Goal: Task Accomplishment & Management: Use online tool/utility

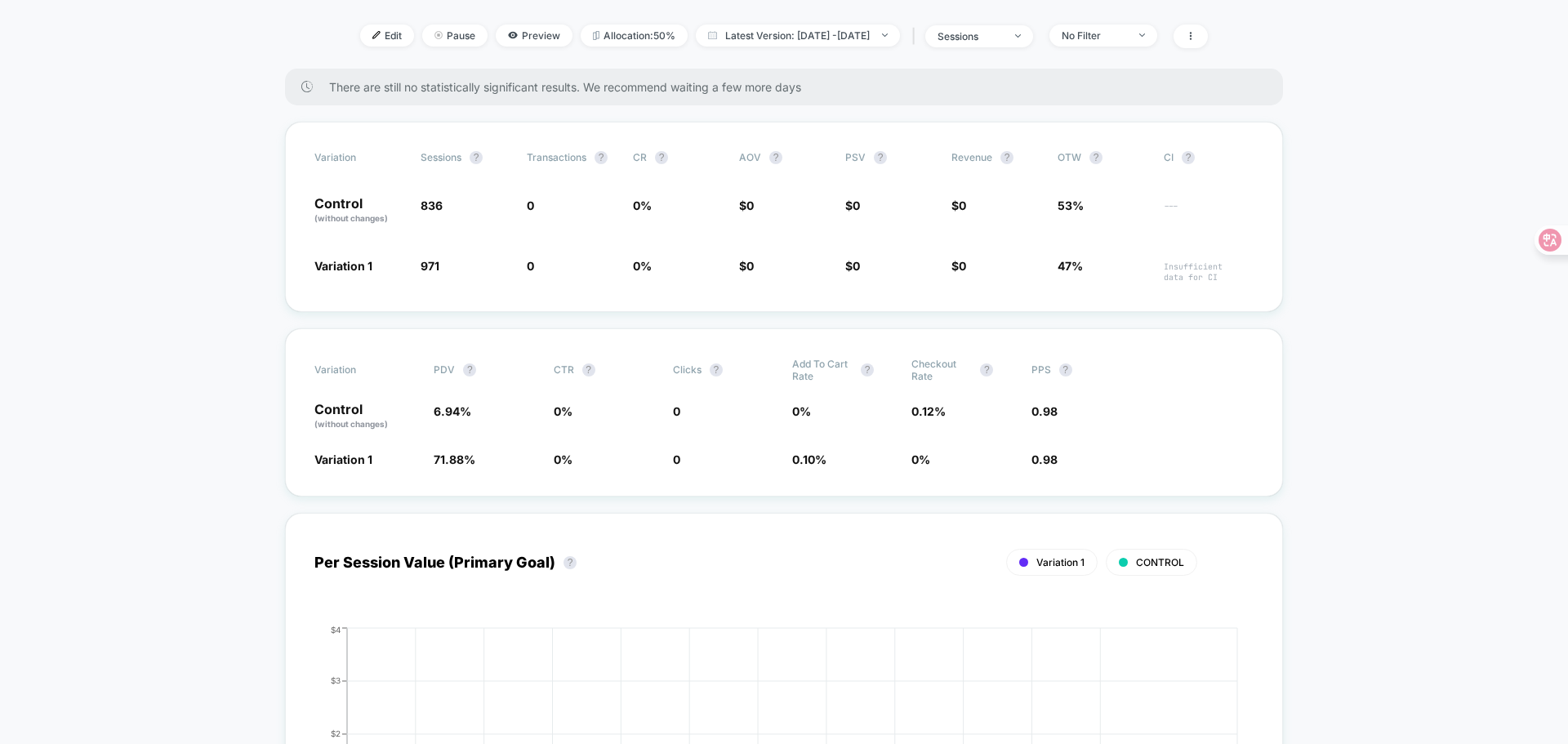
scroll to position [245, 0]
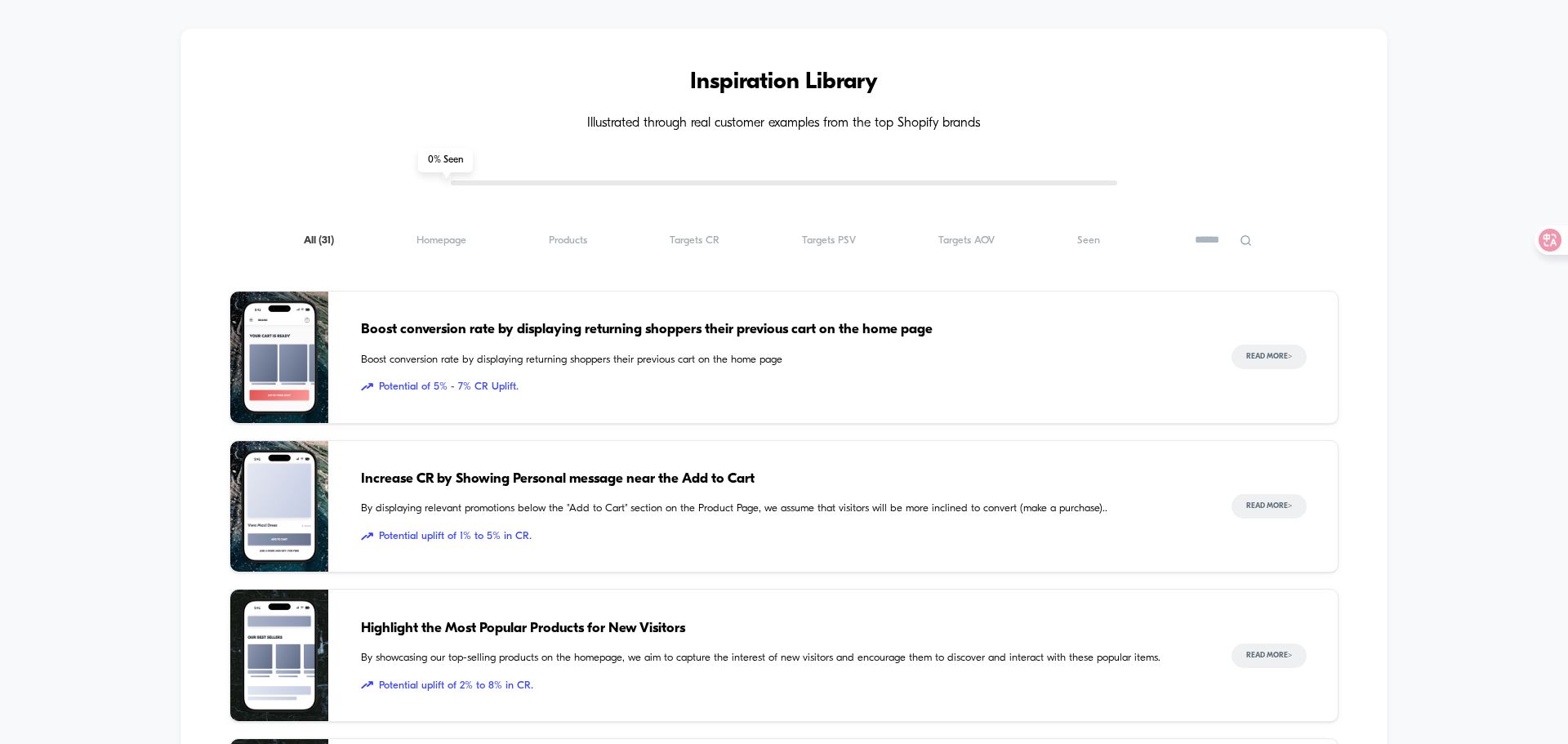
scroll to position [409, 0]
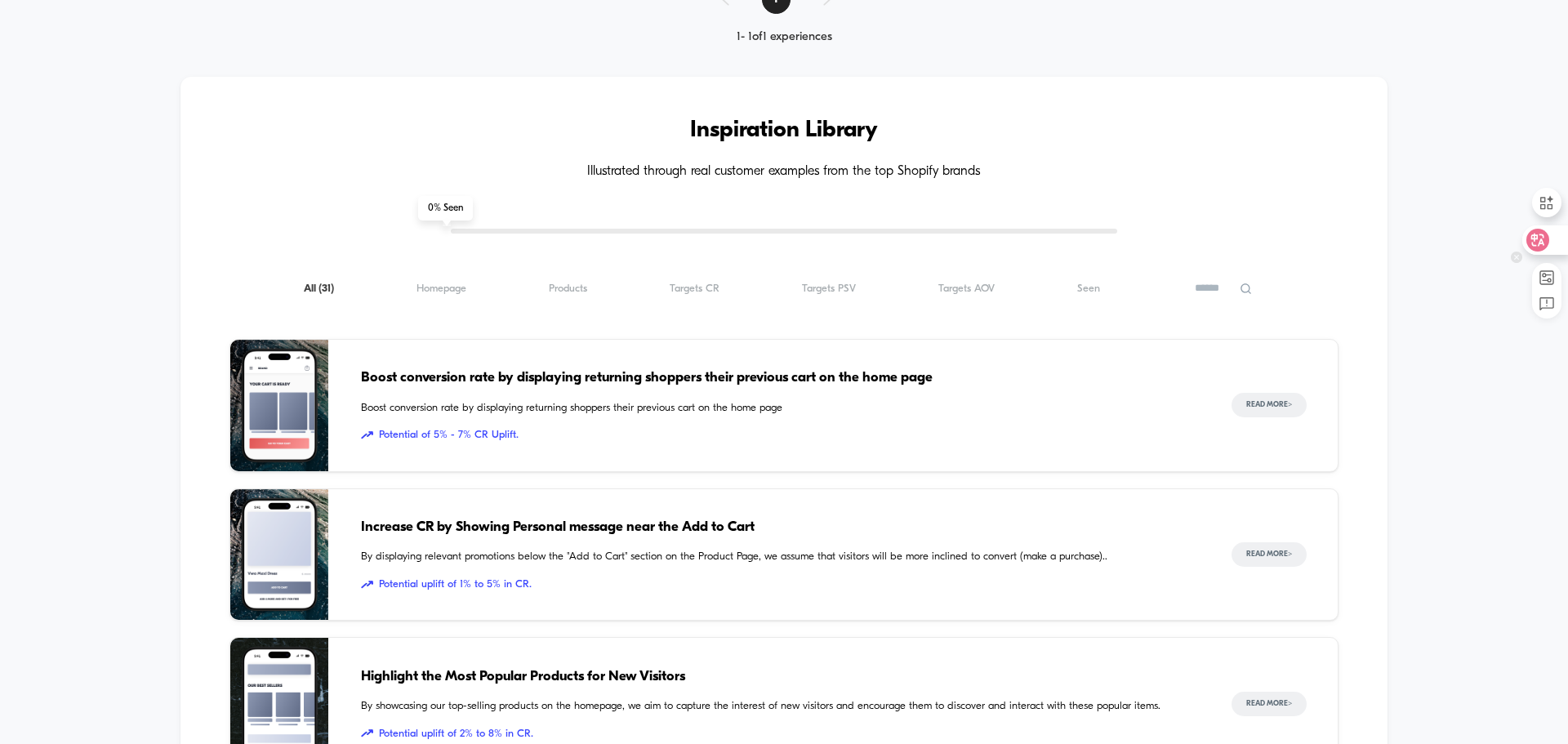
click at [1535, 241] on icon at bounding box center [1537, 239] width 17 height 17
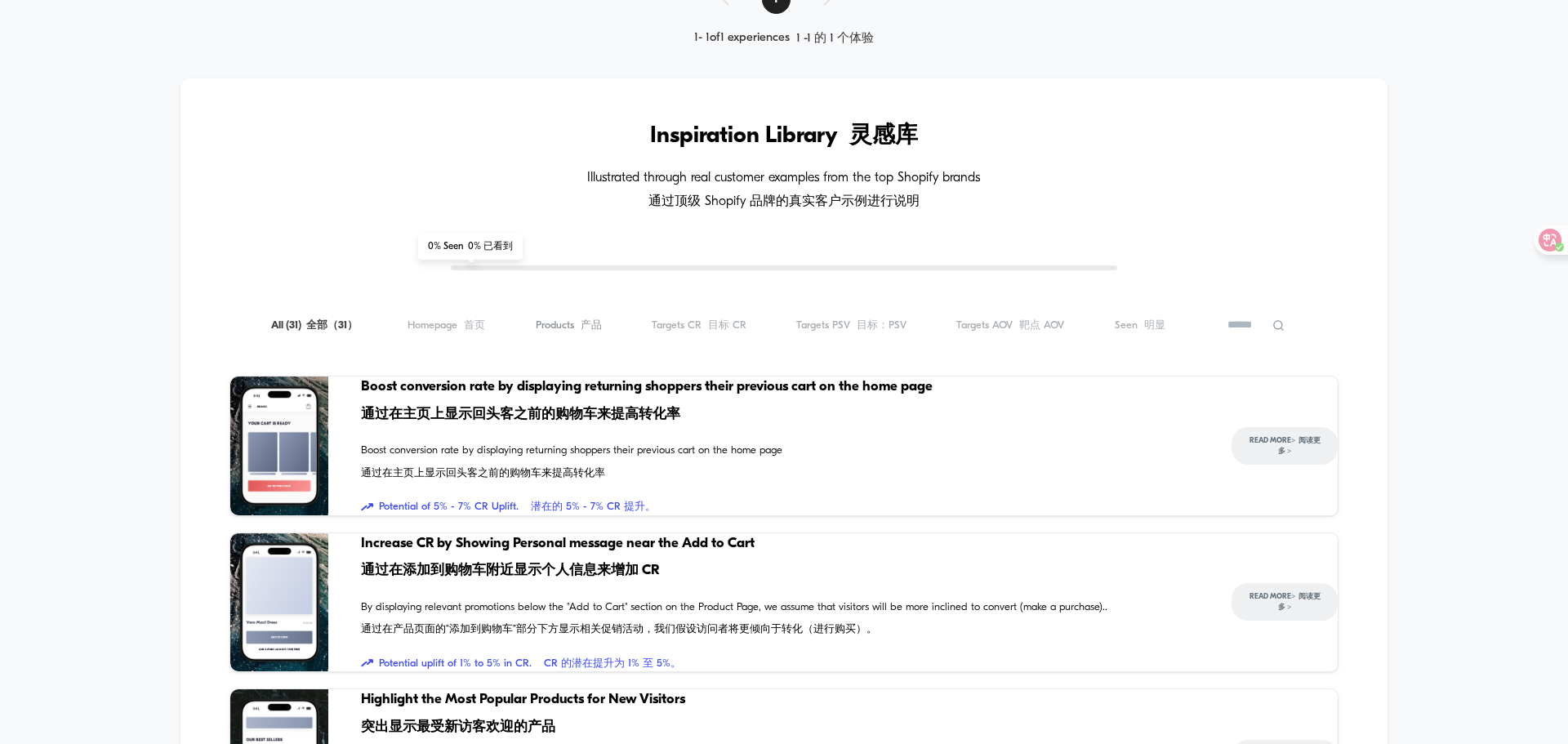
click at [561, 332] on span "Products 产品 ( 31 )" at bounding box center [568, 325] width 66 height 15
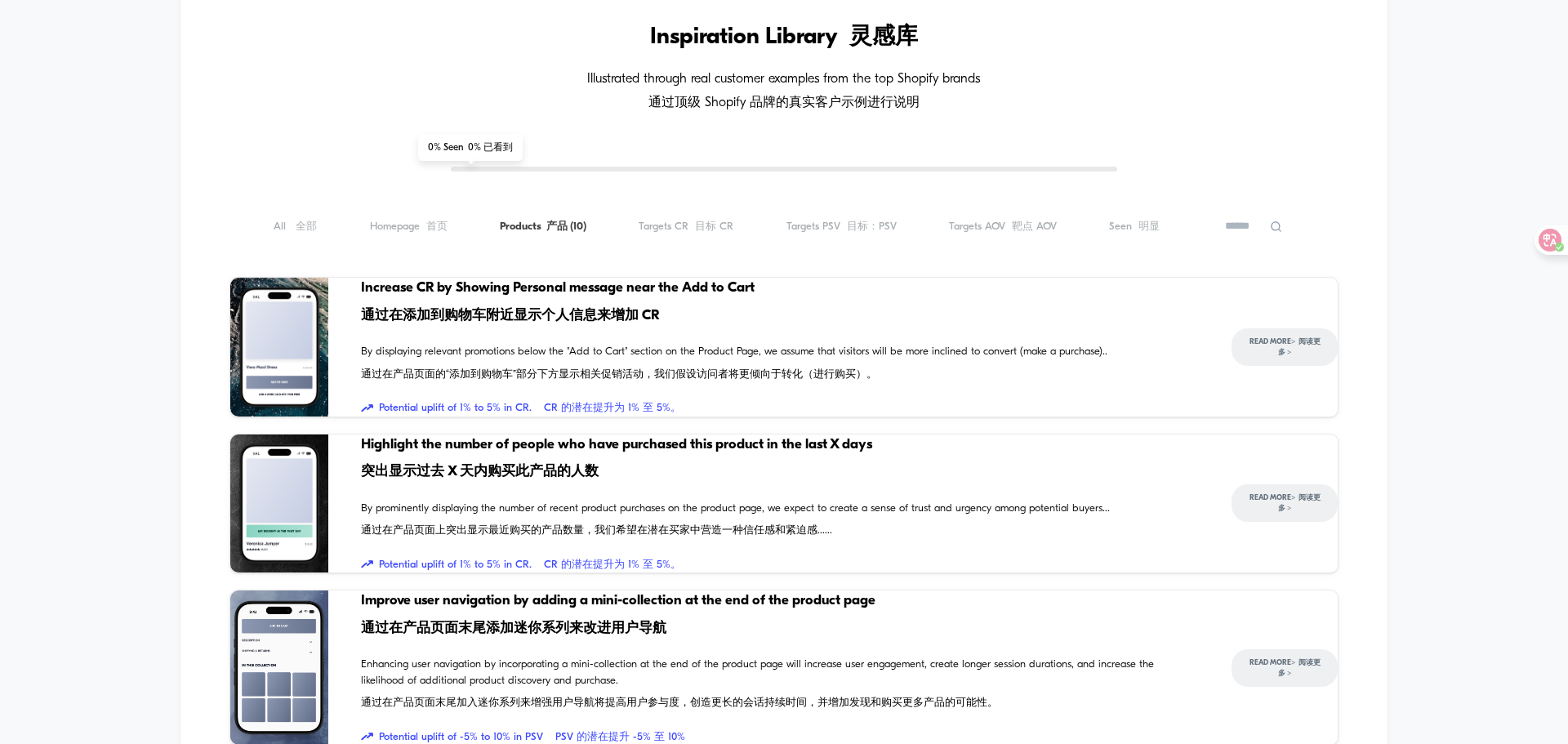
scroll to position [490, 0]
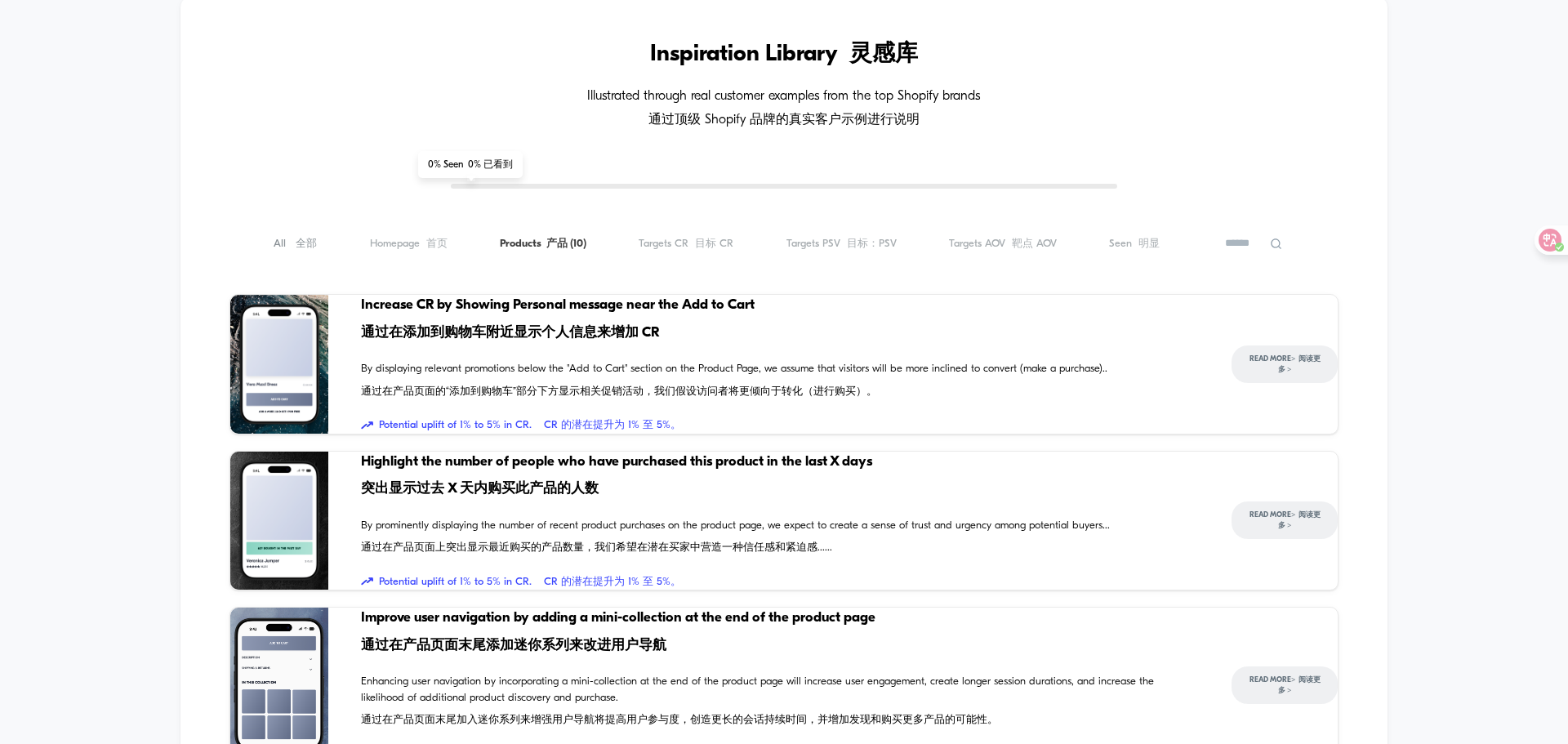
click at [284, 251] on span "All ( 10 ) 全部 （31）" at bounding box center [295, 243] width 43 height 15
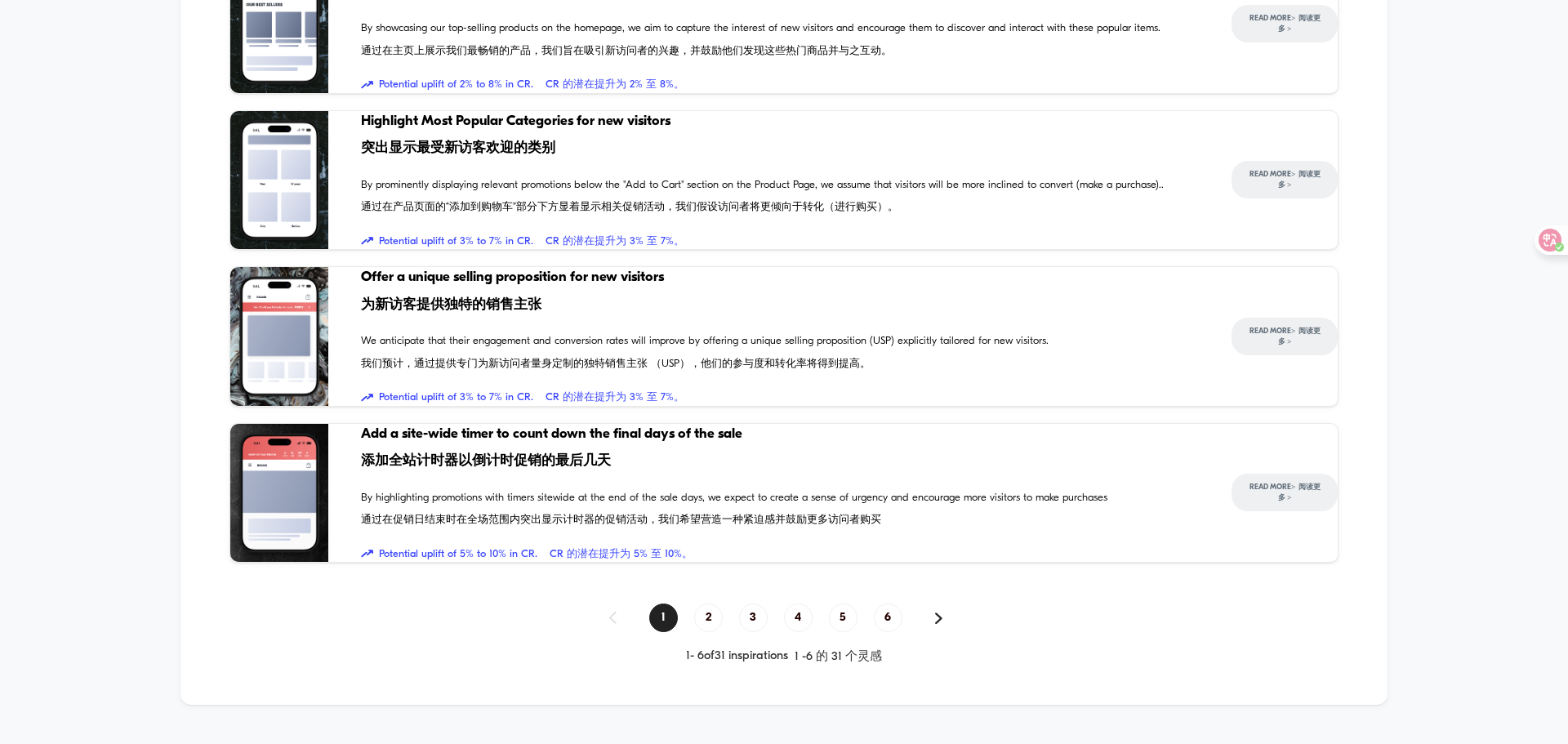
scroll to position [1188, 0]
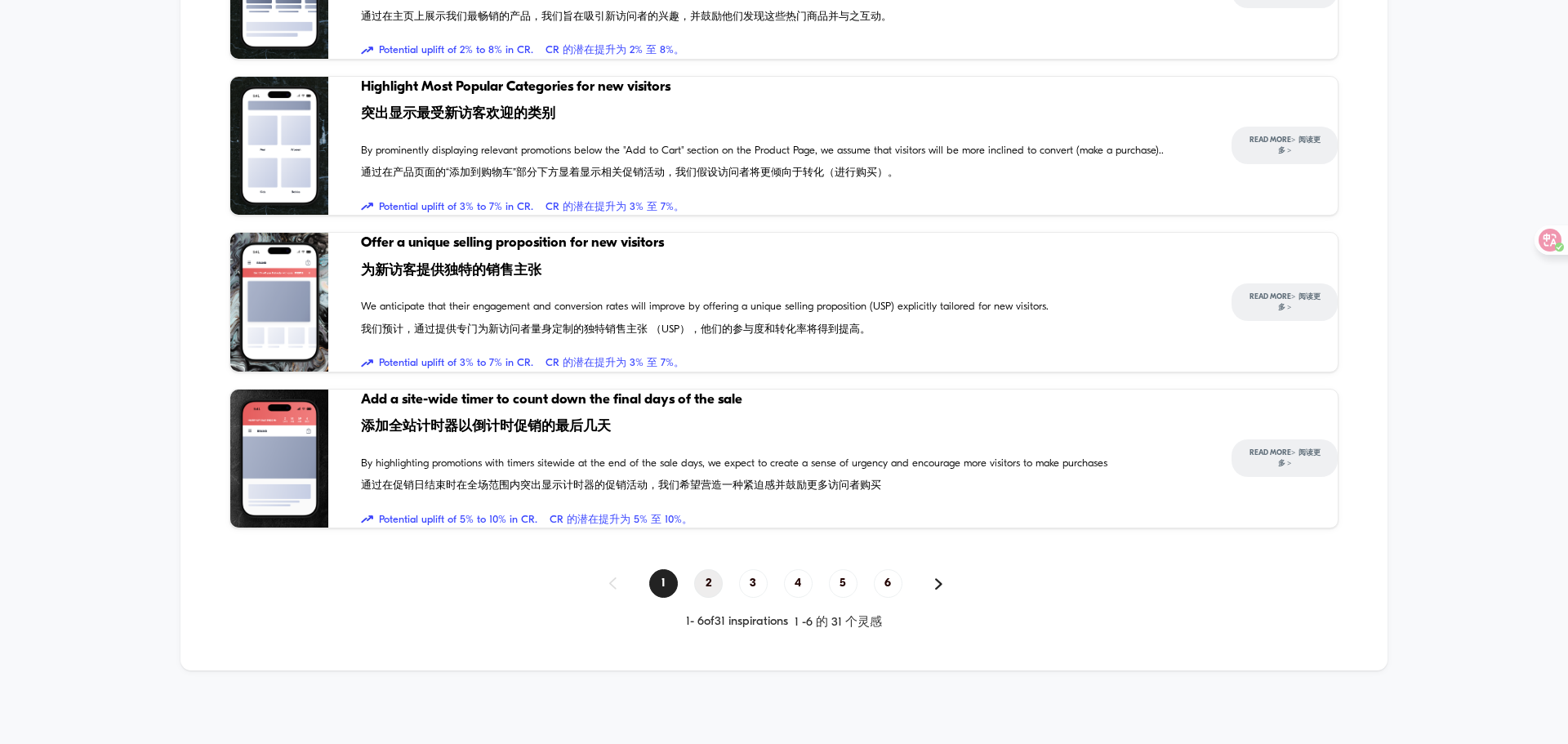
click at [702, 586] on span "2" at bounding box center [708, 583] width 28 height 28
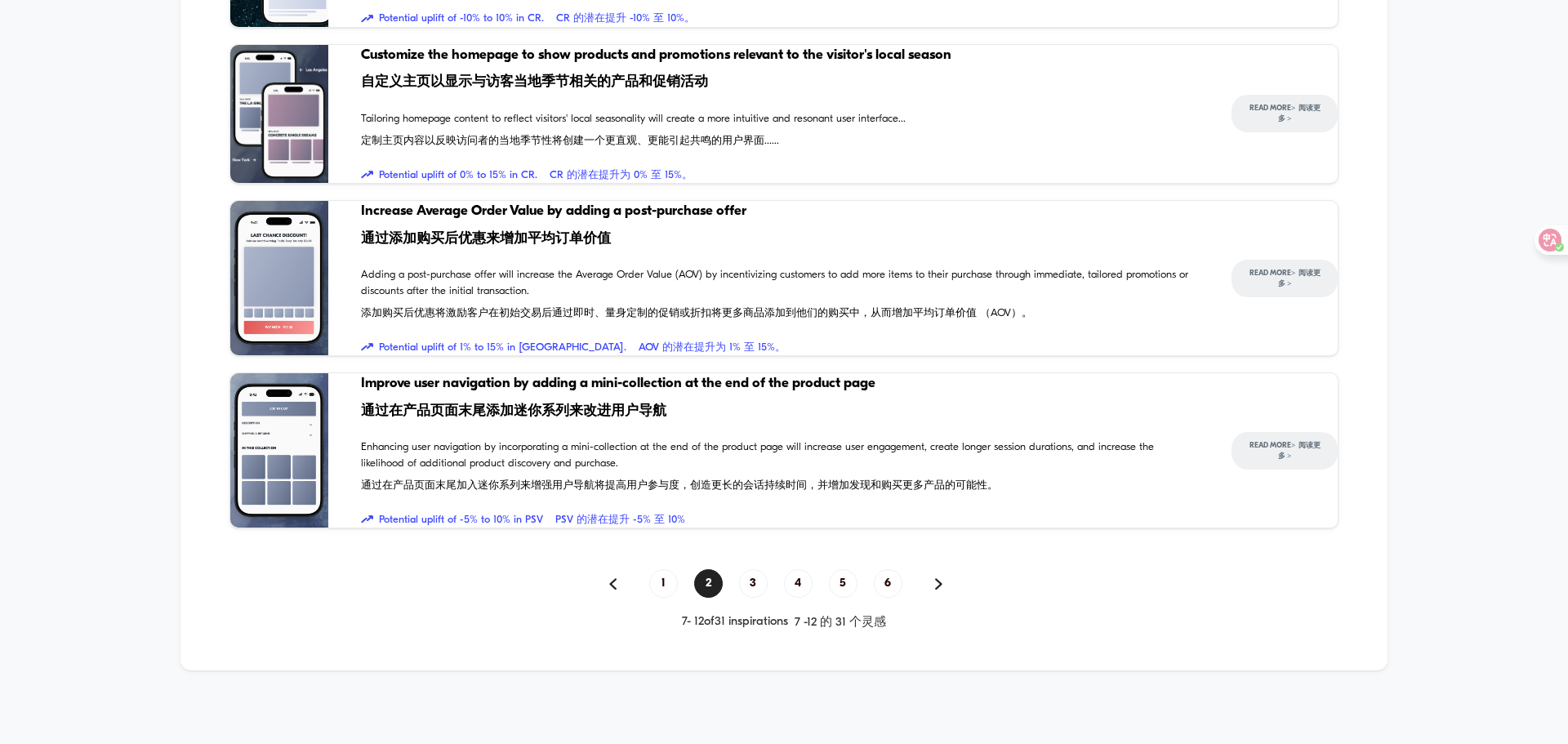
scroll to position [1252, 0]
click at [748, 587] on span "3" at bounding box center [753, 583] width 28 height 28
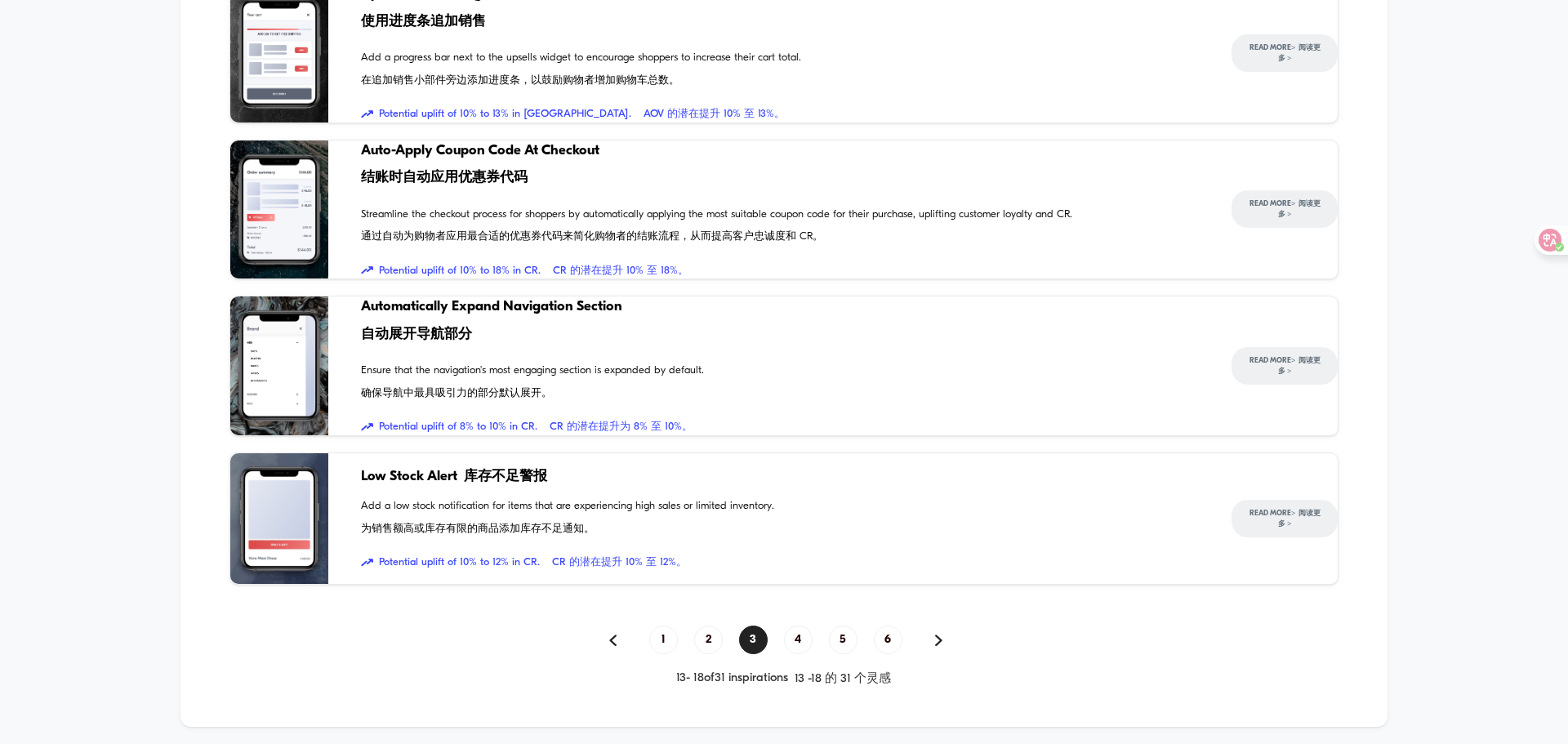
scroll to position [1157, 0]
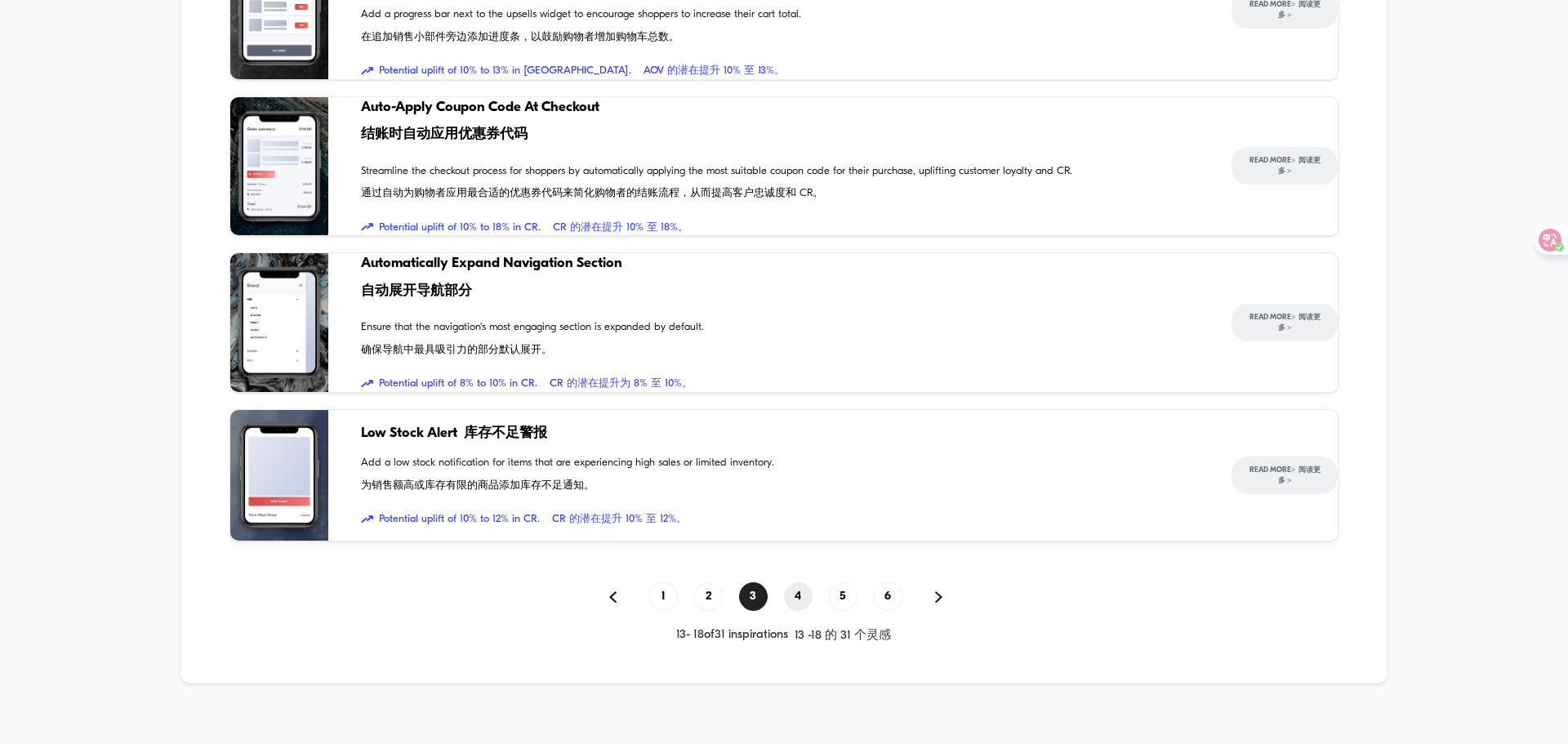
click at [789, 604] on span "4" at bounding box center [798, 596] width 28 height 28
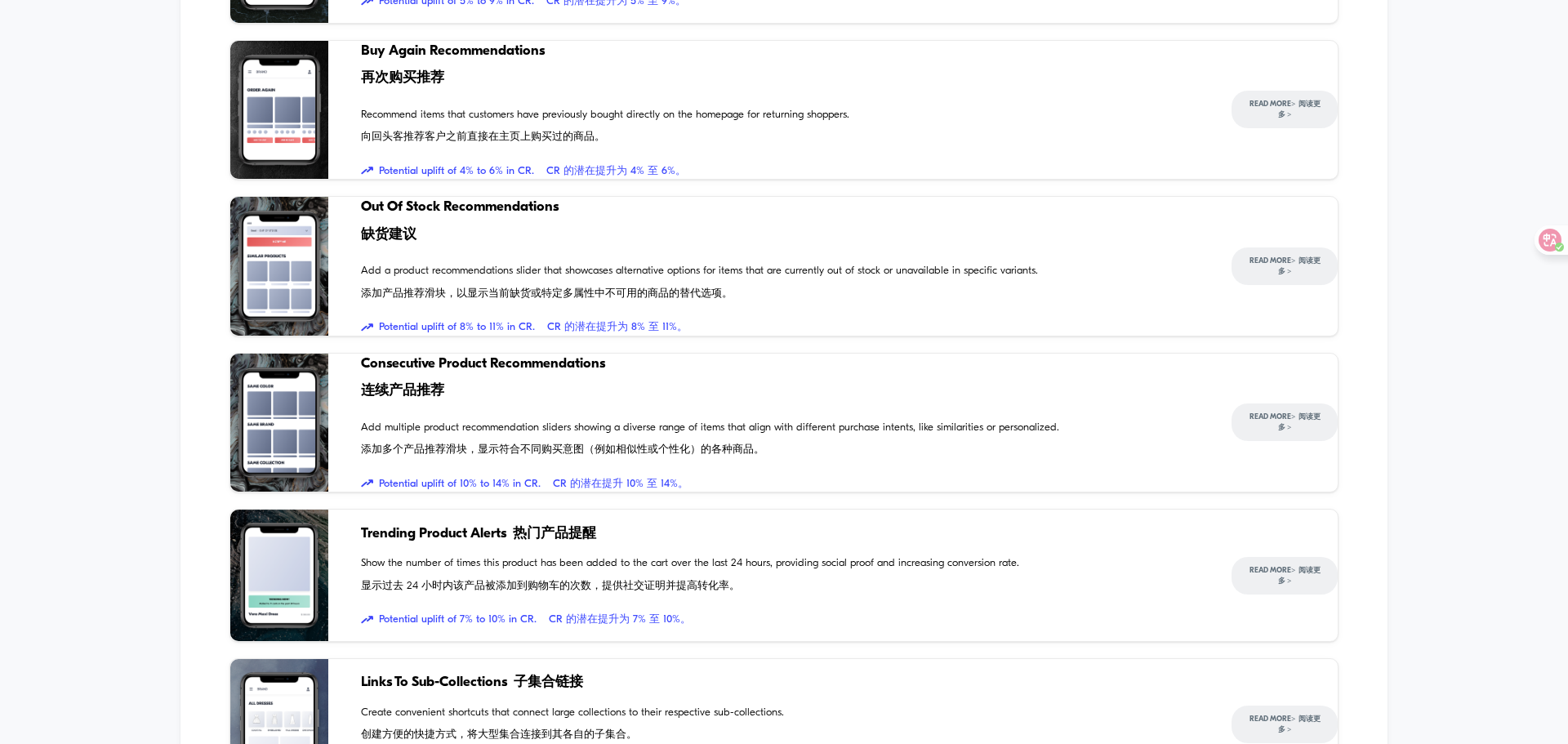
scroll to position [1057, 0]
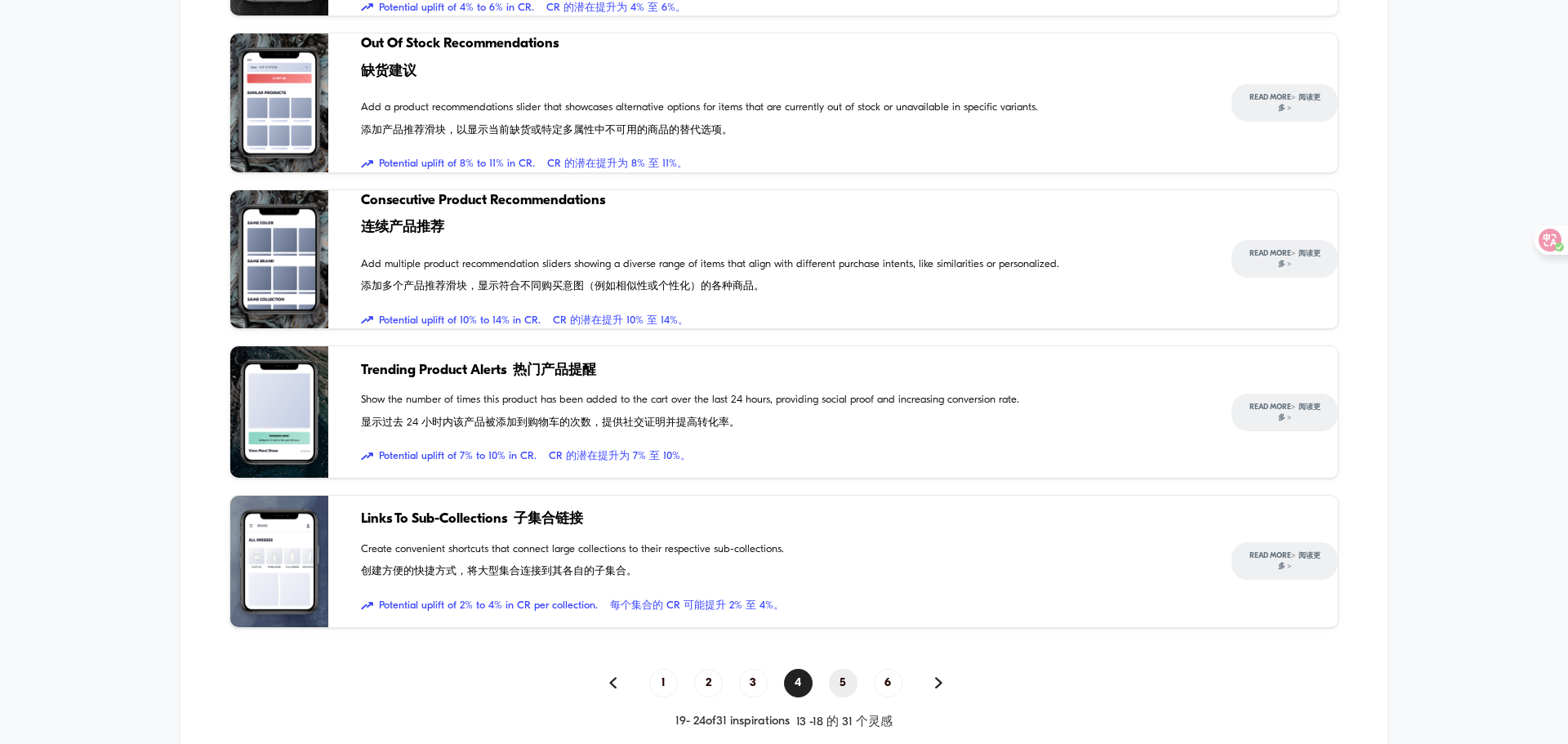
click at [837, 689] on span "5" at bounding box center [843, 683] width 28 height 28
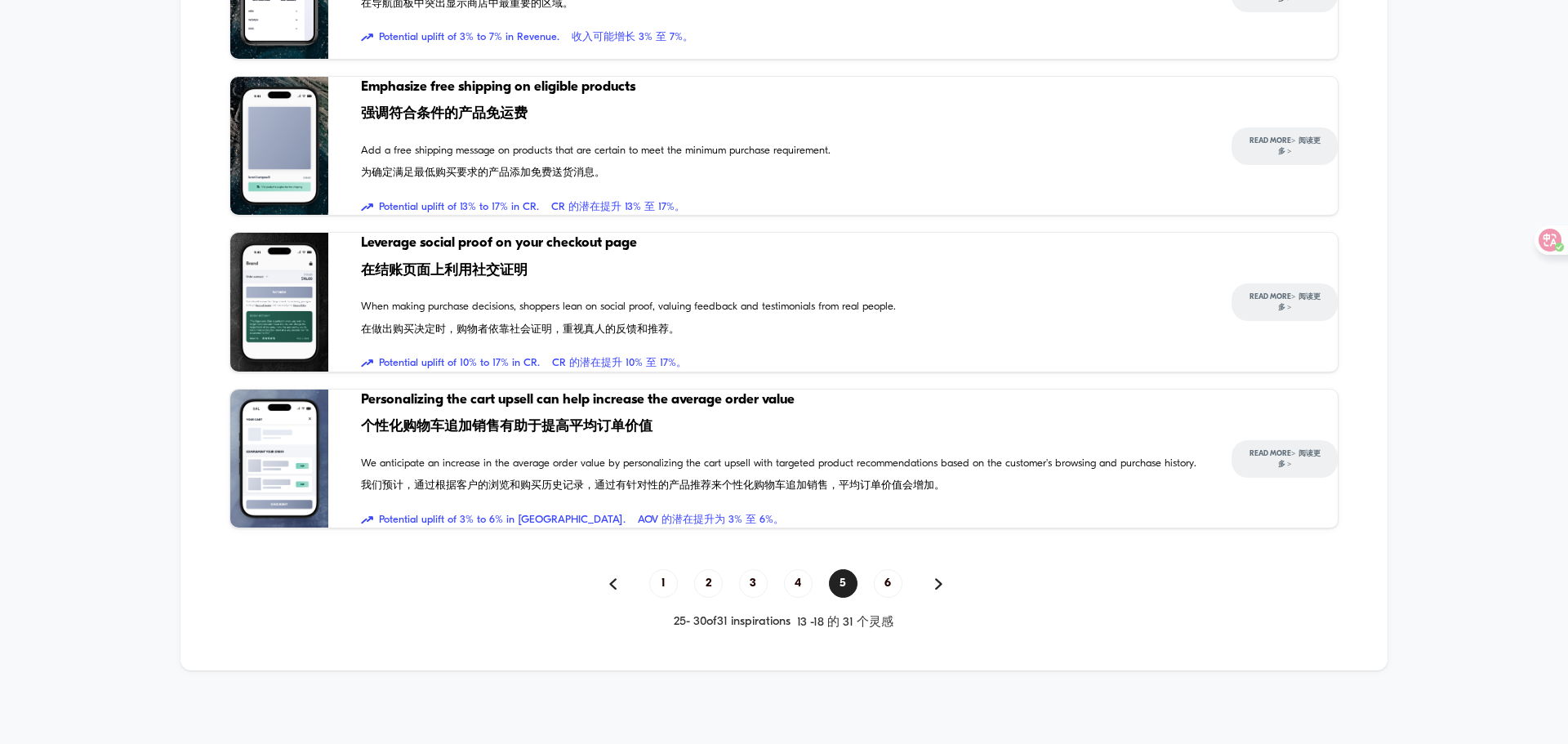
scroll to position [1172, 0]
click at [880, 582] on span "6" at bounding box center [887, 583] width 28 height 28
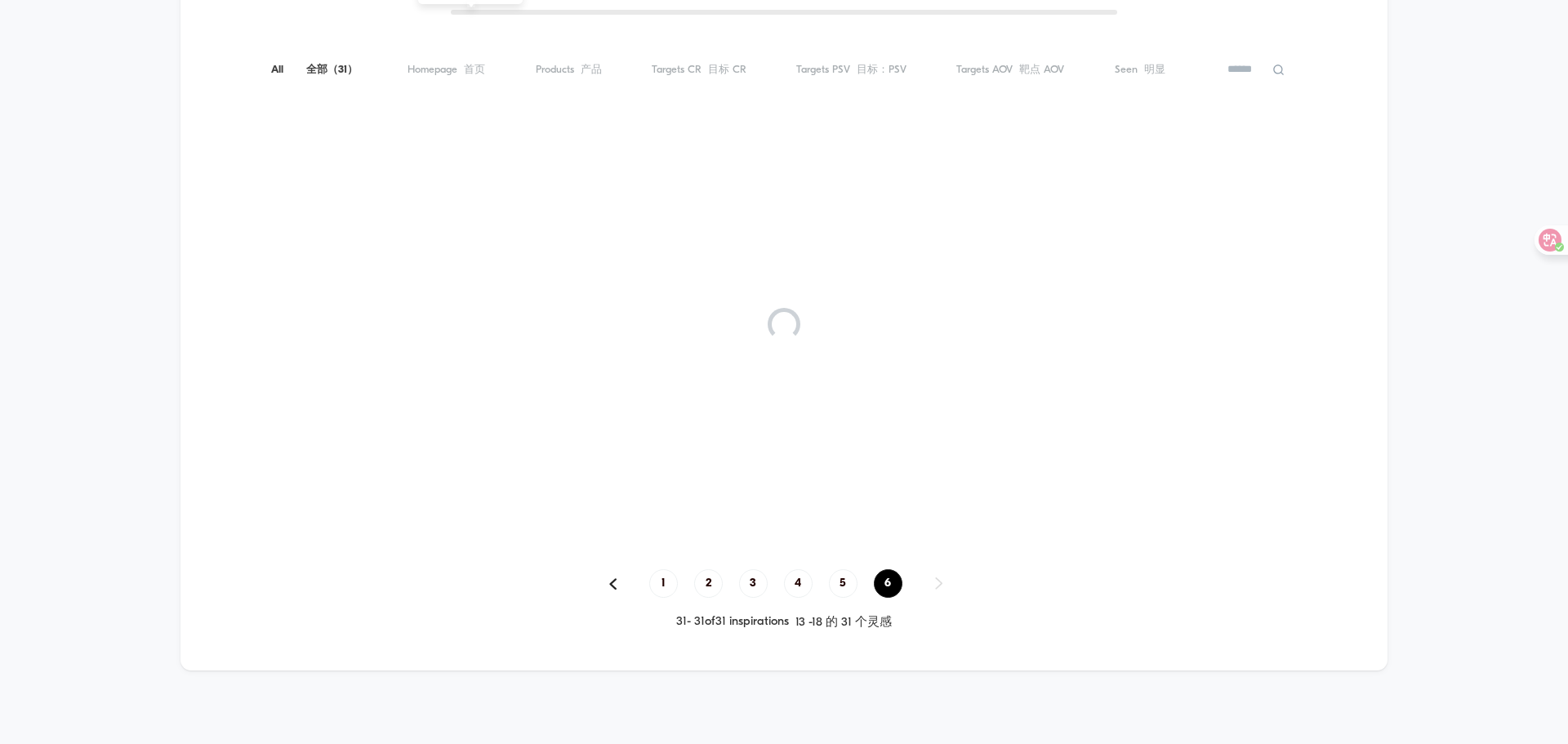
scroll to position [674, 0]
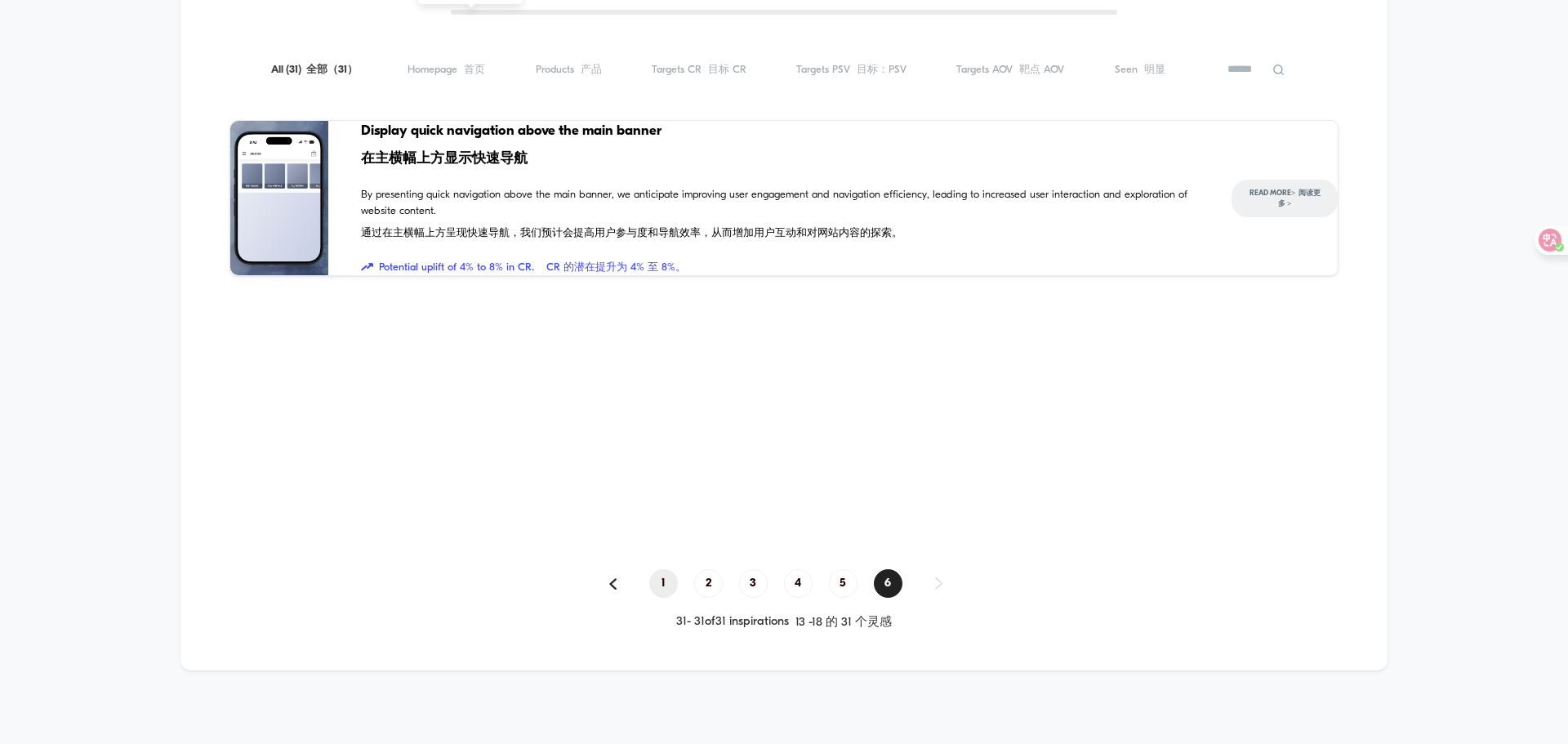
click at [669, 582] on span "1" at bounding box center [663, 583] width 28 height 28
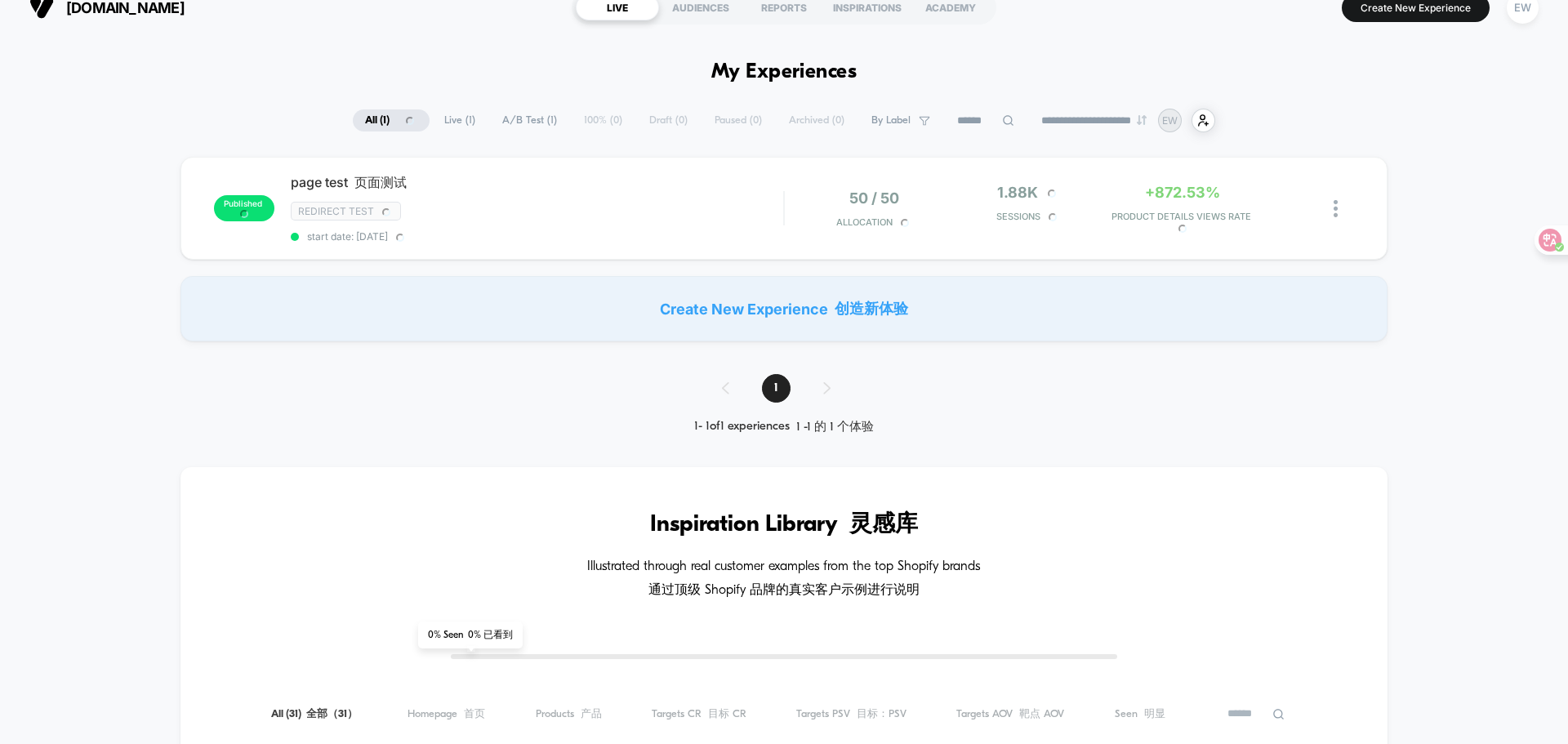
scroll to position [0, 0]
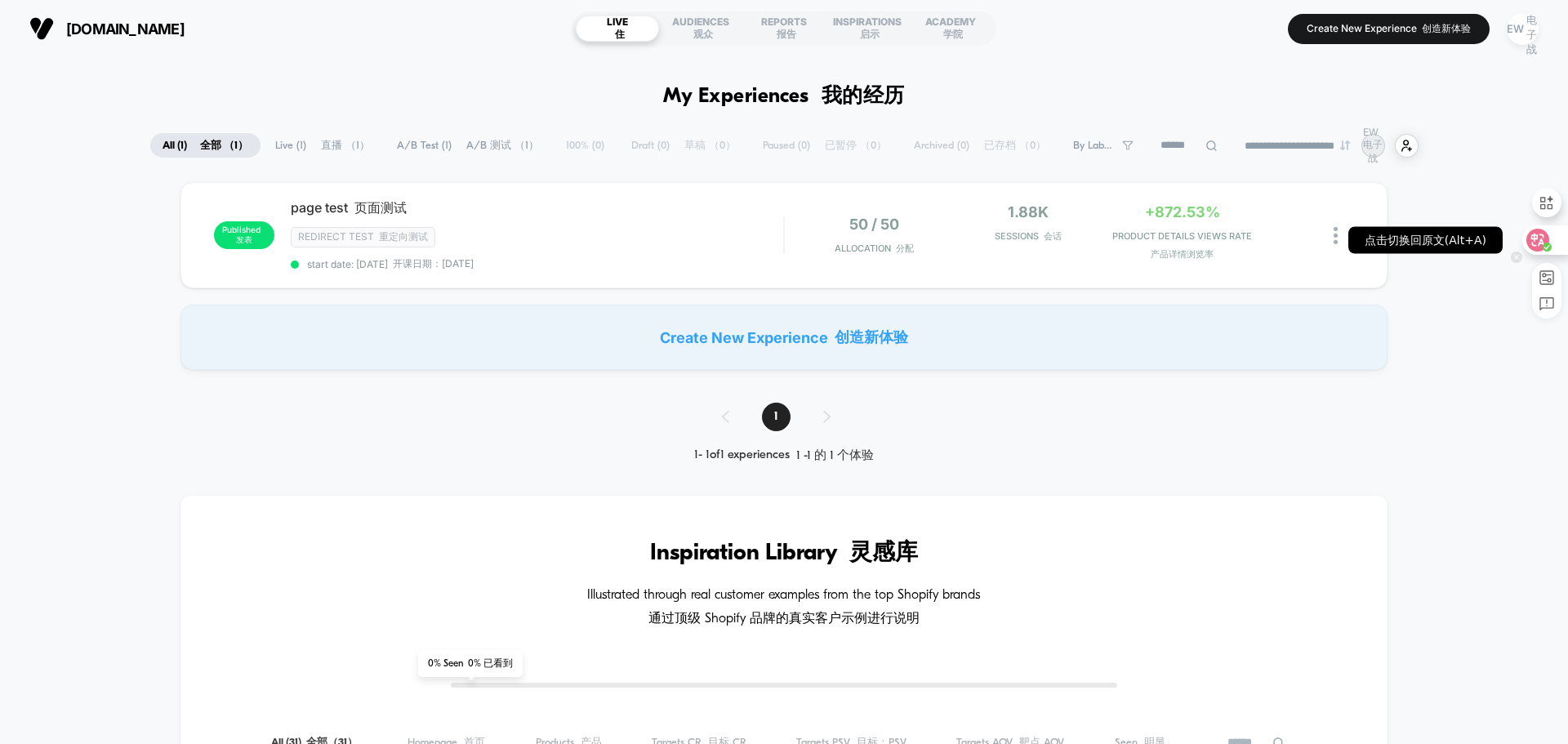
click at [1540, 238] on icon at bounding box center [1537, 239] width 17 height 17
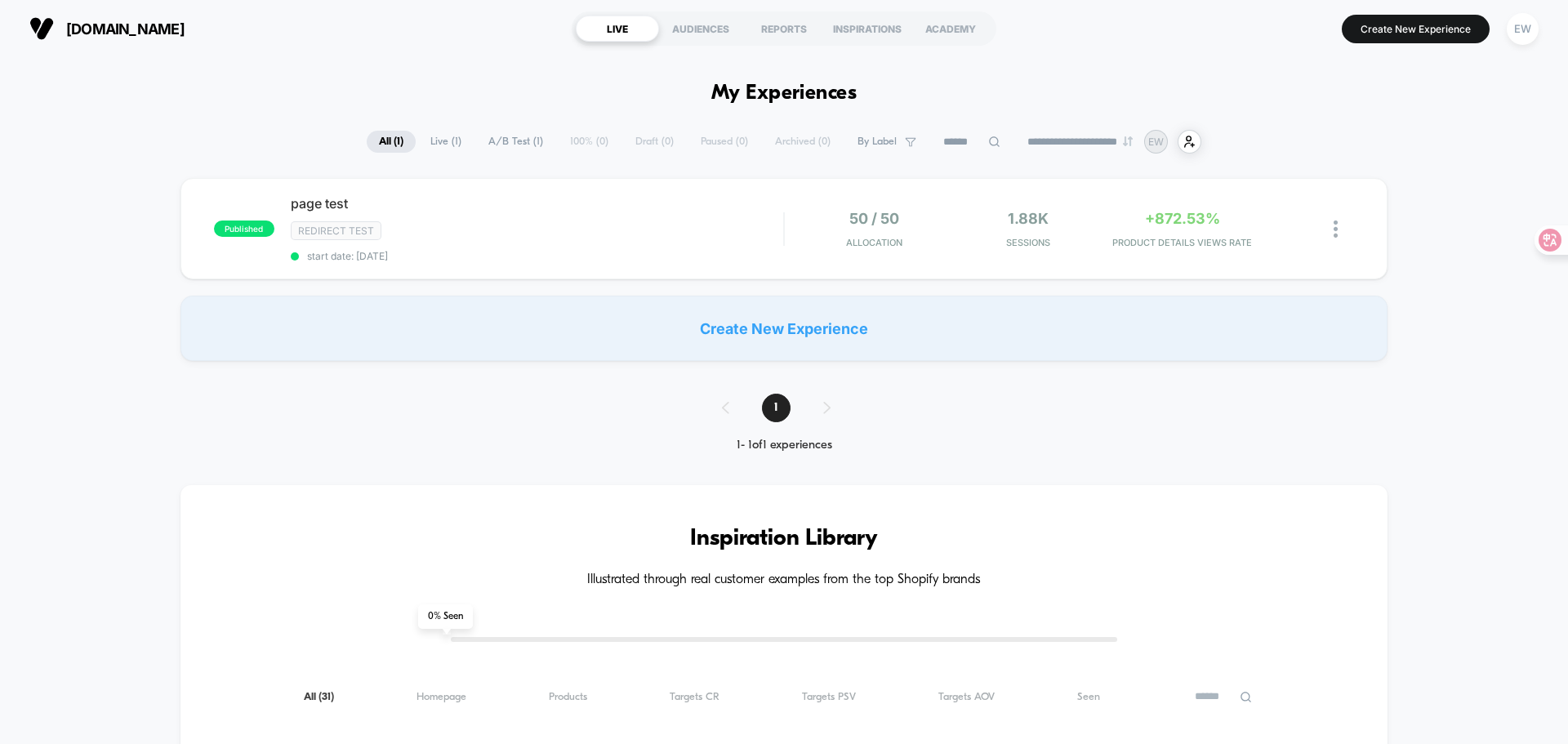
click at [520, 141] on span "A/B Test ( 1 )" at bounding box center [516, 141] width 79 height 22
click at [775, 325] on div "Create New Experience" at bounding box center [784, 328] width 1207 height 65
click at [1388, 28] on button "Create New Experience" at bounding box center [1416, 29] width 148 height 28
click at [692, 324] on div "Create New Experience" at bounding box center [784, 328] width 1207 height 65
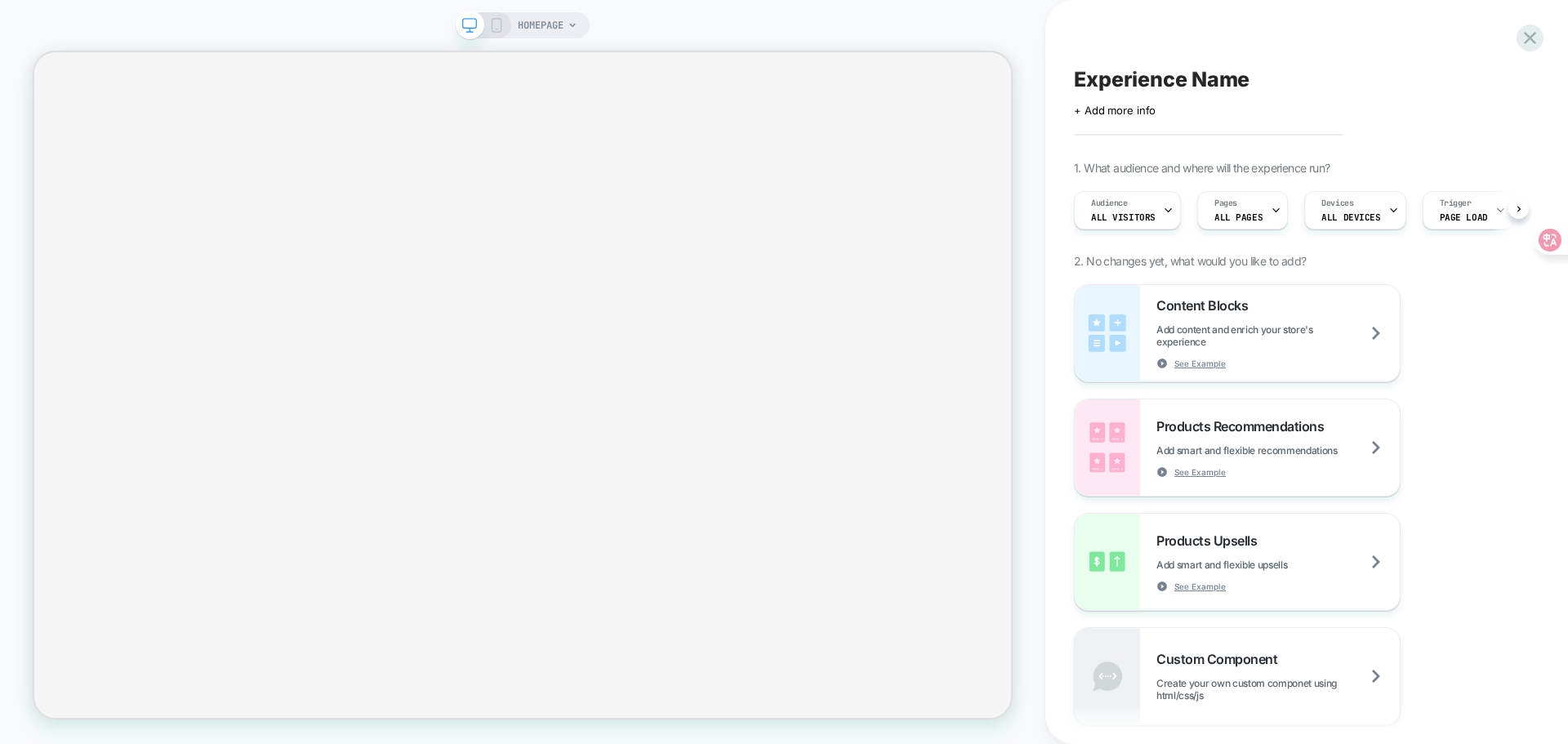
scroll to position [0, 1]
click at [1535, 239] on icon at bounding box center [1538, 239] width 14 height 13
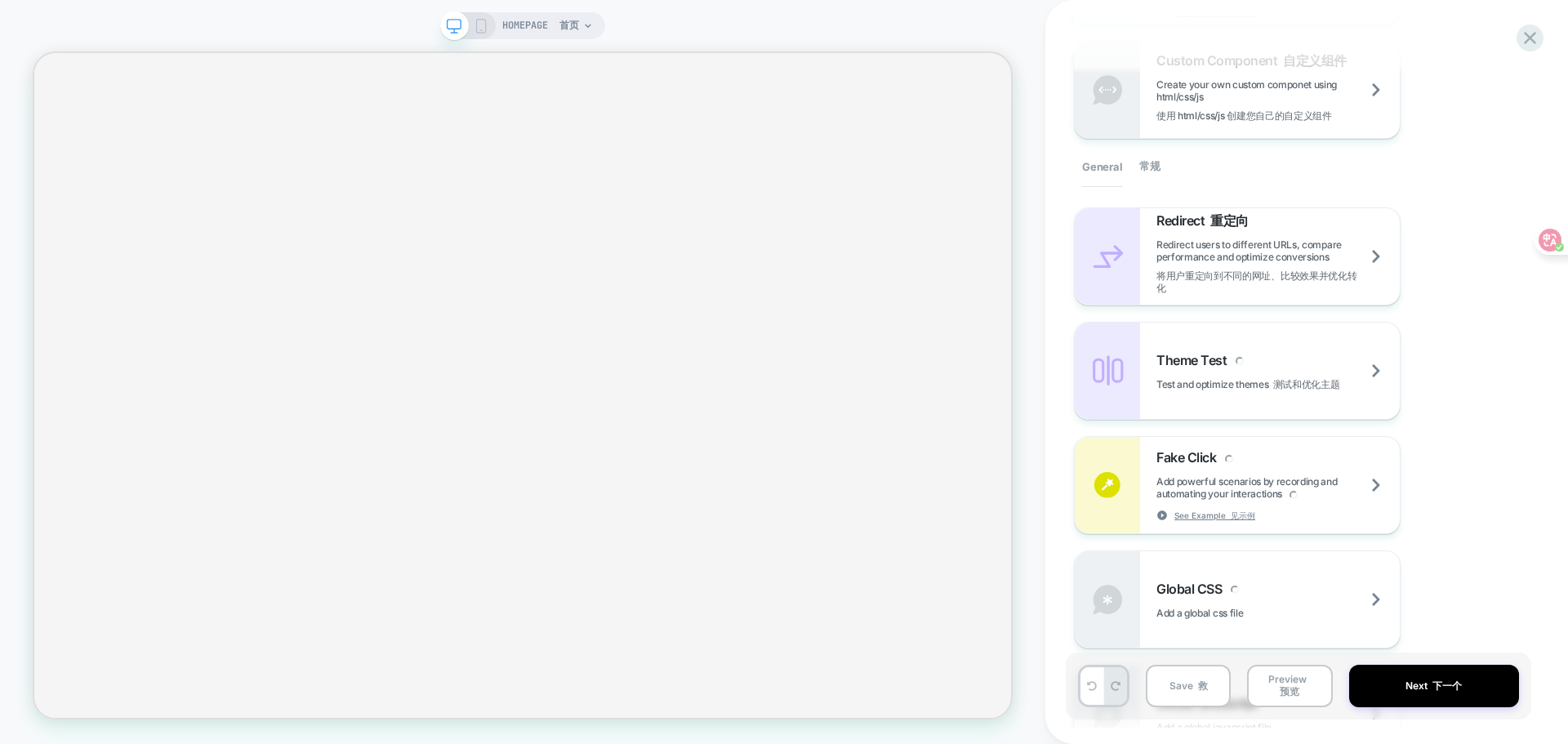
scroll to position [658, 0]
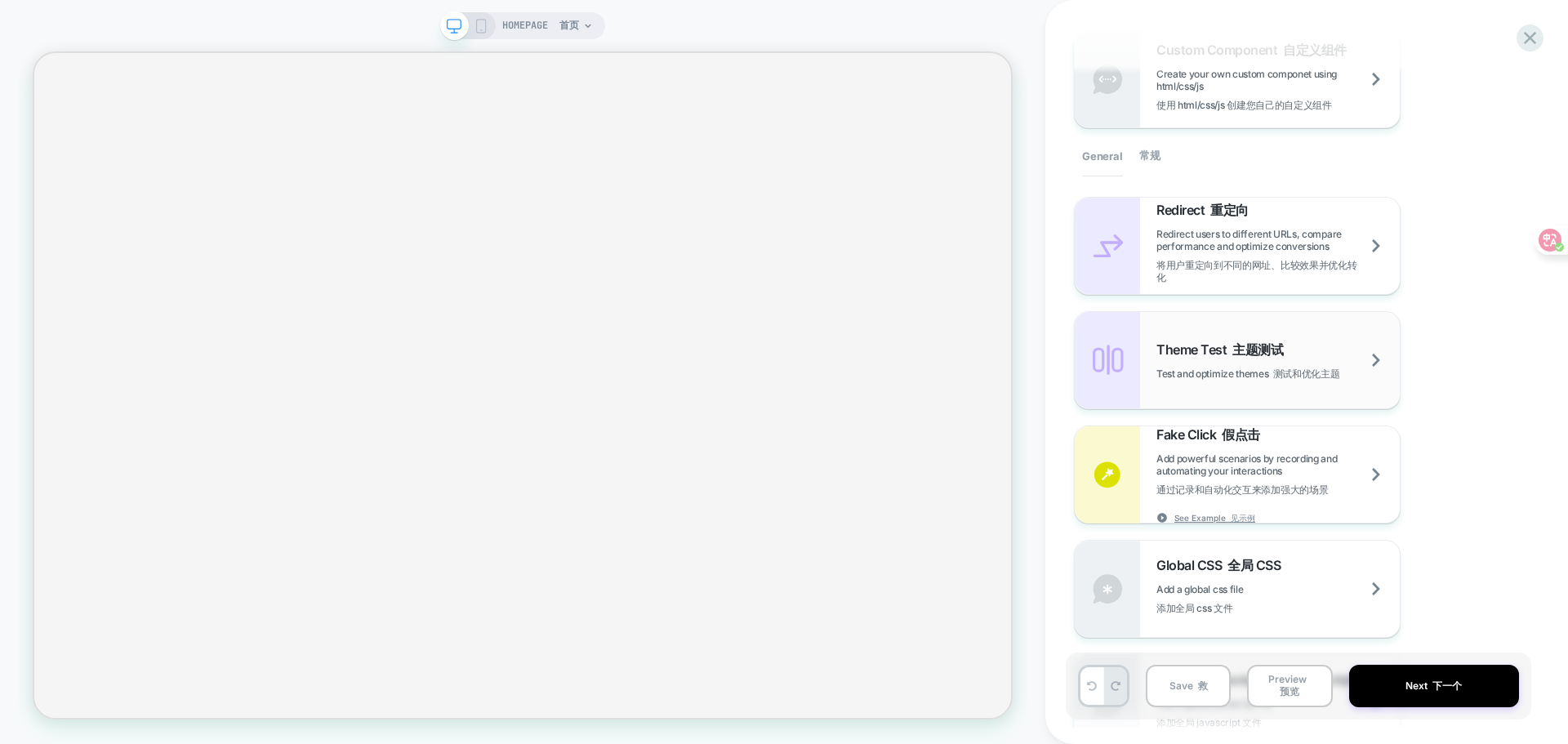
click at [1361, 365] on div "Theme Test 主题测试 Test and optimize themes 测试和优化主题" at bounding box center [1277, 361] width 243 height 39
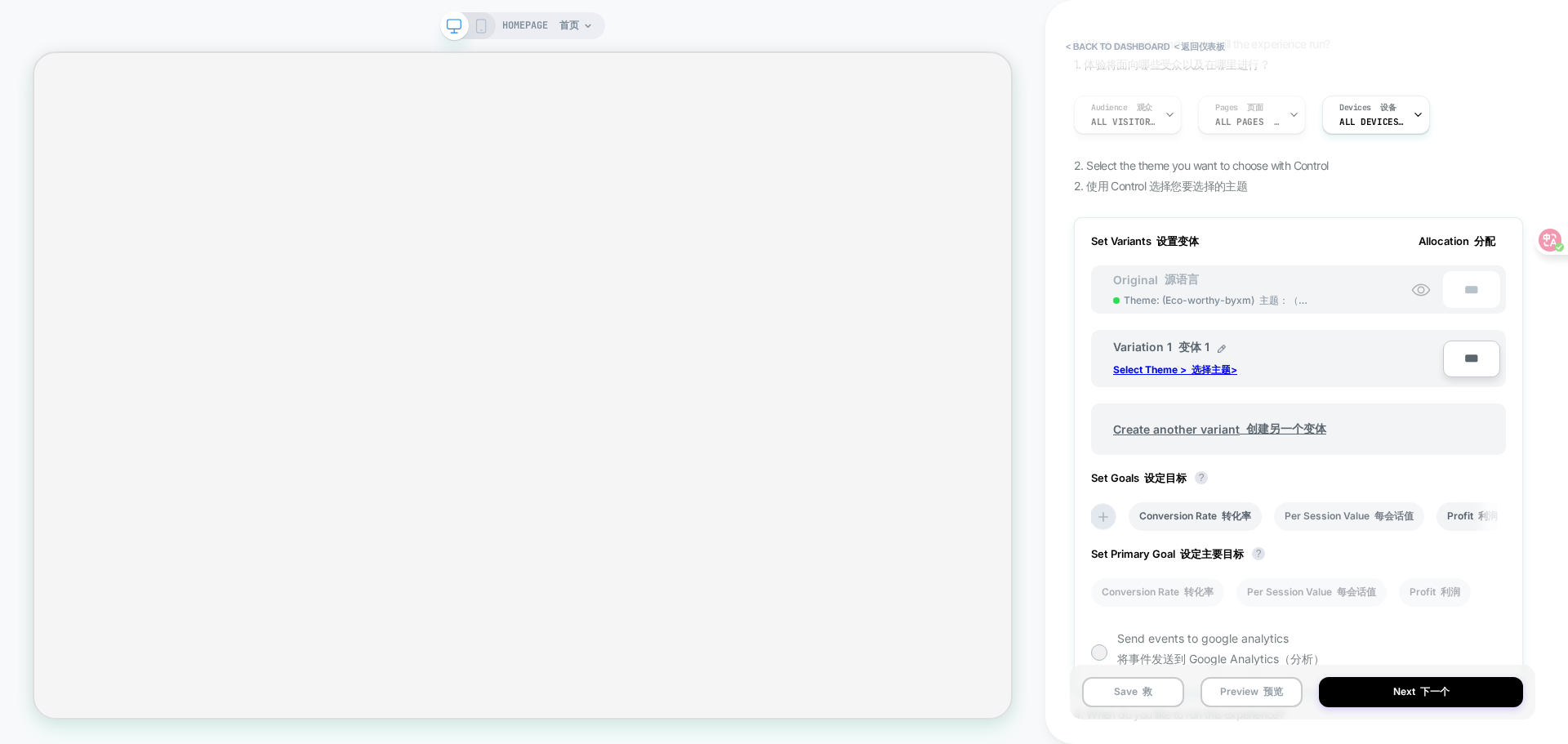
scroll to position [90, 0]
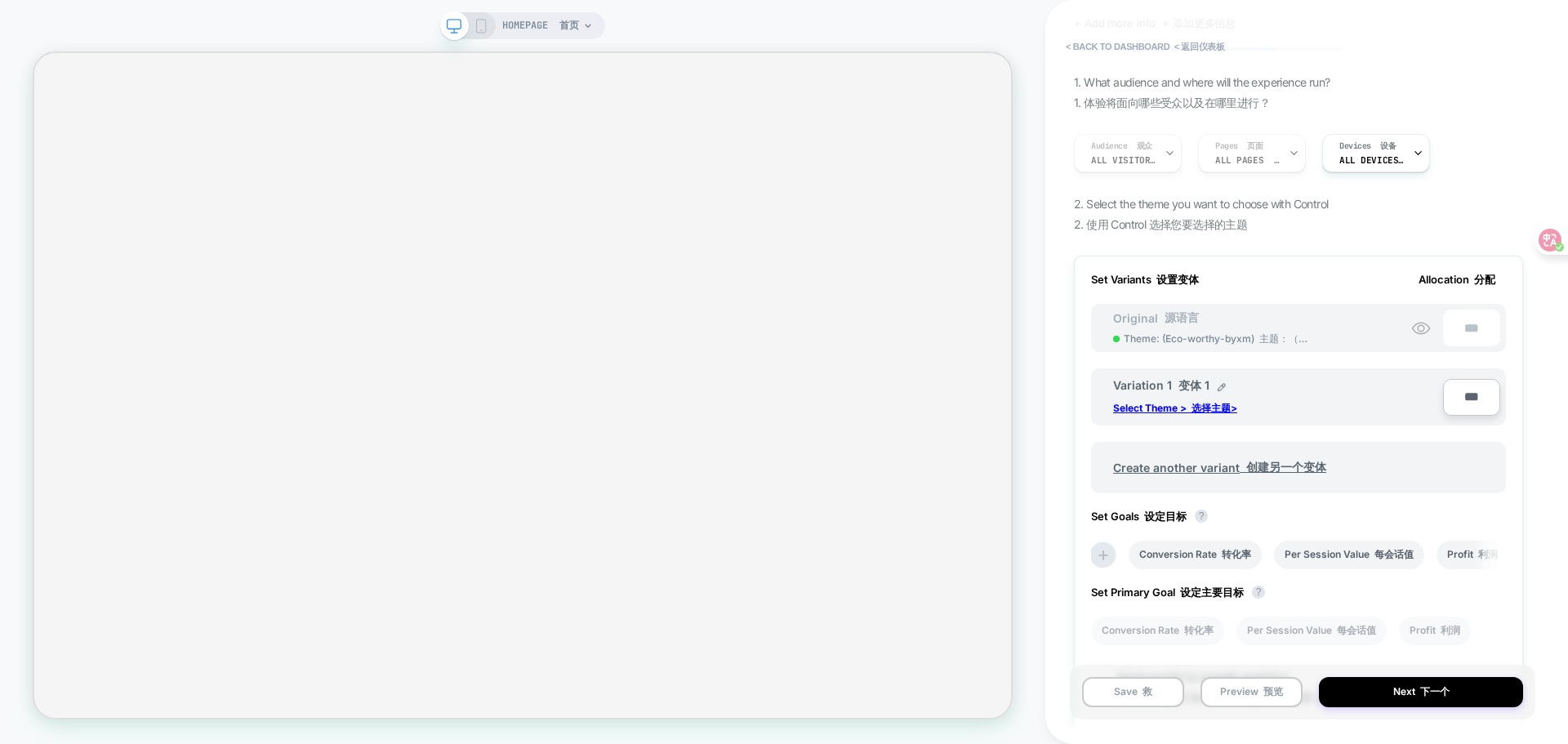
click at [1321, 332] on div "Original 源语言 Theme: ( Eco-worthy-byxm ) 主题：（Eco-worthy-byxm）" at bounding box center [1212, 328] width 231 height 36
click at [1232, 346] on span "Theme: ( Eco-worthy-byxm ) 主题：（Eco-worthy-byxm）" at bounding box center [1217, 339] width 188 height 14
click at [1388, 340] on div "Original 源语言 Theme: ( Eco-worthy-byxm ) 主题：（Eco-worthy-byxm） ***" at bounding box center [1298, 328] width 415 height 48
click at [1423, 332] on circle at bounding box center [1420, 328] width 6 height 6
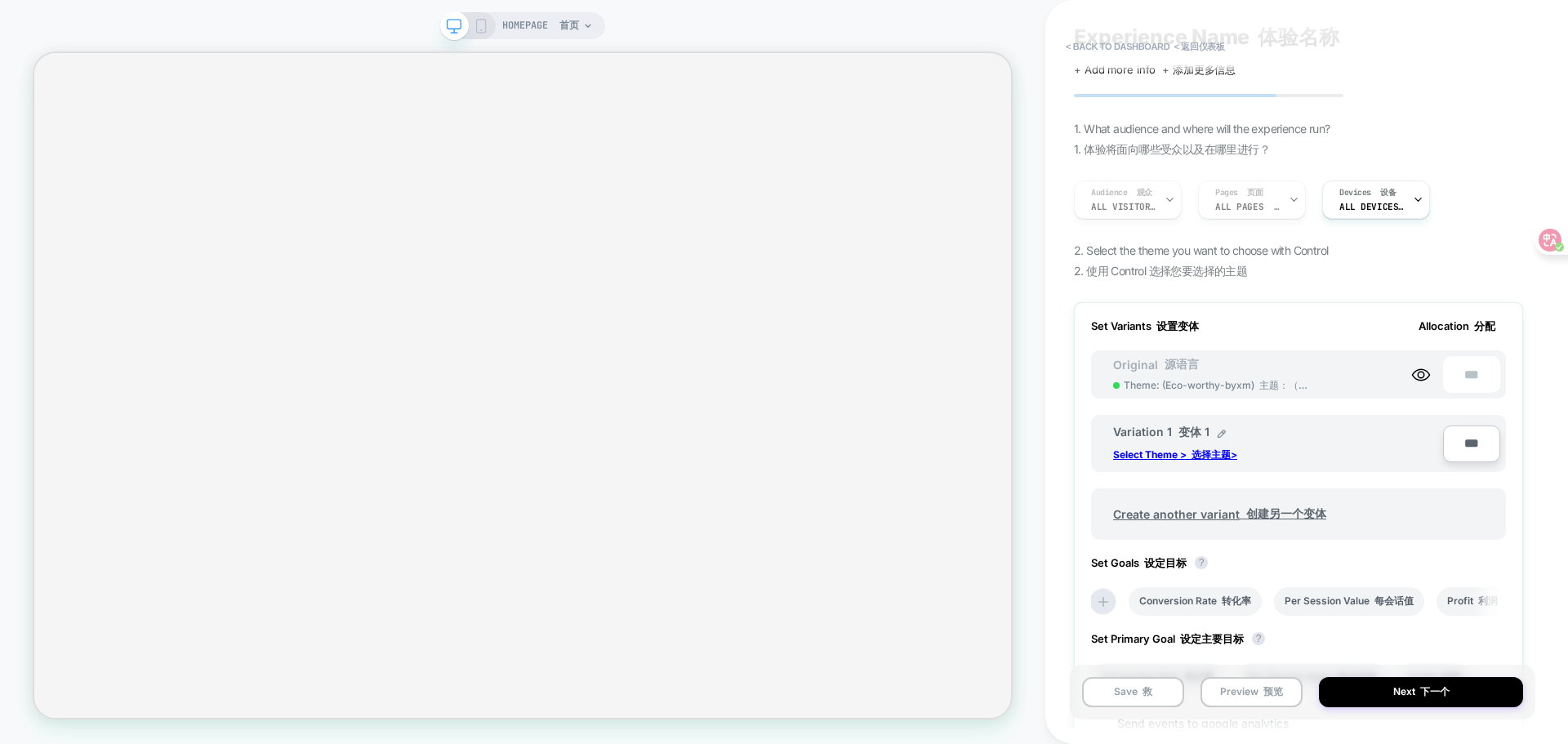
scroll to position [0, 0]
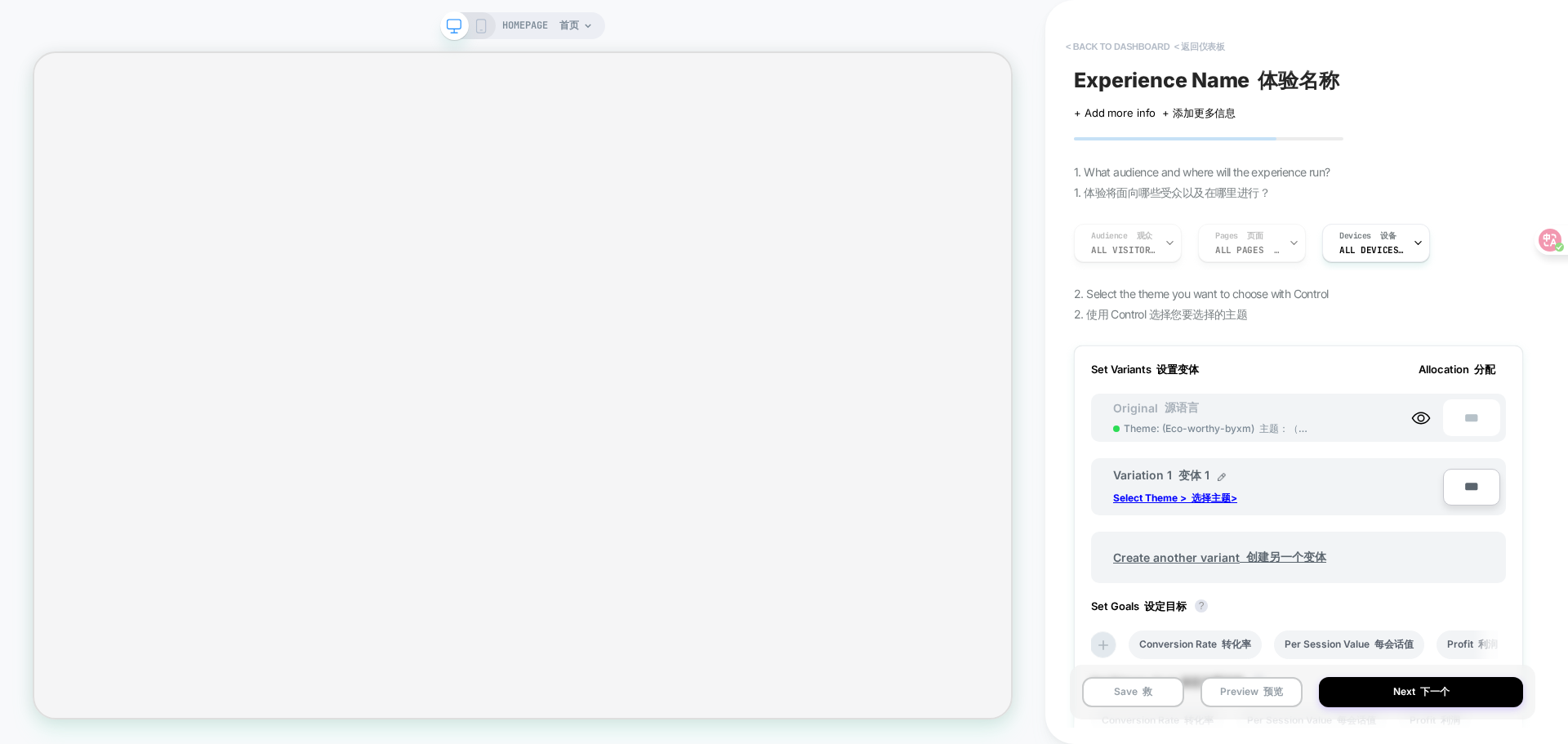
click at [1079, 50] on button "< back to dashboard < 返回仪表板" at bounding box center [1145, 47] width 175 height 28
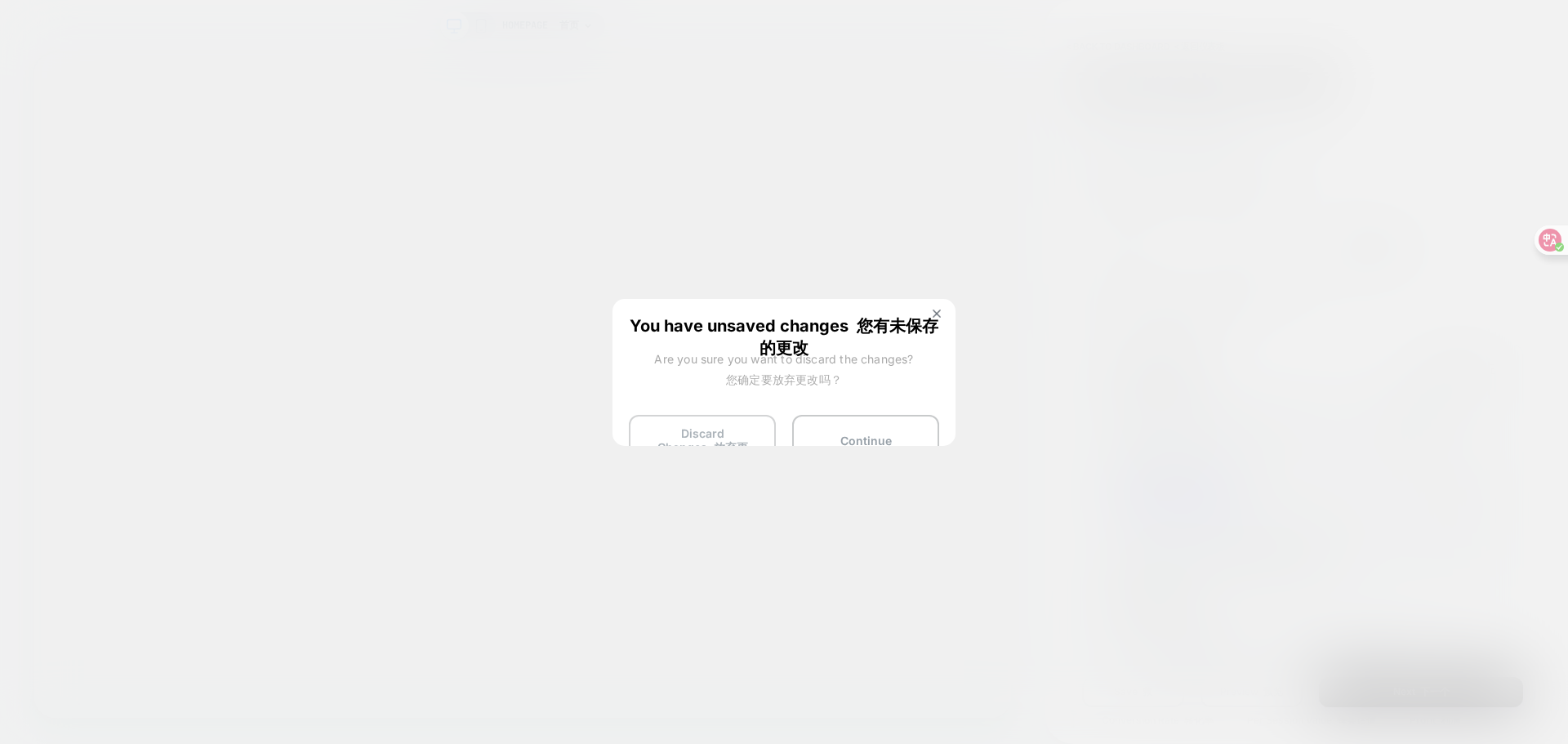
click at [711, 438] on button "Discard Changes 放弃更改" at bounding box center [702, 448] width 147 height 68
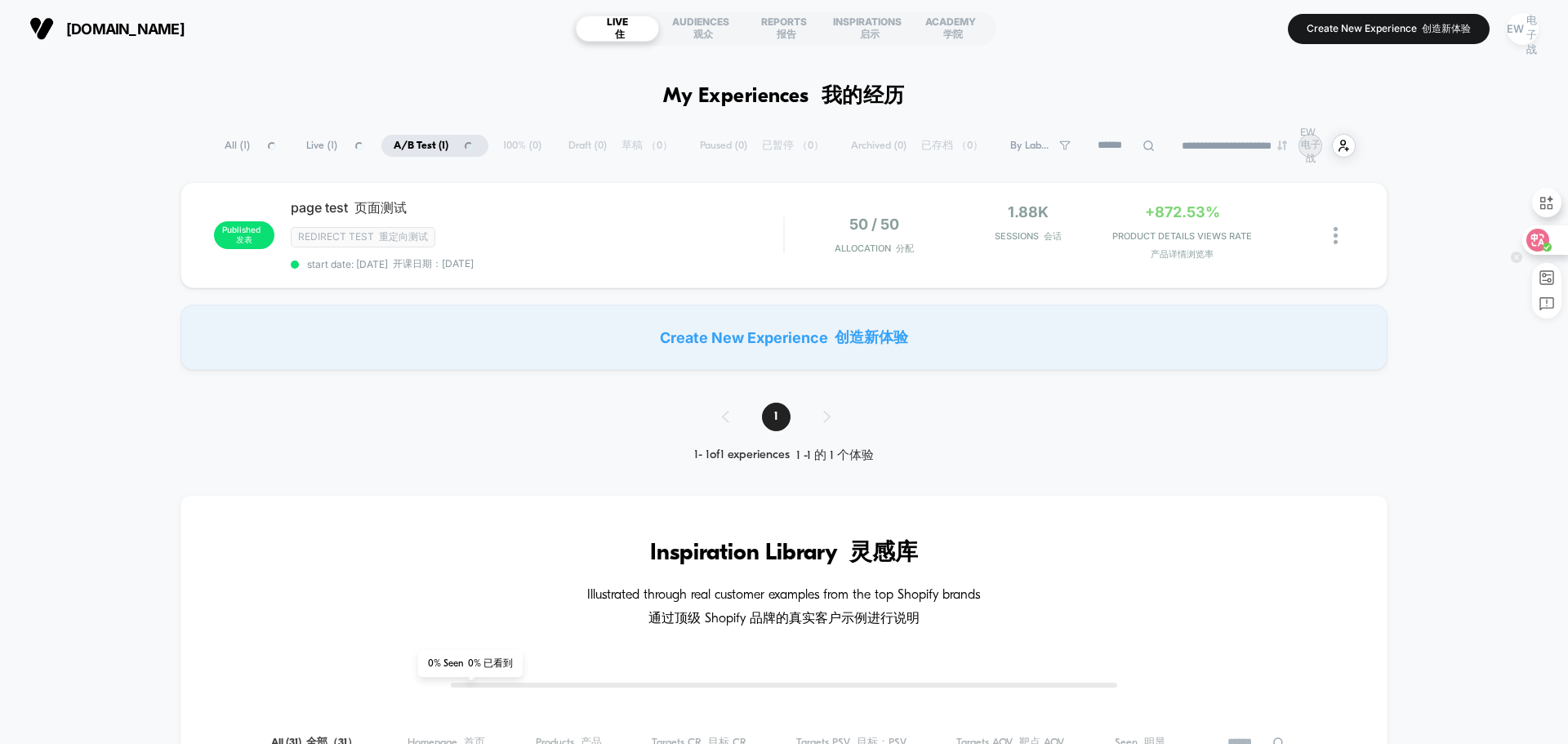
click at [1551, 241] on div at bounding box center [1544, 239] width 44 height 29
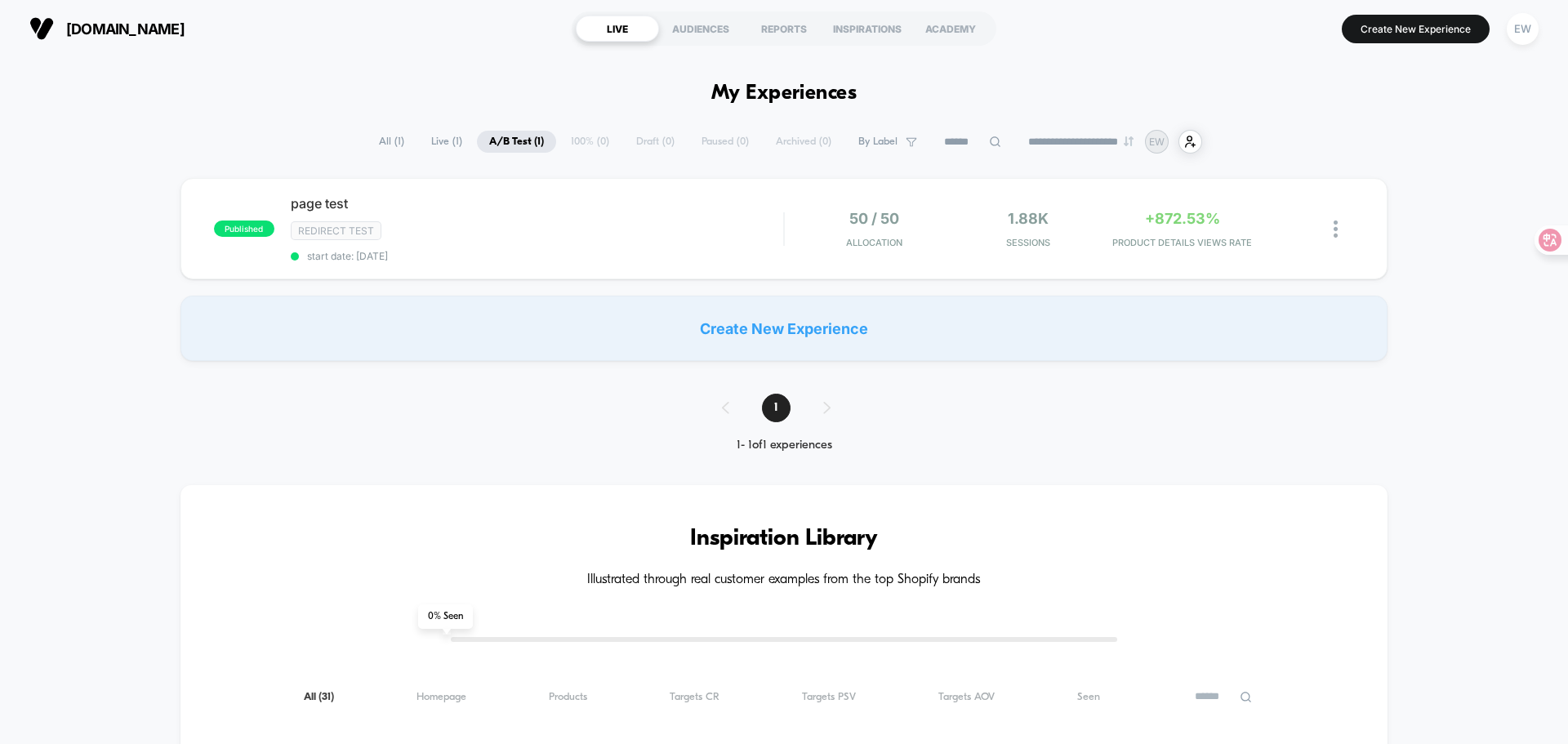
click at [1378, 28] on button "Create New Experience" at bounding box center [1416, 29] width 148 height 28
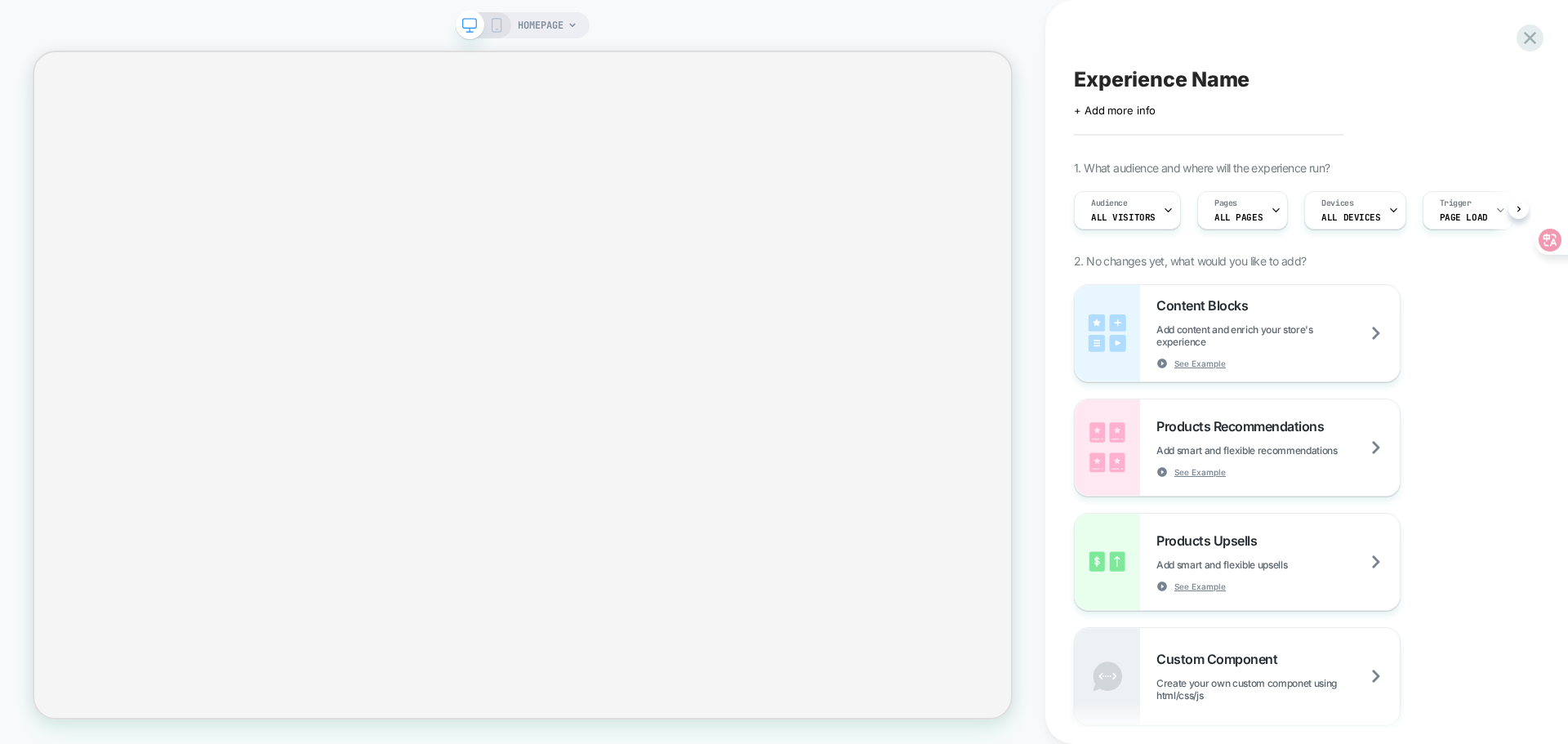
scroll to position [0, 1]
click at [575, 28] on icon at bounding box center [572, 25] width 10 height 10
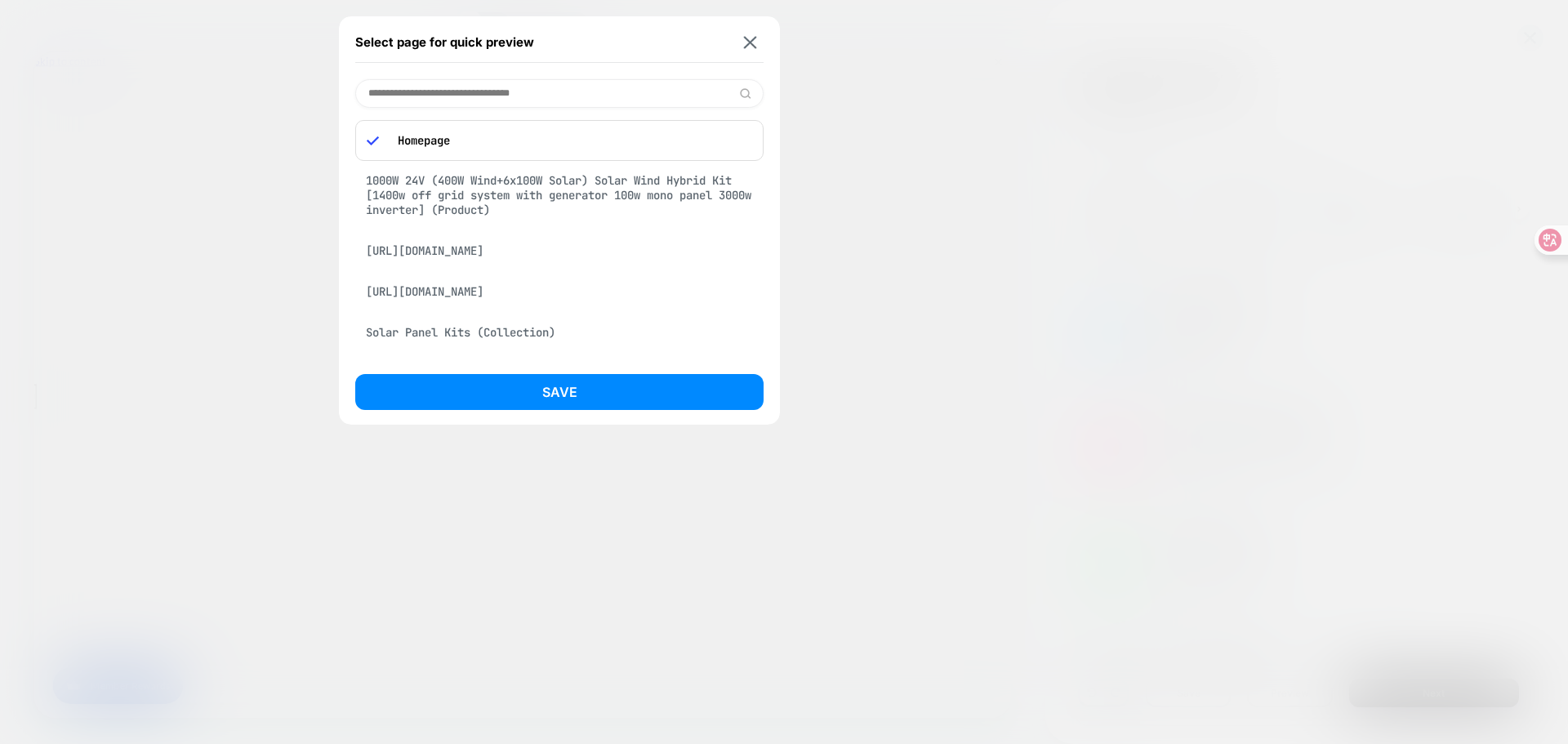
scroll to position [0, 0]
click at [475, 87] on input at bounding box center [559, 93] width 409 height 28
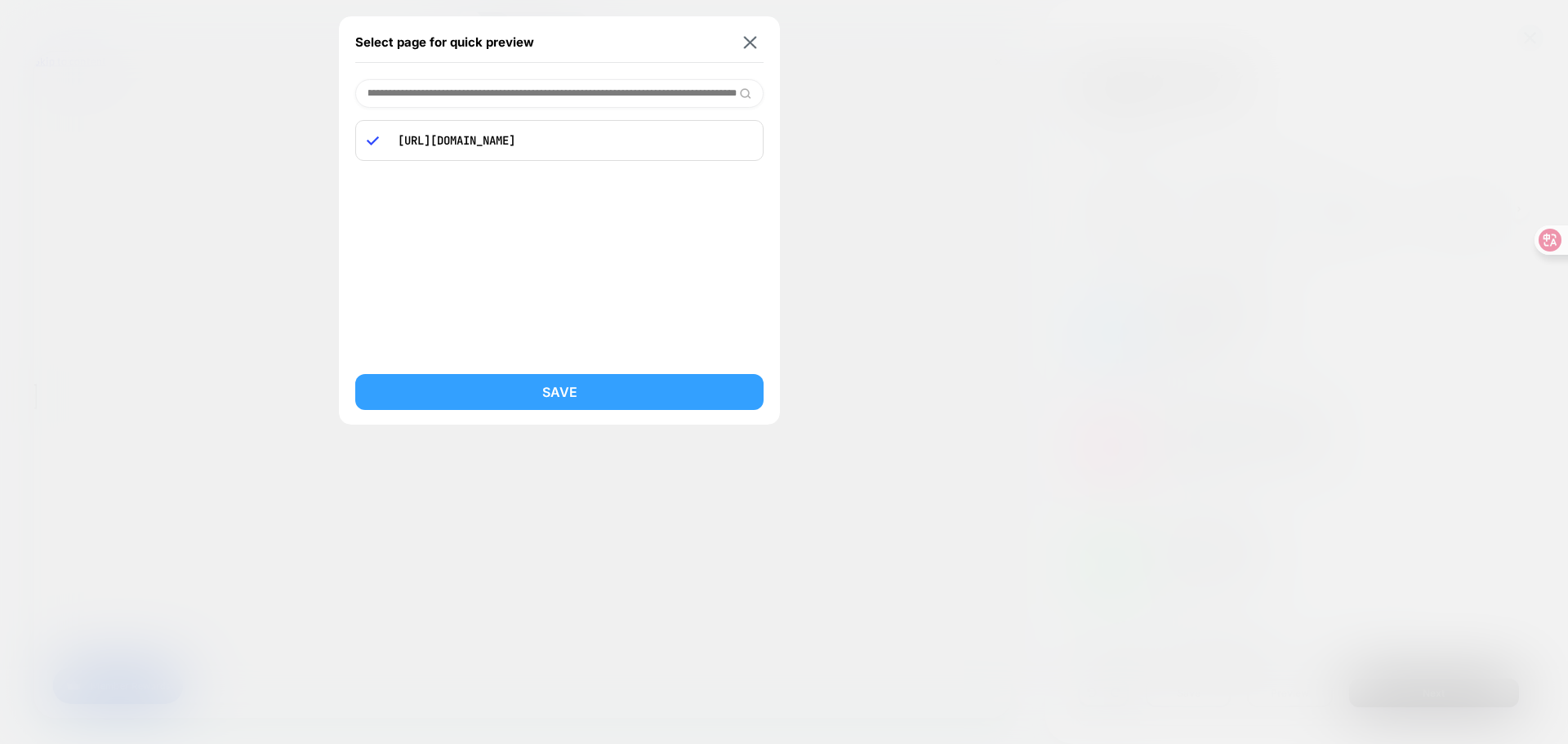
type input "**********"
click at [613, 390] on button "Save" at bounding box center [559, 392] width 409 height 36
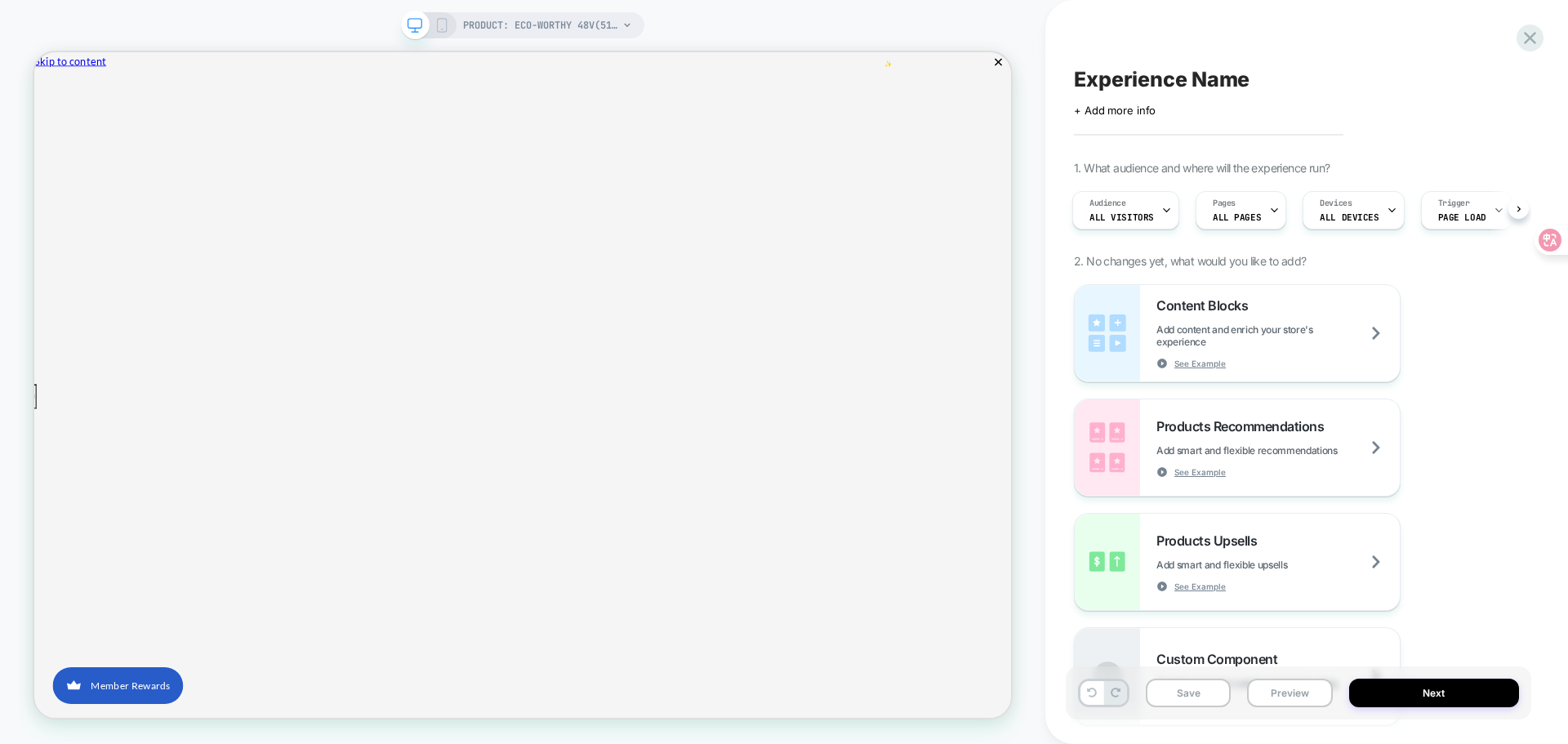
scroll to position [0, 3]
click at [1165, 215] on icon at bounding box center [1166, 210] width 11 height 11
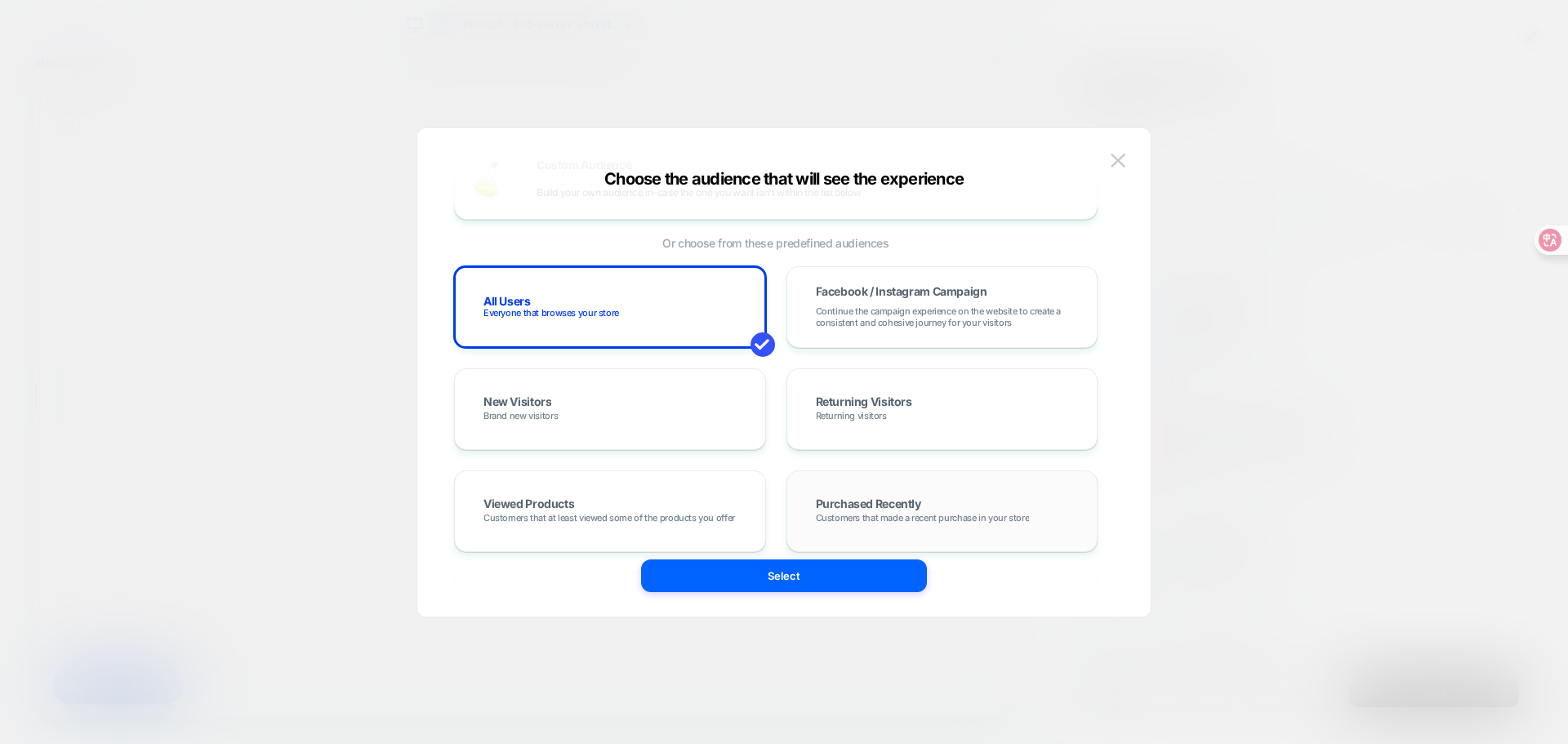
scroll to position [0, 0]
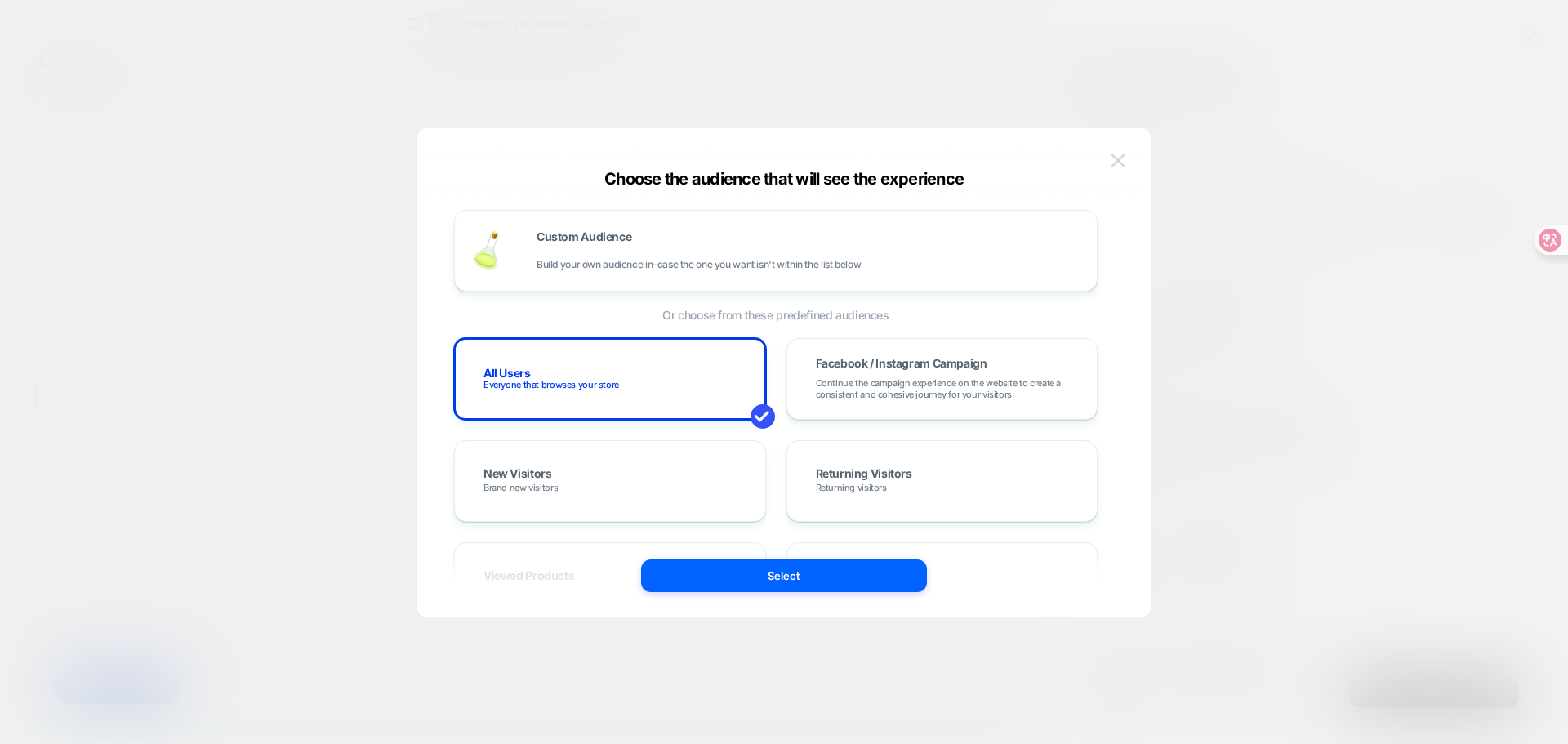
click at [1114, 158] on img at bounding box center [1117, 160] width 15 height 14
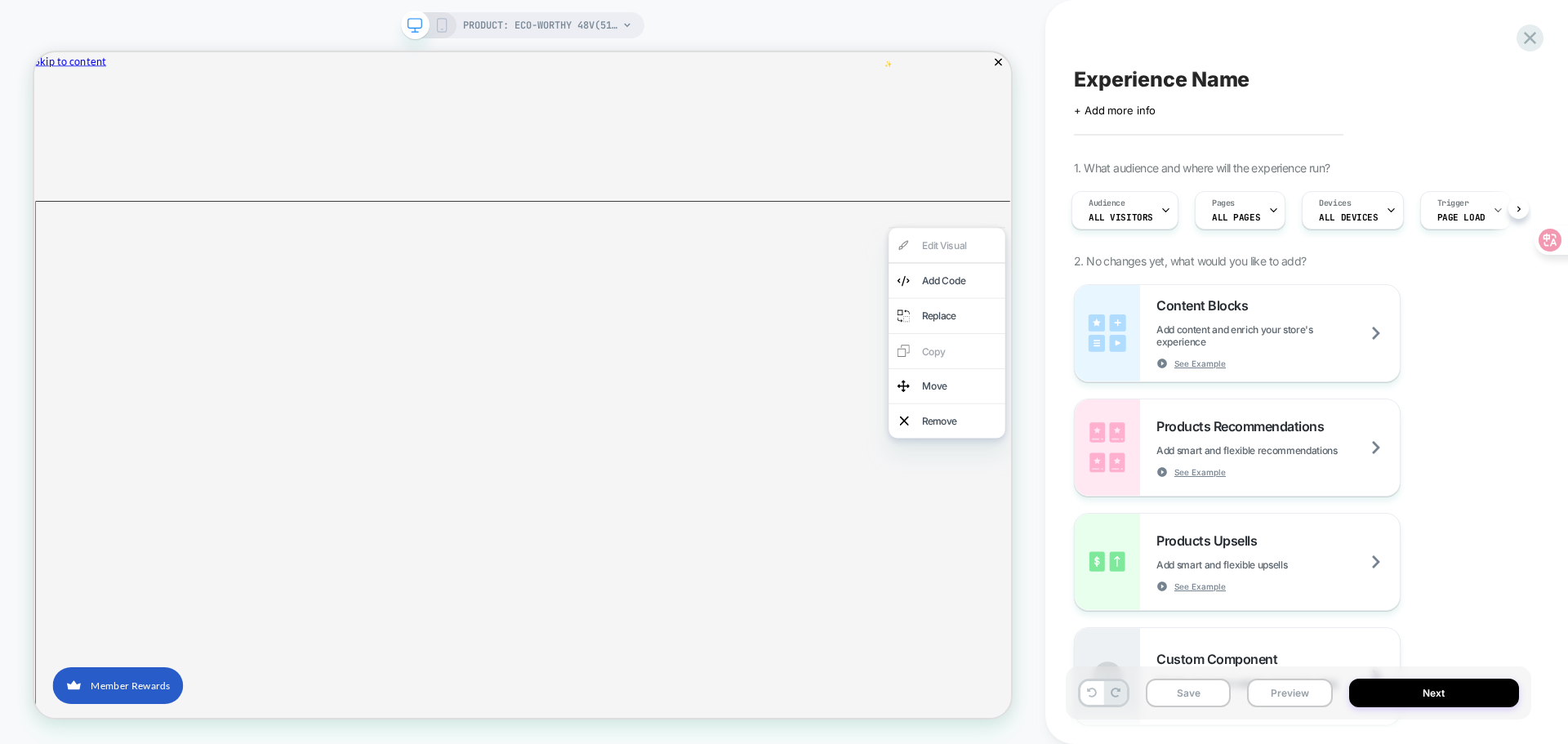
scroll to position [3151, 0]
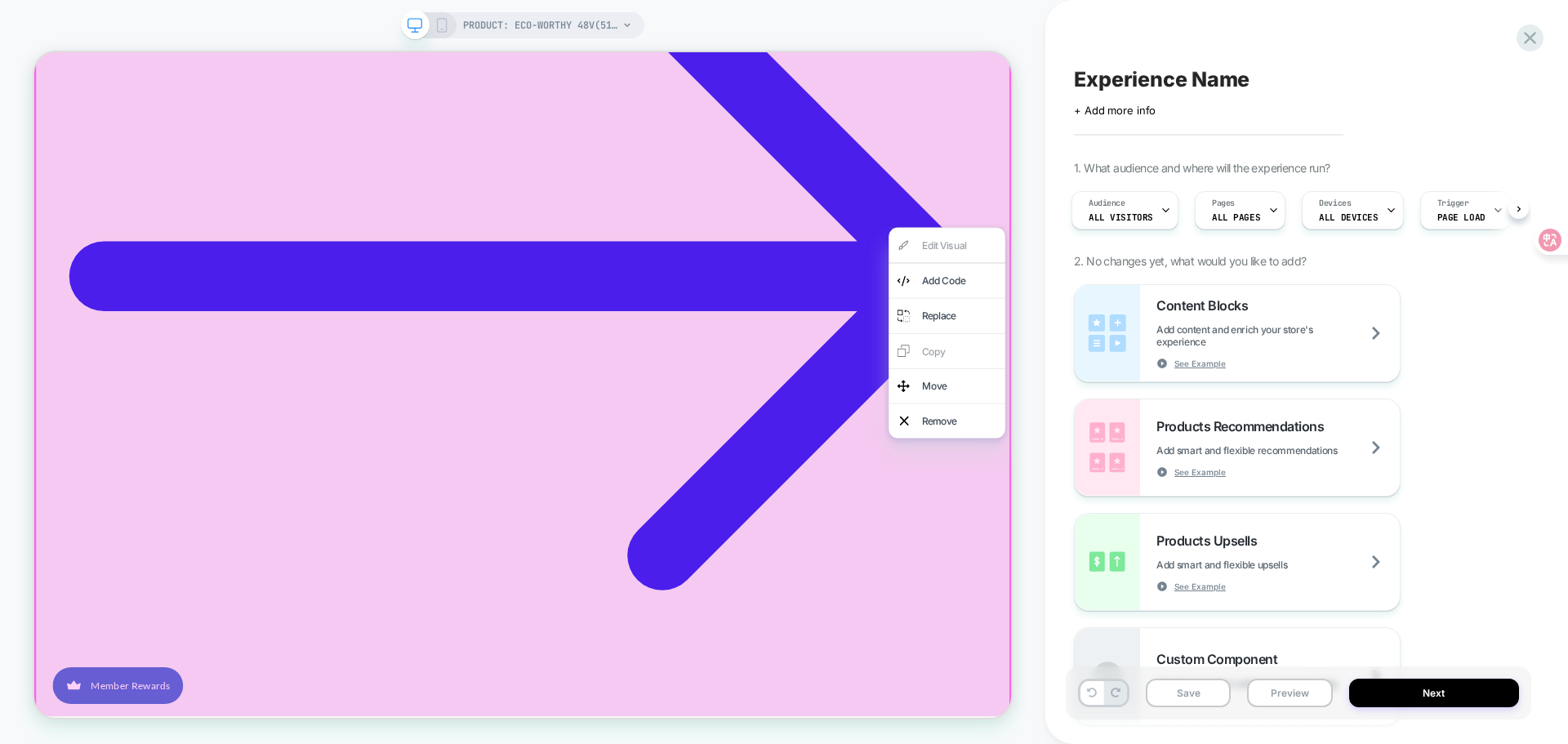
click at [1456, 343] on div "Content Blocks Add content and enrich your store's experience See Example Produ…" at bounding box center [1299, 505] width 449 height 441
click at [1479, 410] on div "Content Blocks Add content and enrich your store's experience See Example Produ…" at bounding box center [1299, 505] width 449 height 441
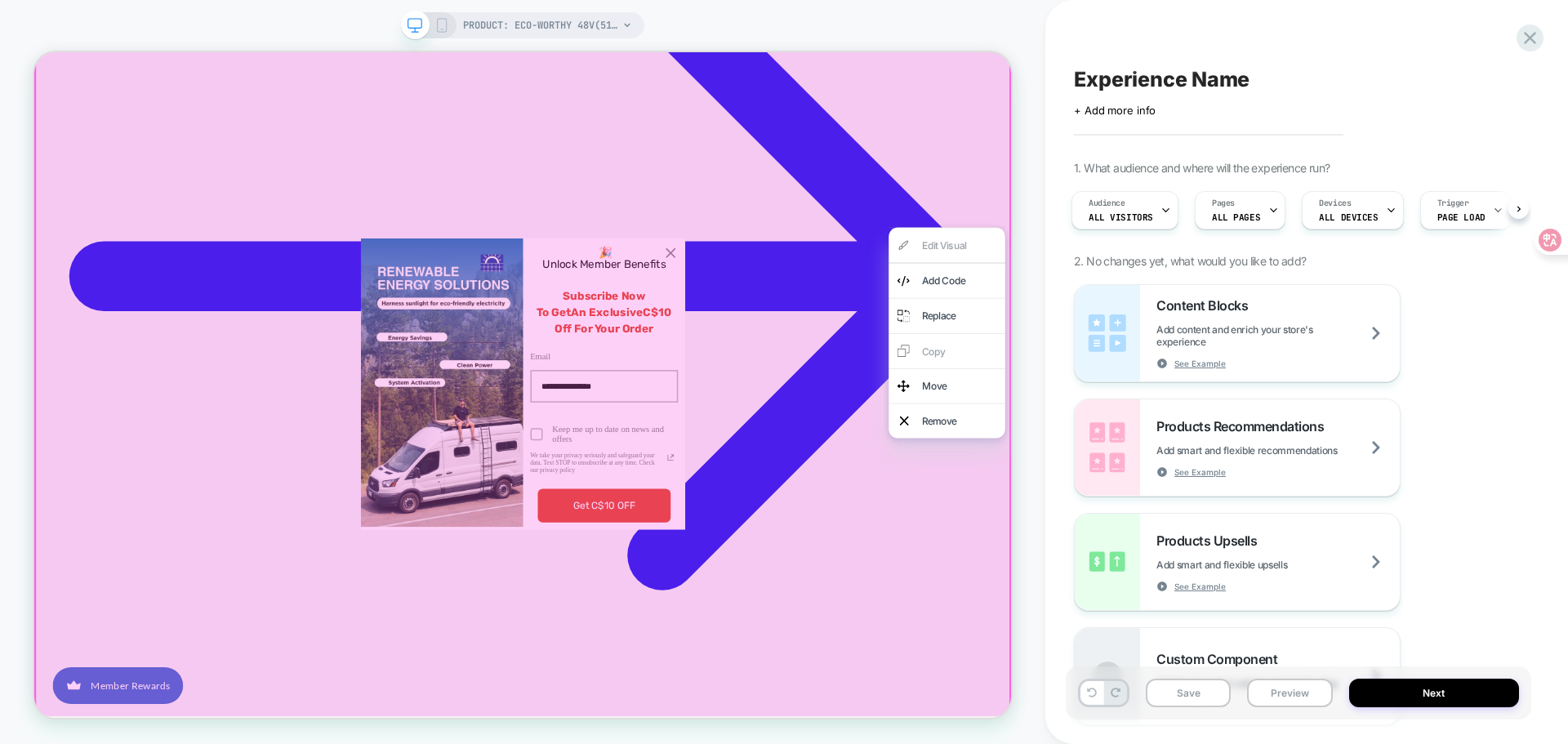
click at [1467, 444] on div "Content Blocks Add content and enrich your store's experience See Example Produ…" at bounding box center [1299, 505] width 449 height 441
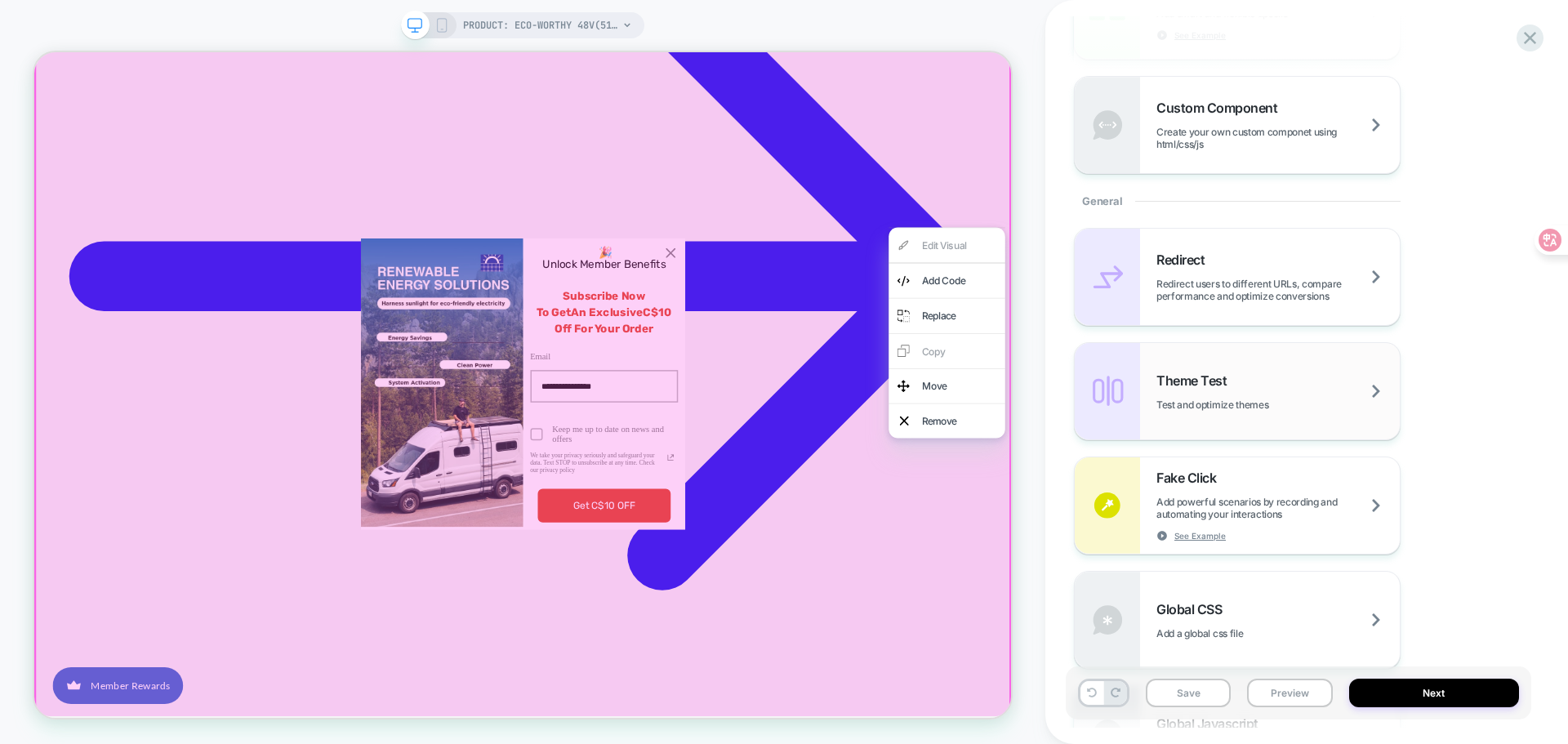
scroll to position [653, 0]
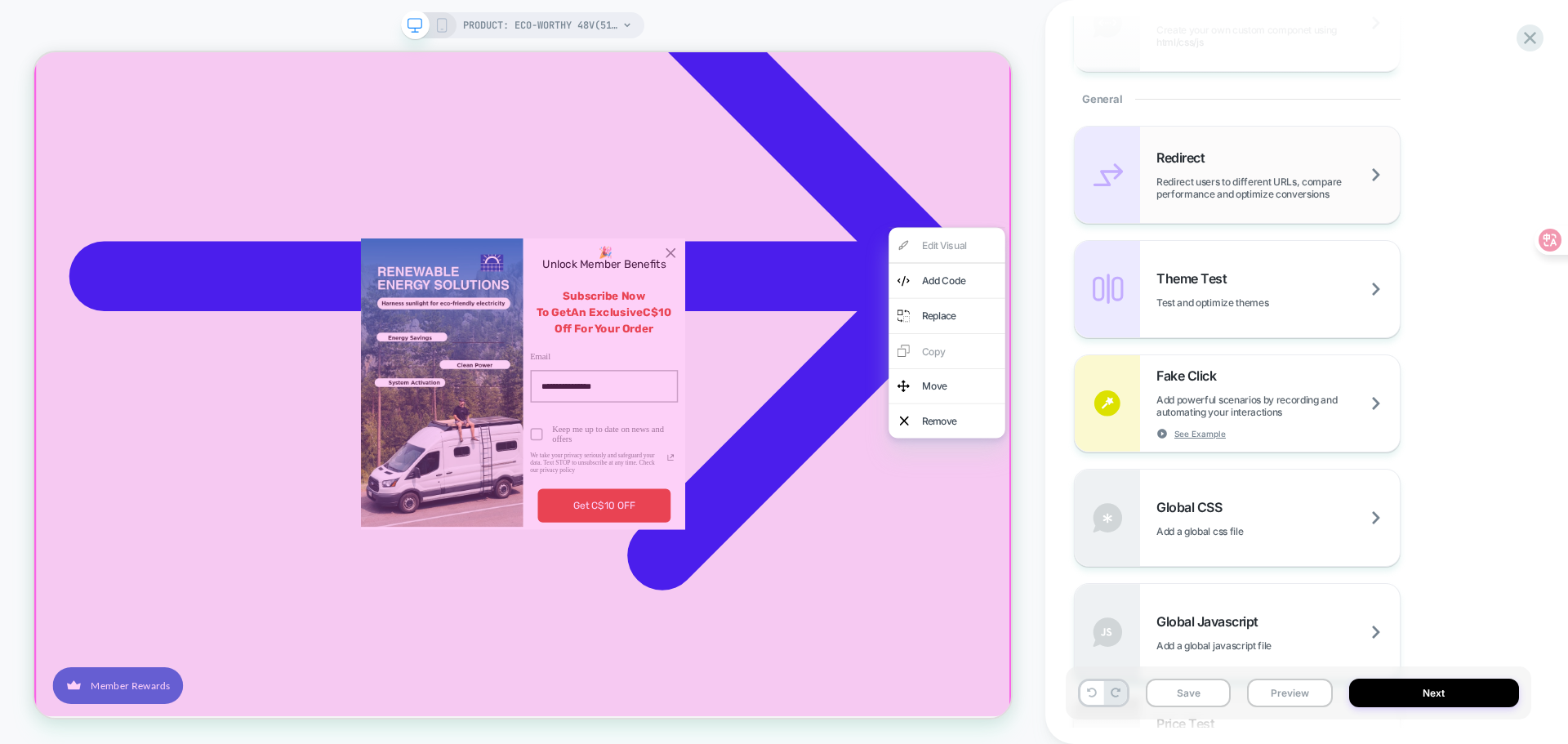
click at [1357, 185] on span "Redirect users to different URLs, compare performance and optimize conversions" at bounding box center [1277, 188] width 243 height 25
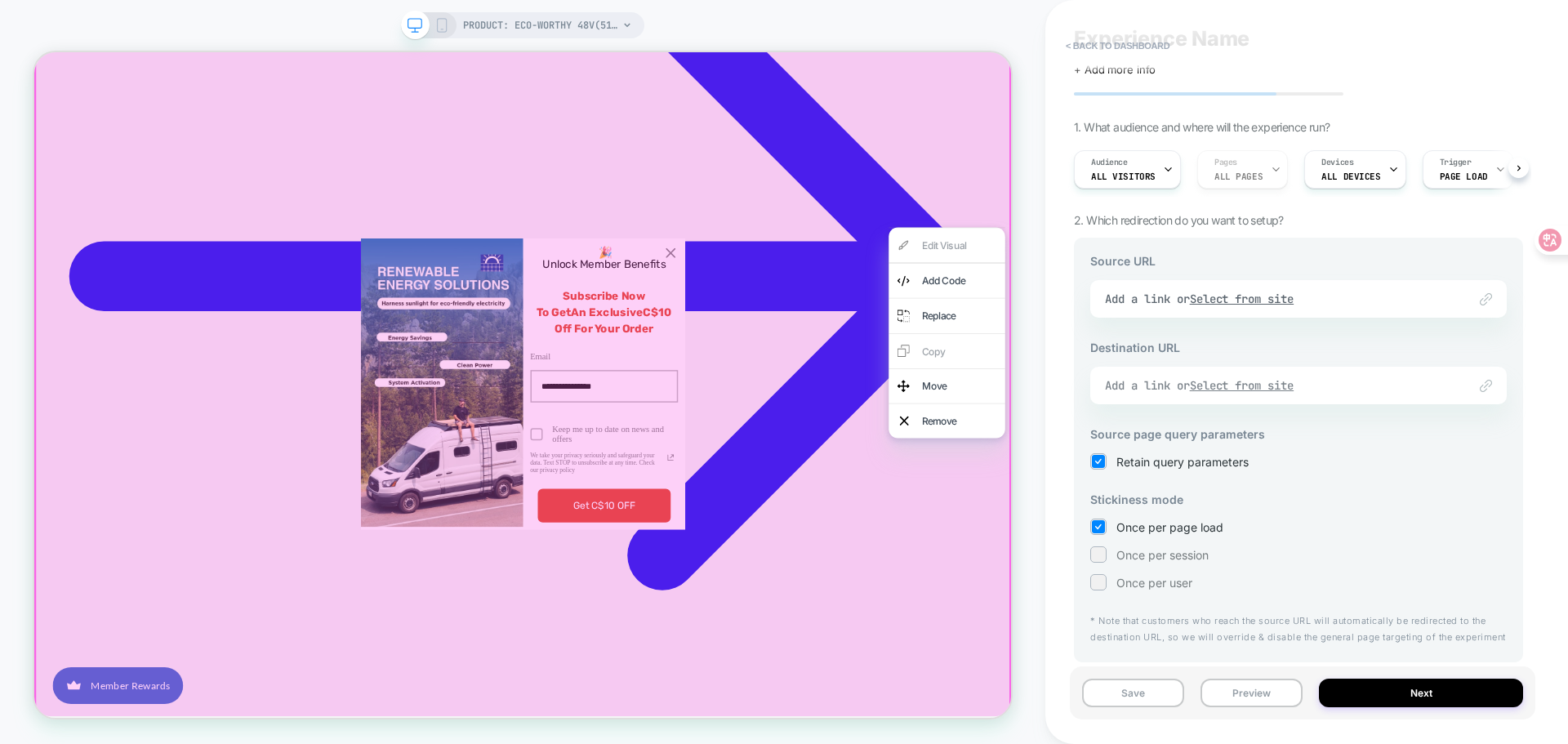
scroll to position [0, 0]
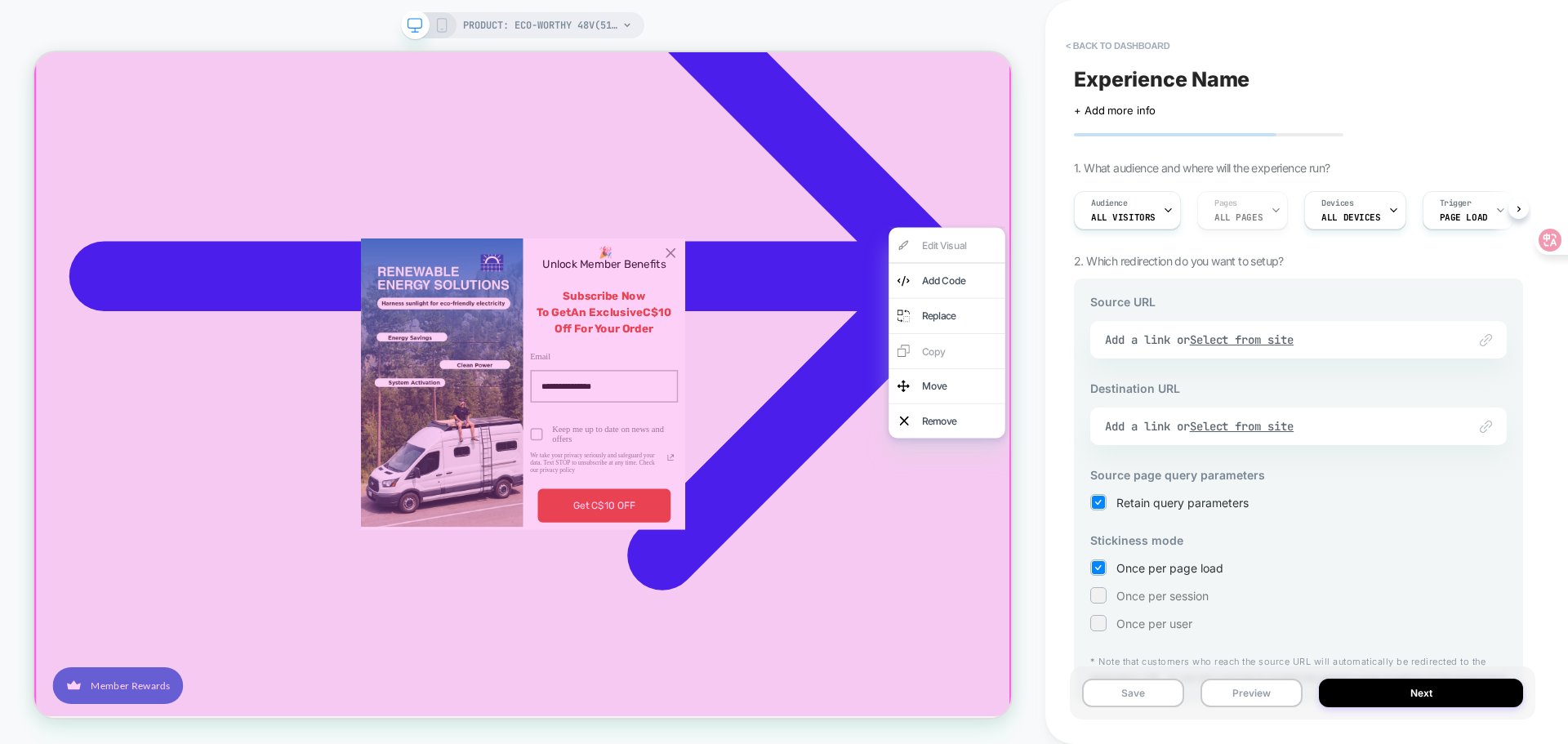
click at [1352, 340] on div "Link to Add a link or Select from site" at bounding box center [1298, 339] width 416 height 38
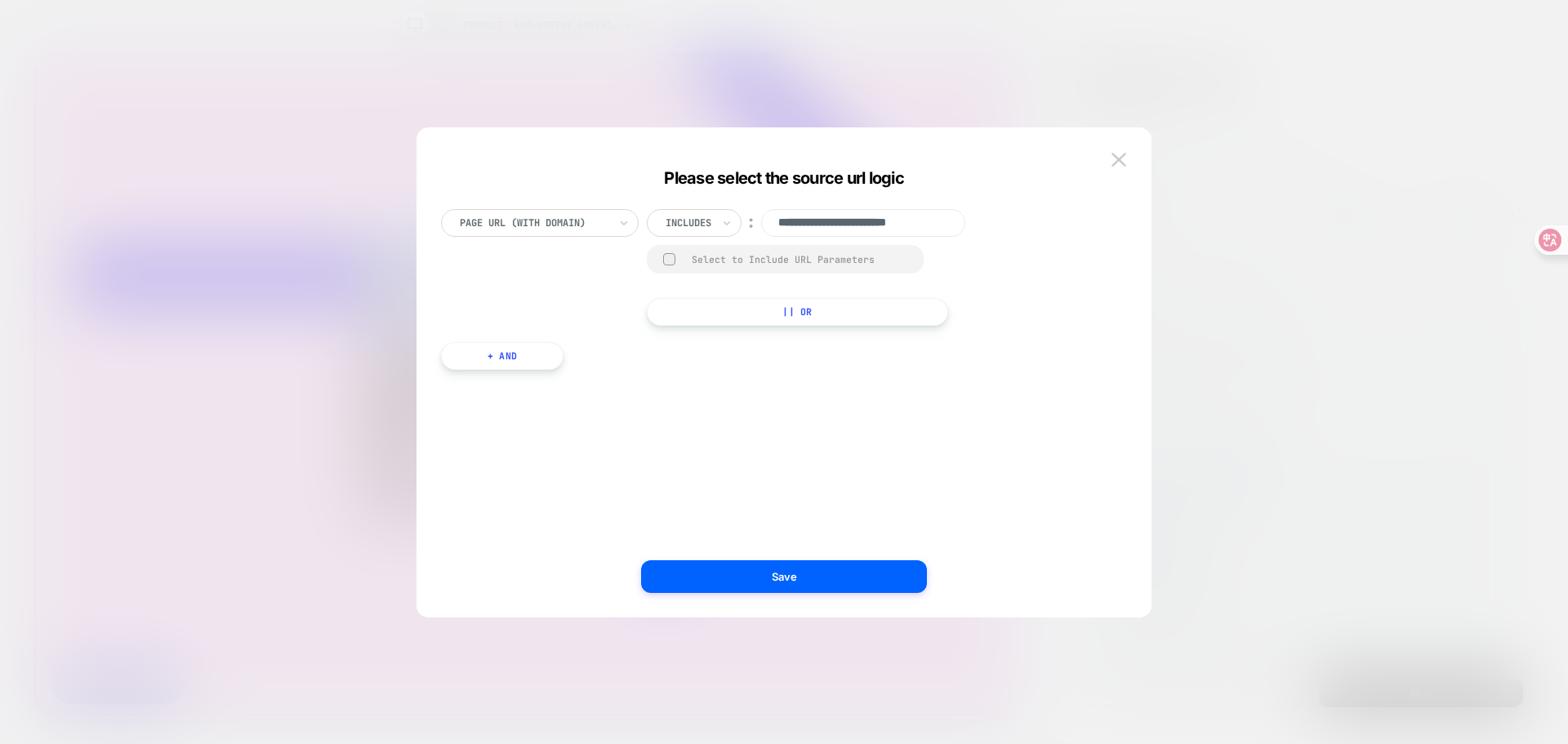
scroll to position [0, 8]
click at [1122, 160] on img at bounding box center [1118, 159] width 15 height 14
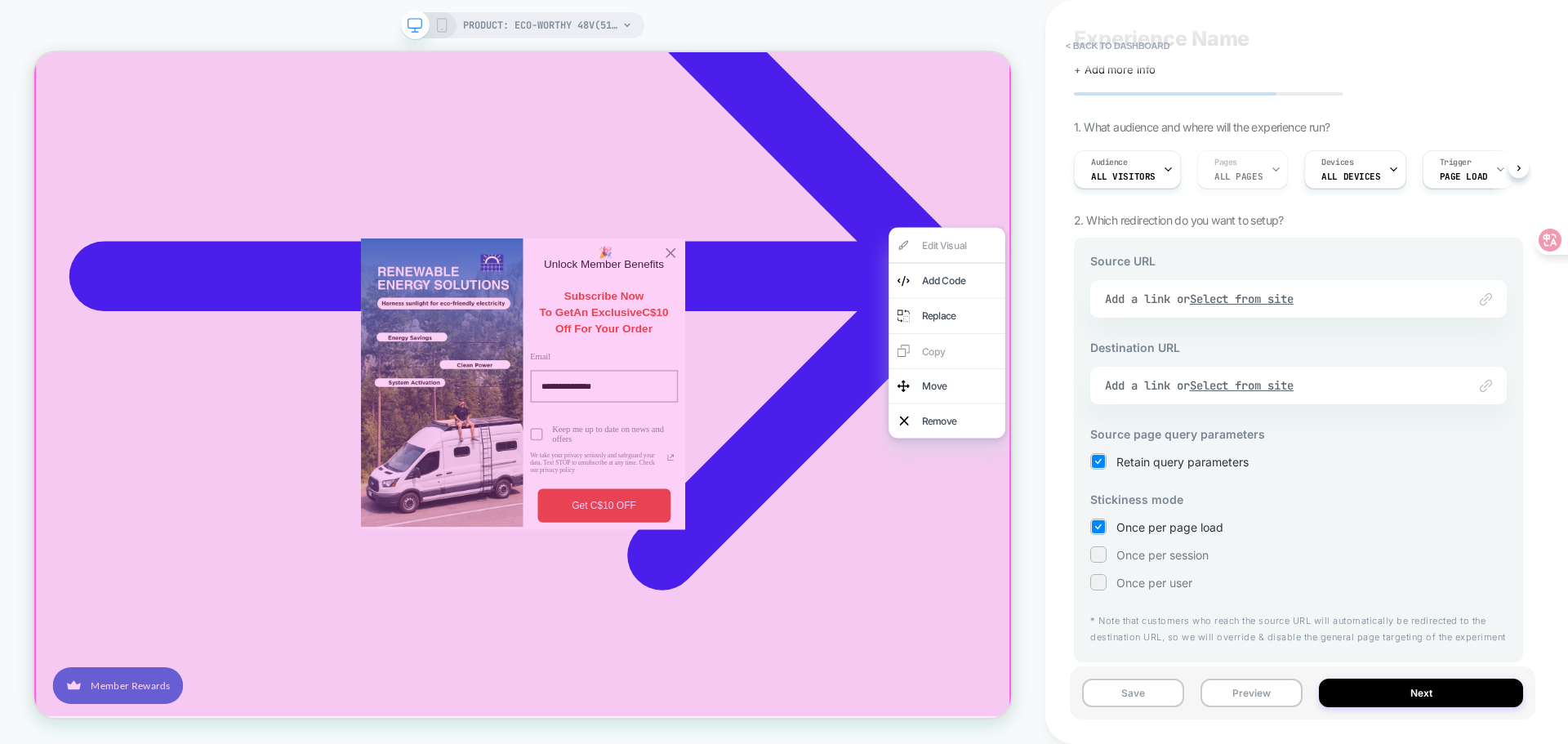
scroll to position [0, 0]
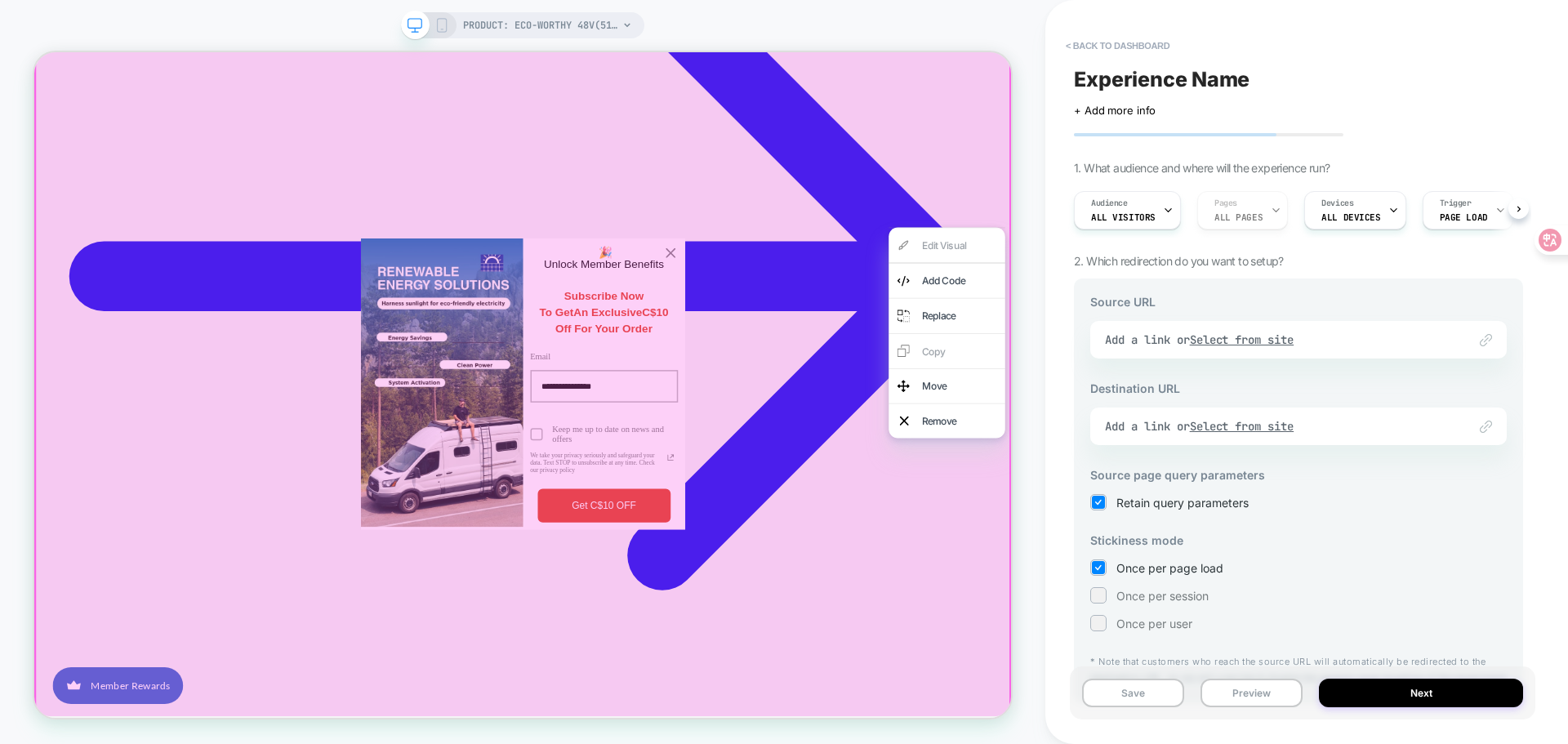
click at [1057, 321] on div "< back to dashboard Experience Name Click to edit experience details + Add more…" at bounding box center [1307, 372] width 523 height 744
click at [1032, 312] on div "PRODUCT: ECO-WORTHY 48V(51.2V) 100Ah LiFePO4 Server Rack Battery,3U Size With B…" at bounding box center [522, 372] width 1045 height 711
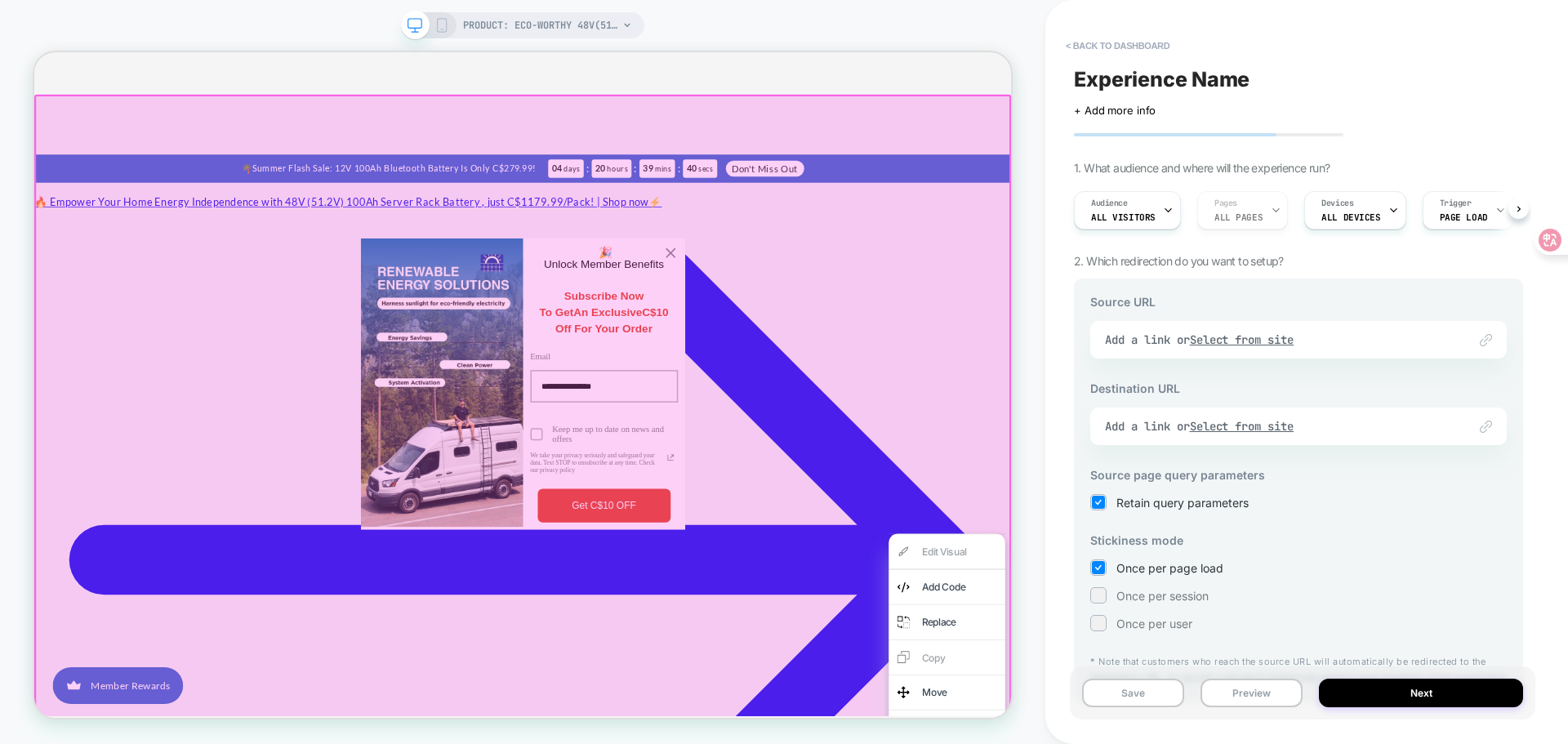
scroll to position [2743, 0]
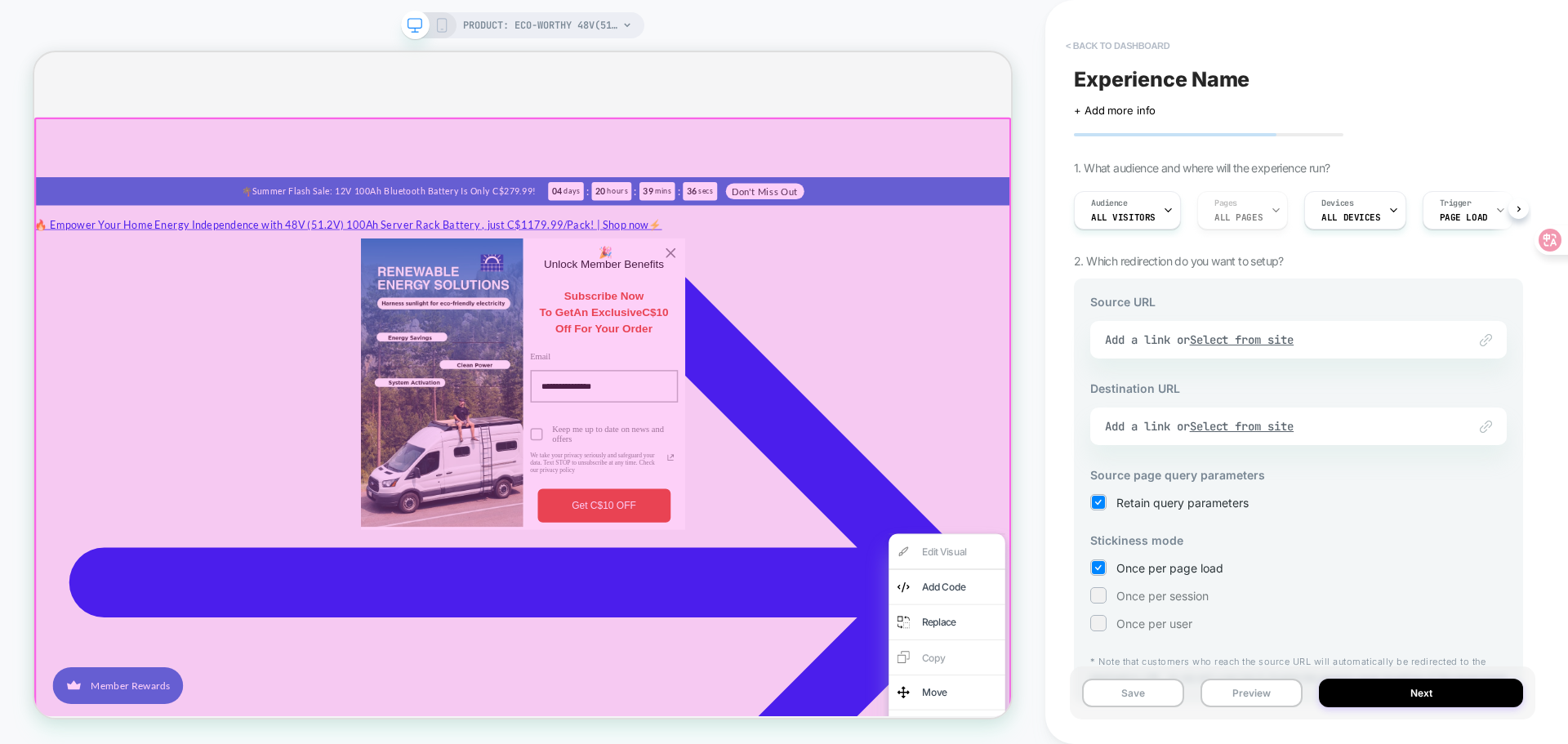
click at [1086, 40] on button "< back to dashboard" at bounding box center [1117, 46] width 120 height 26
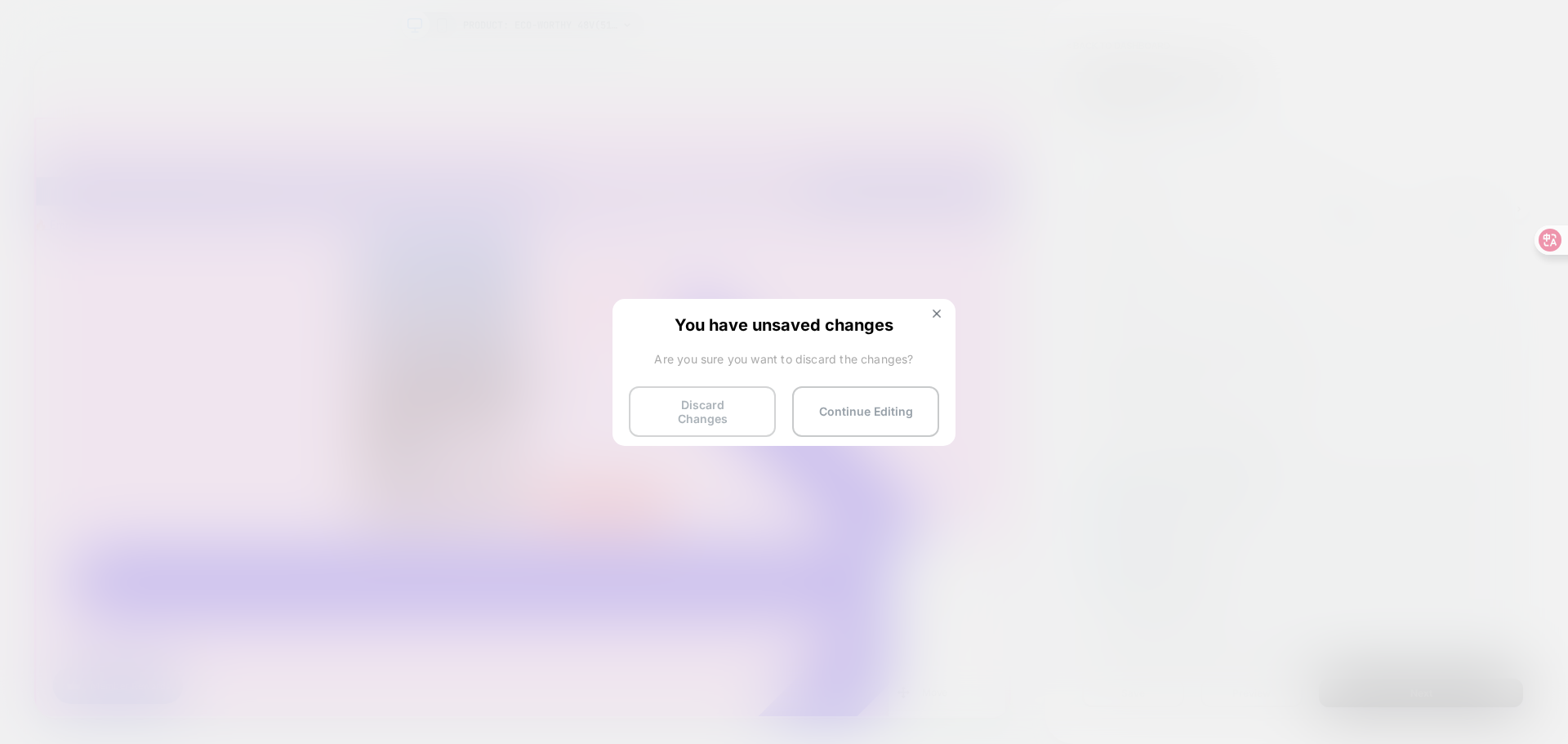
click at [716, 402] on button "Discard Changes" at bounding box center [702, 411] width 147 height 50
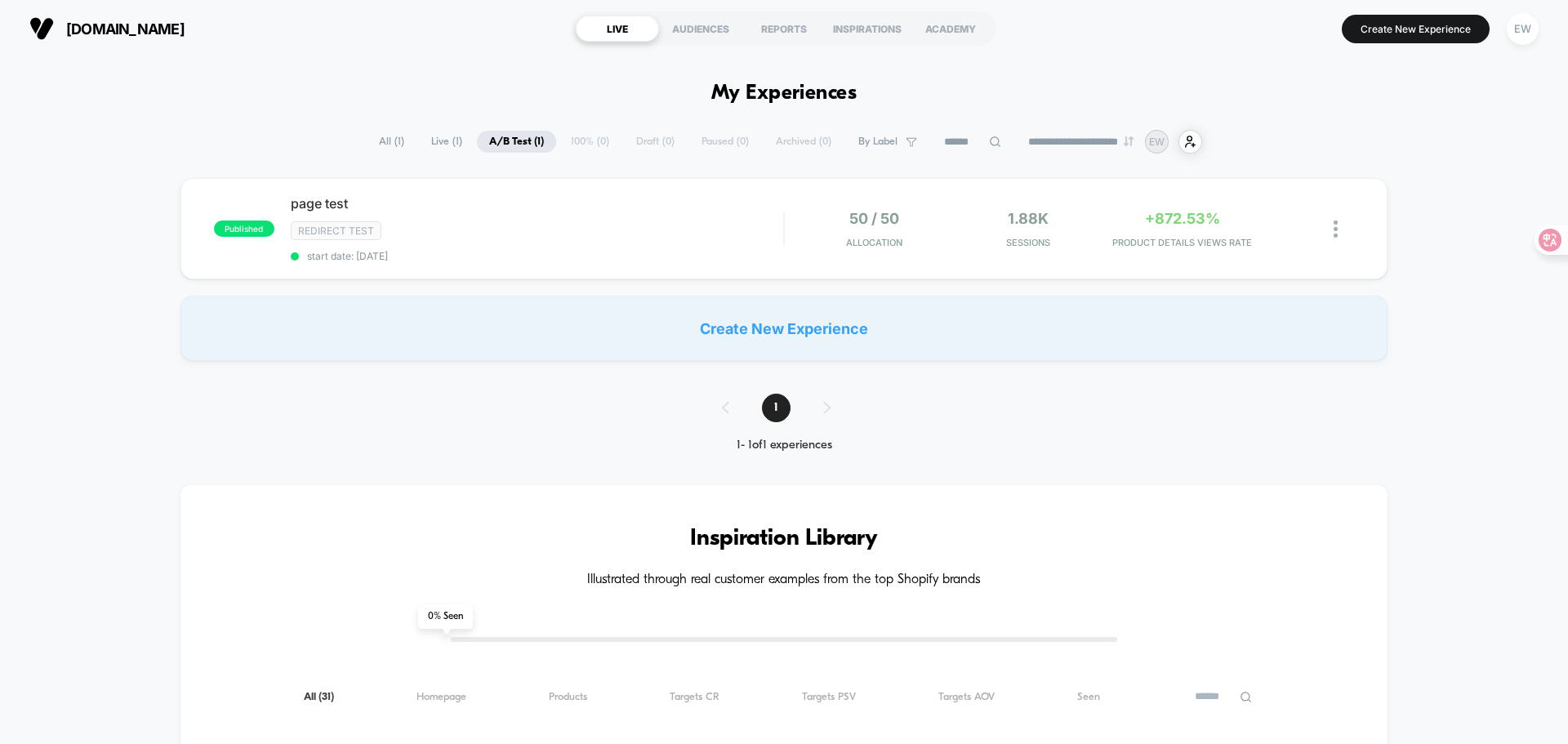
click at [1412, 359] on div "published page test Redirect Test start date: [DATE] 50 / 50 Allocation 1.88k S…" at bounding box center [784, 269] width 1568 height 183
click at [534, 291] on div "published page test Redirect Test start date: [DATE] 50 / 50 Allocation 1.88k S…" at bounding box center [784, 269] width 1568 height 183
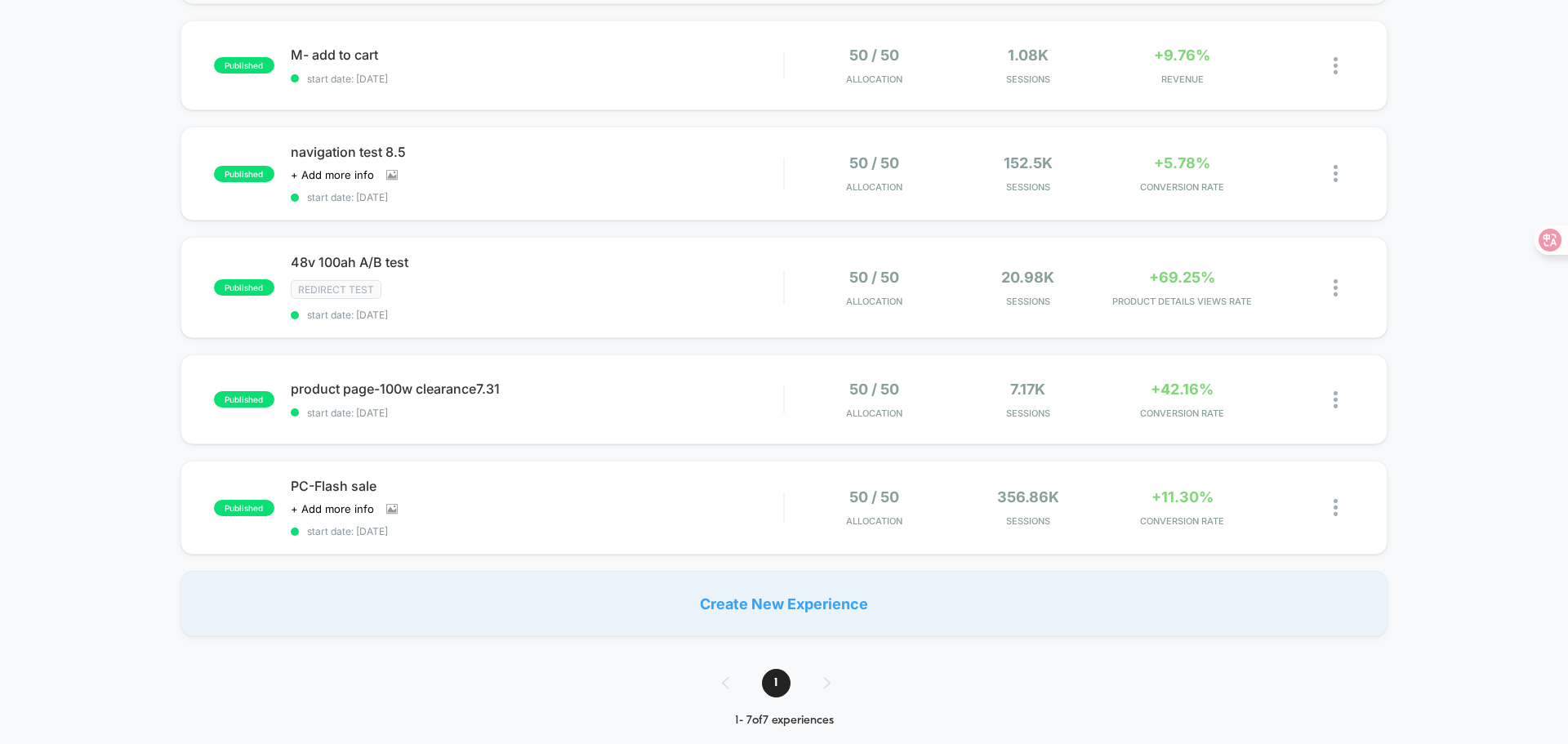
scroll to position [409, 0]
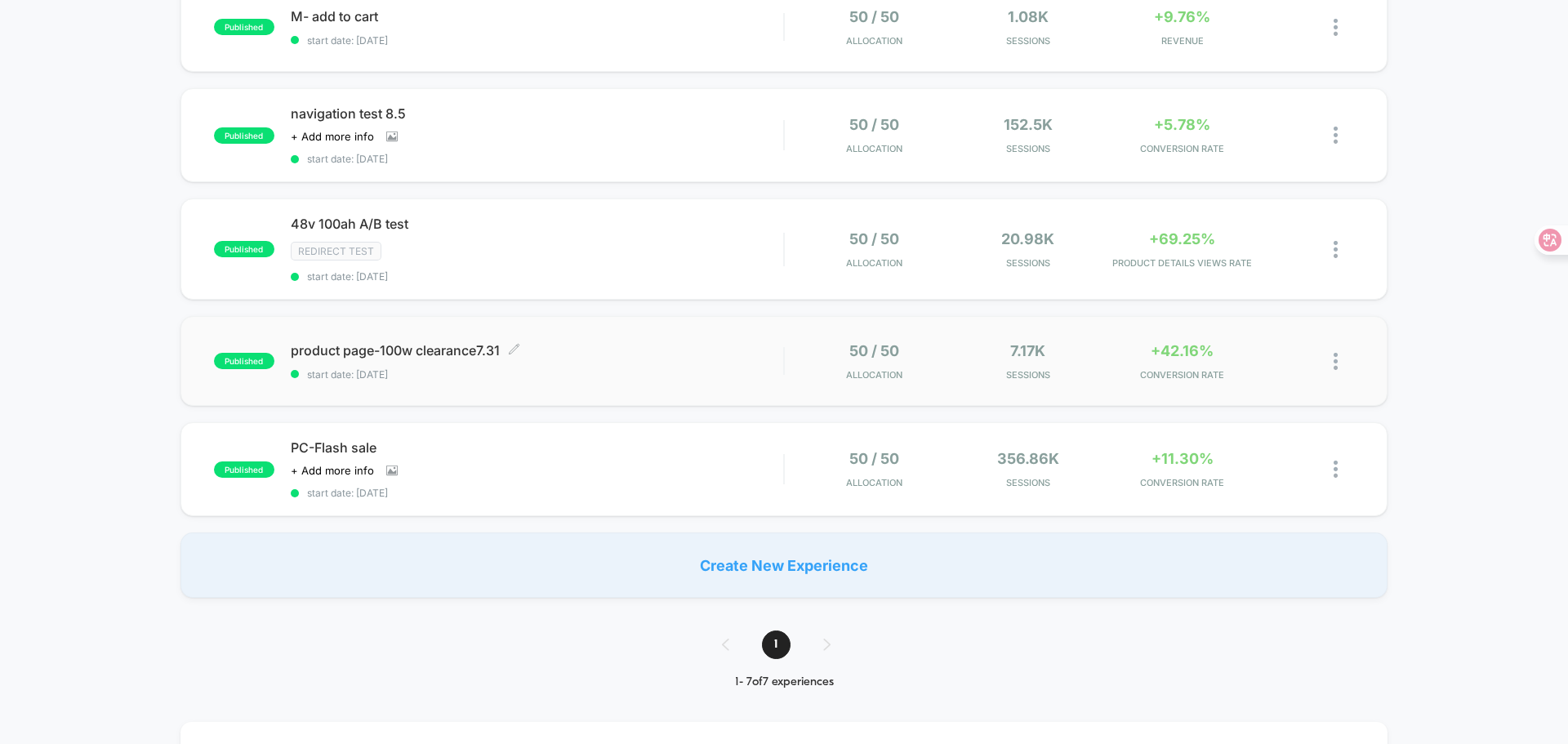
click at [619, 348] on span "product page-100w clearance7.31 Click to edit experience details" at bounding box center [536, 350] width 492 height 17
click at [1329, 365] on div at bounding box center [1323, 362] width 62 height 39
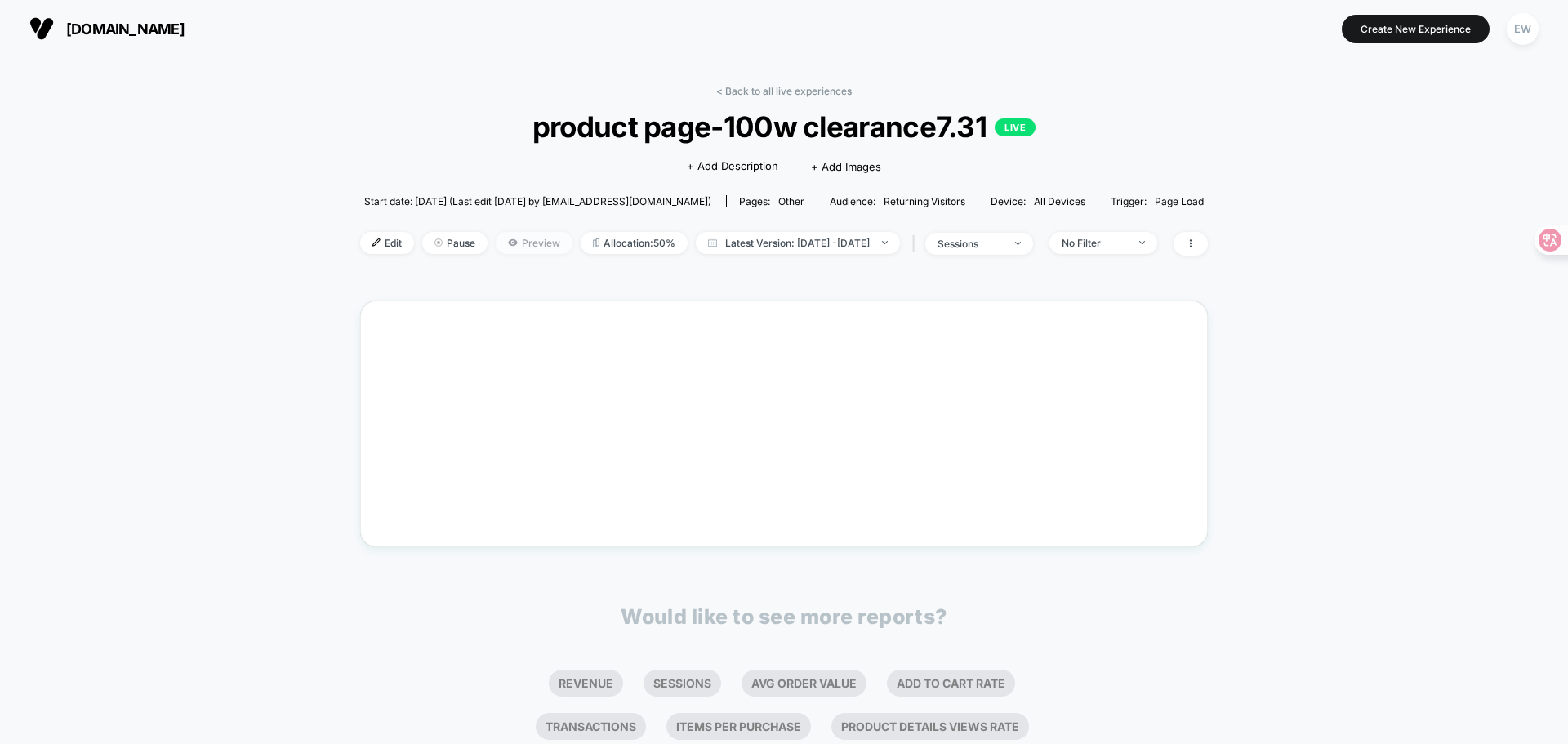
click at [521, 246] on span "Preview" at bounding box center [534, 242] width 77 height 22
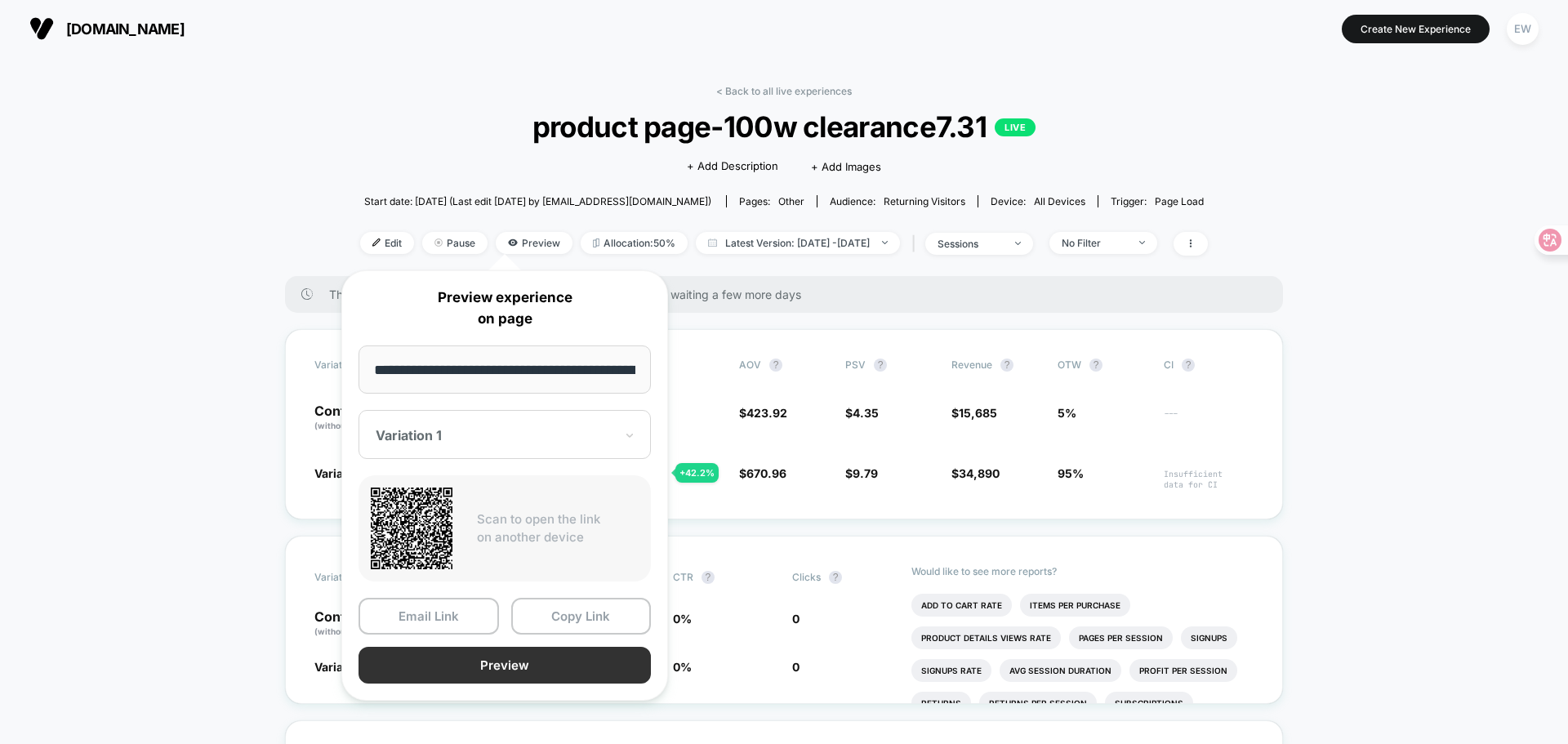
click at [478, 662] on button "Preview" at bounding box center [504, 666] width 292 height 37
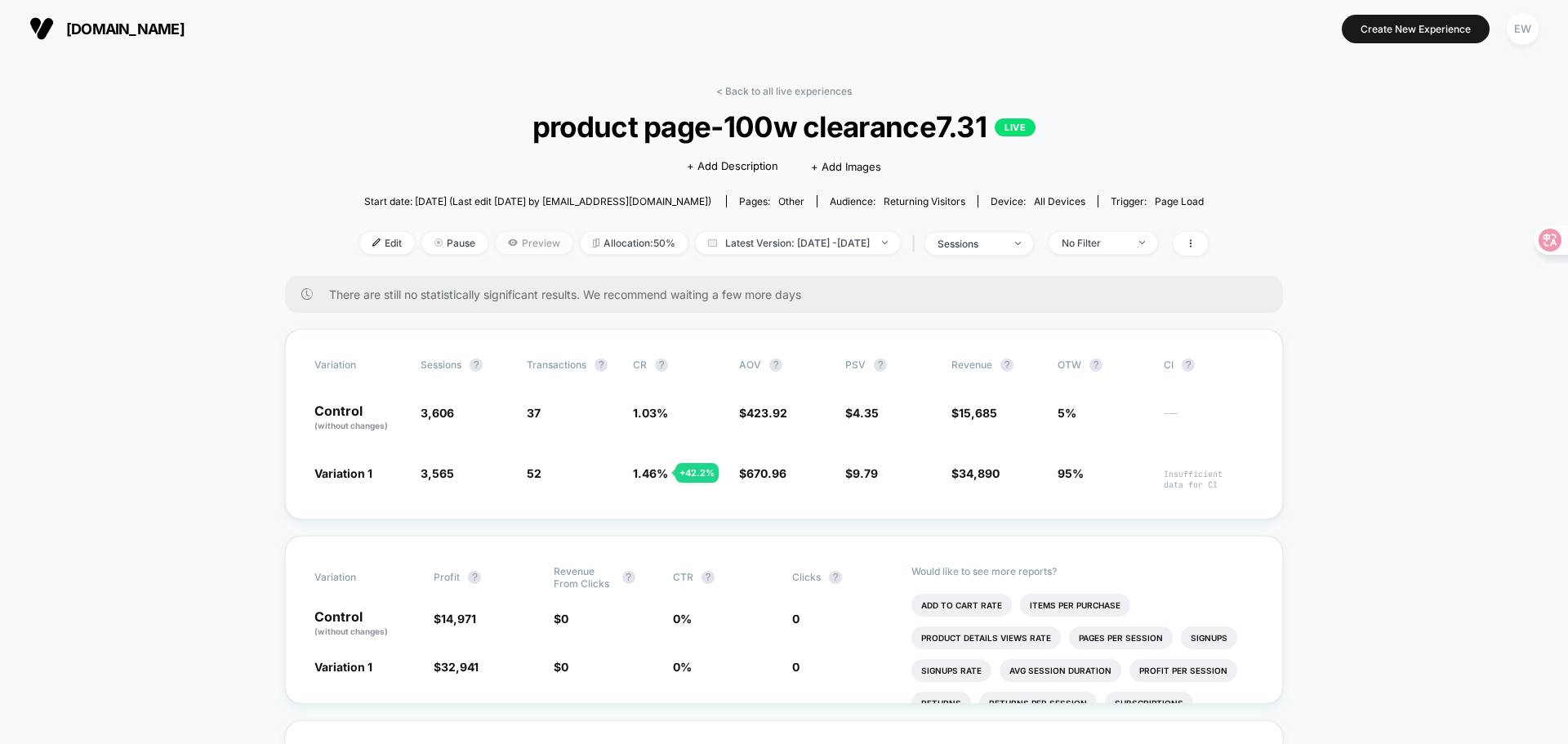
click at [508, 245] on icon at bounding box center [512, 242] width 9 height 6
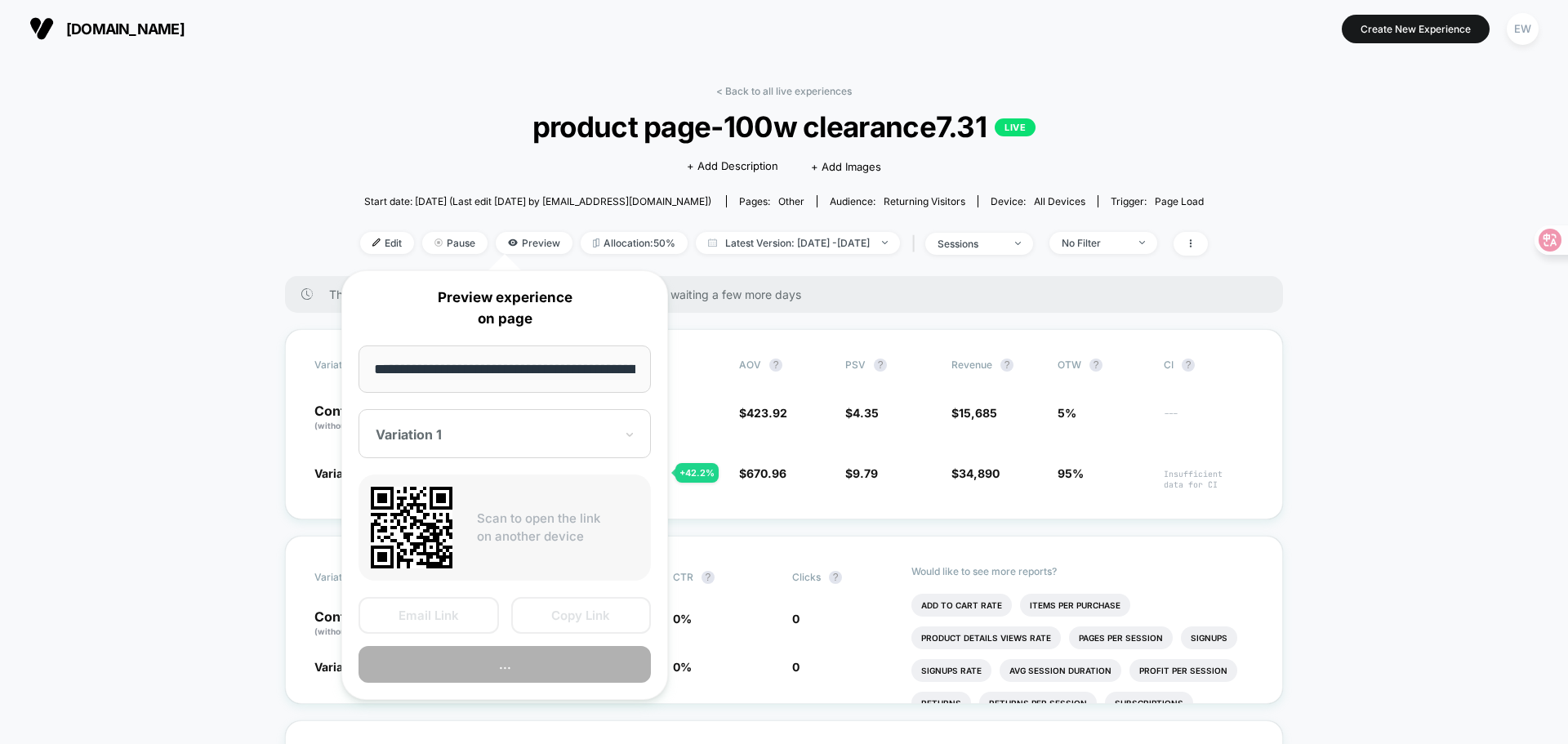
scroll to position [0, 284]
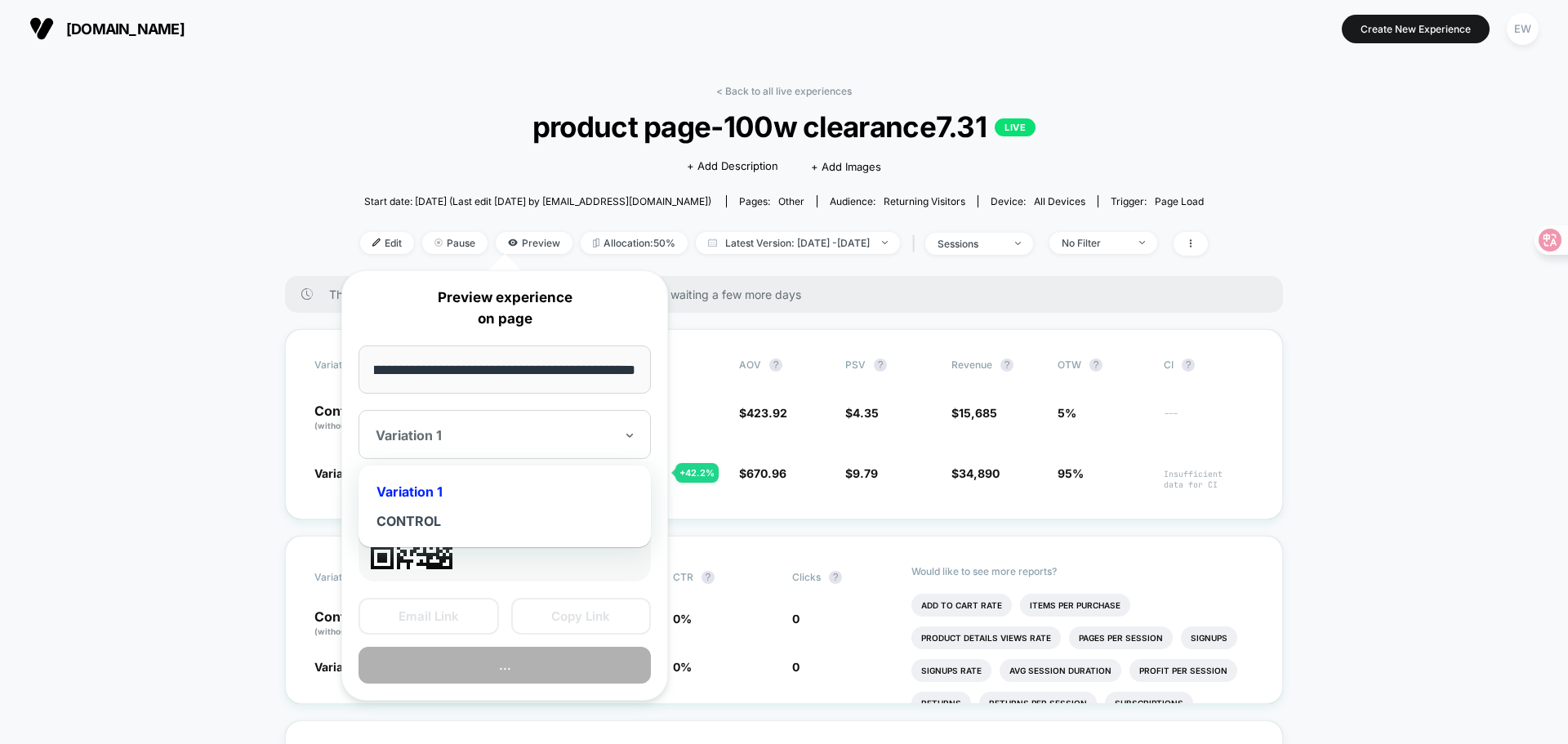
click at [476, 429] on div at bounding box center [495, 435] width 239 height 17
click at [470, 523] on div "CONTROL" at bounding box center [504, 520] width 276 height 29
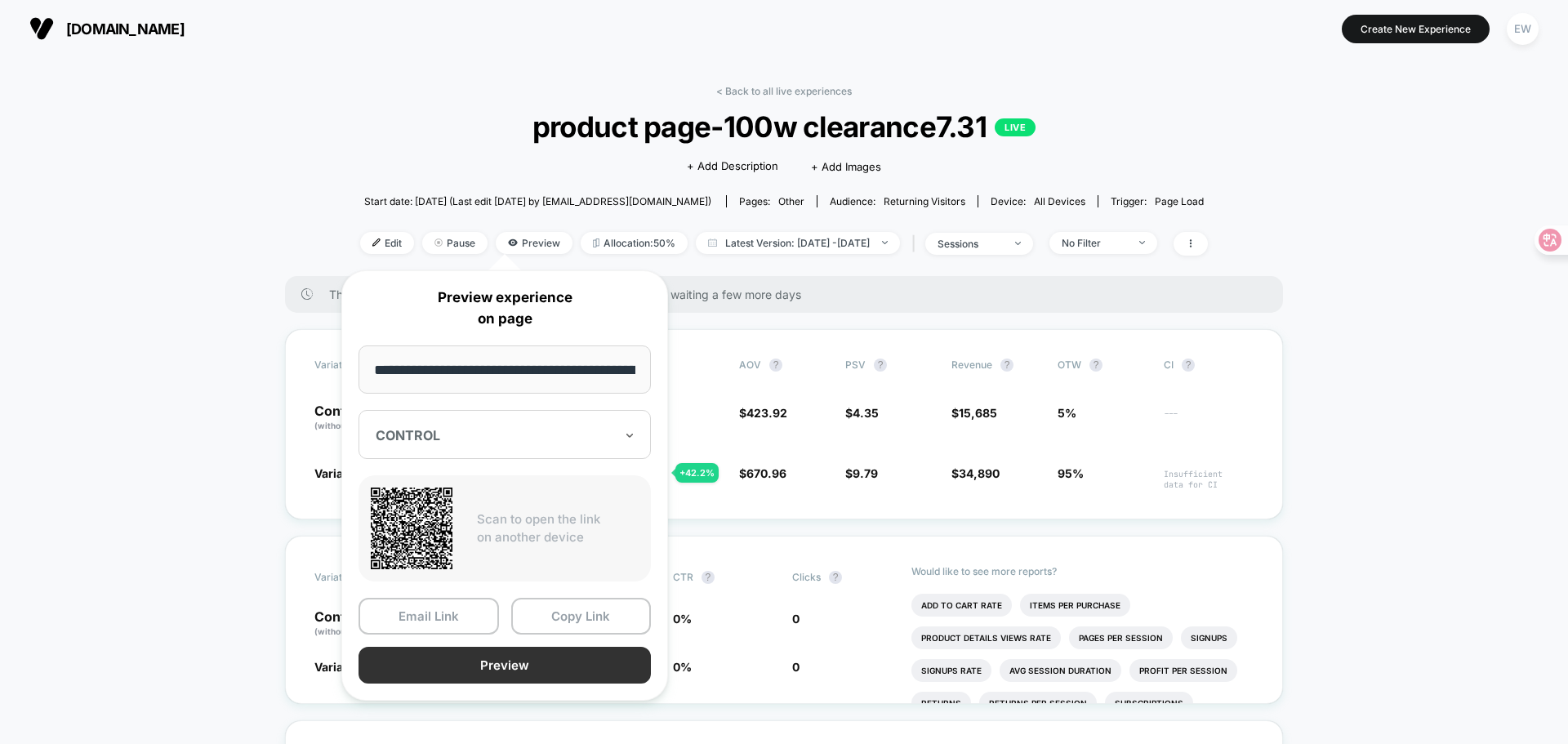
click at [513, 669] on button "Preview" at bounding box center [504, 666] width 292 height 37
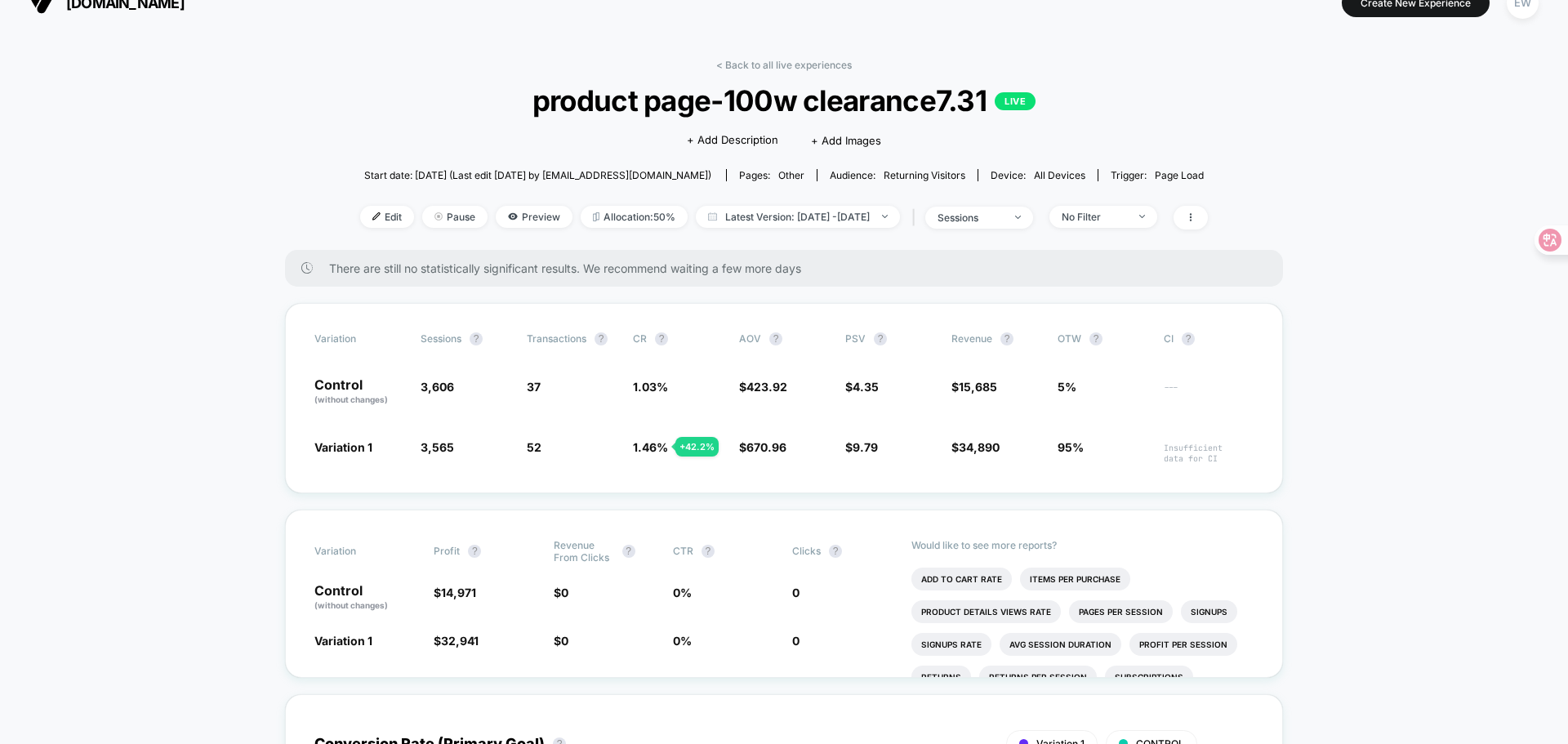
scroll to position [11, 0]
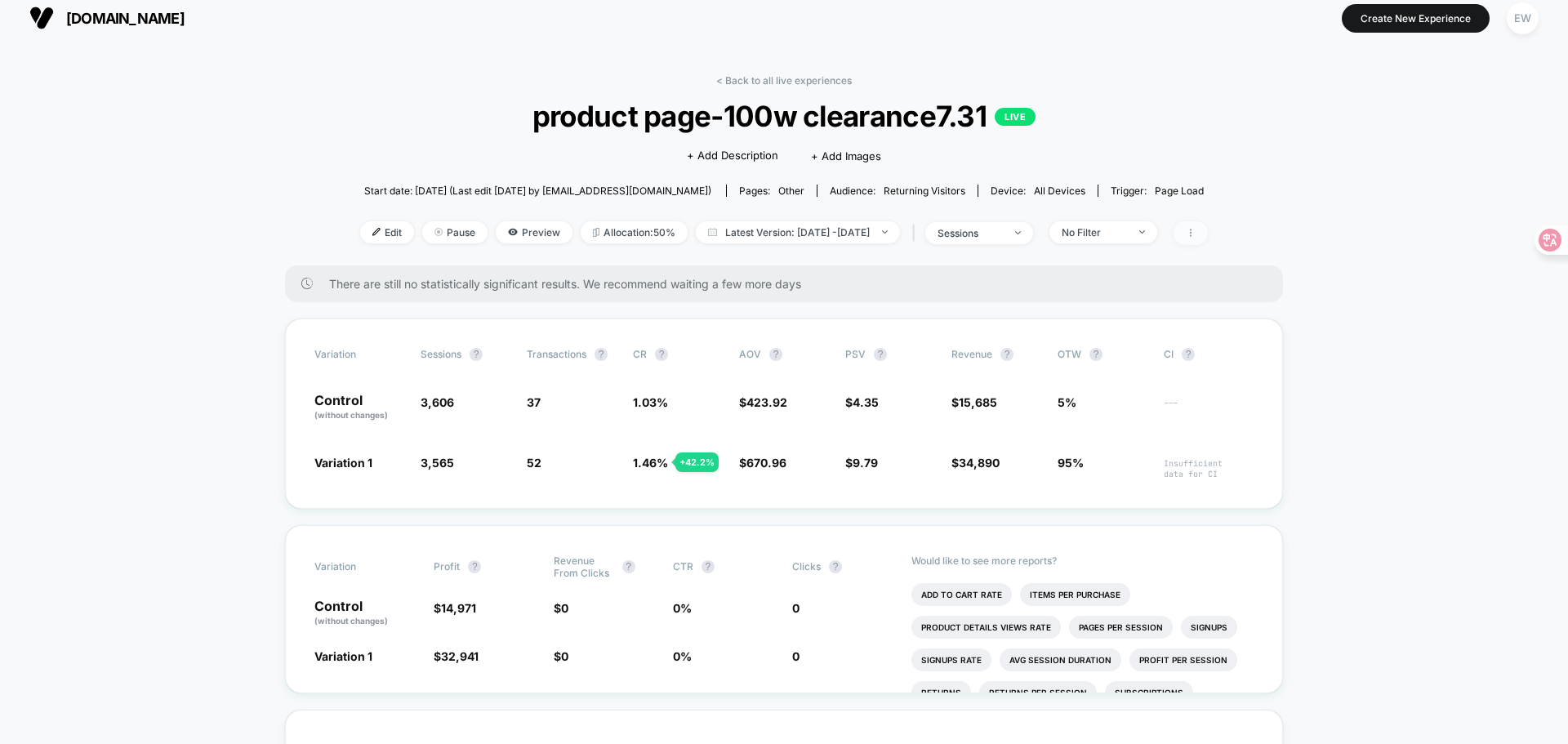
click at [1208, 231] on span at bounding box center [1190, 232] width 34 height 24
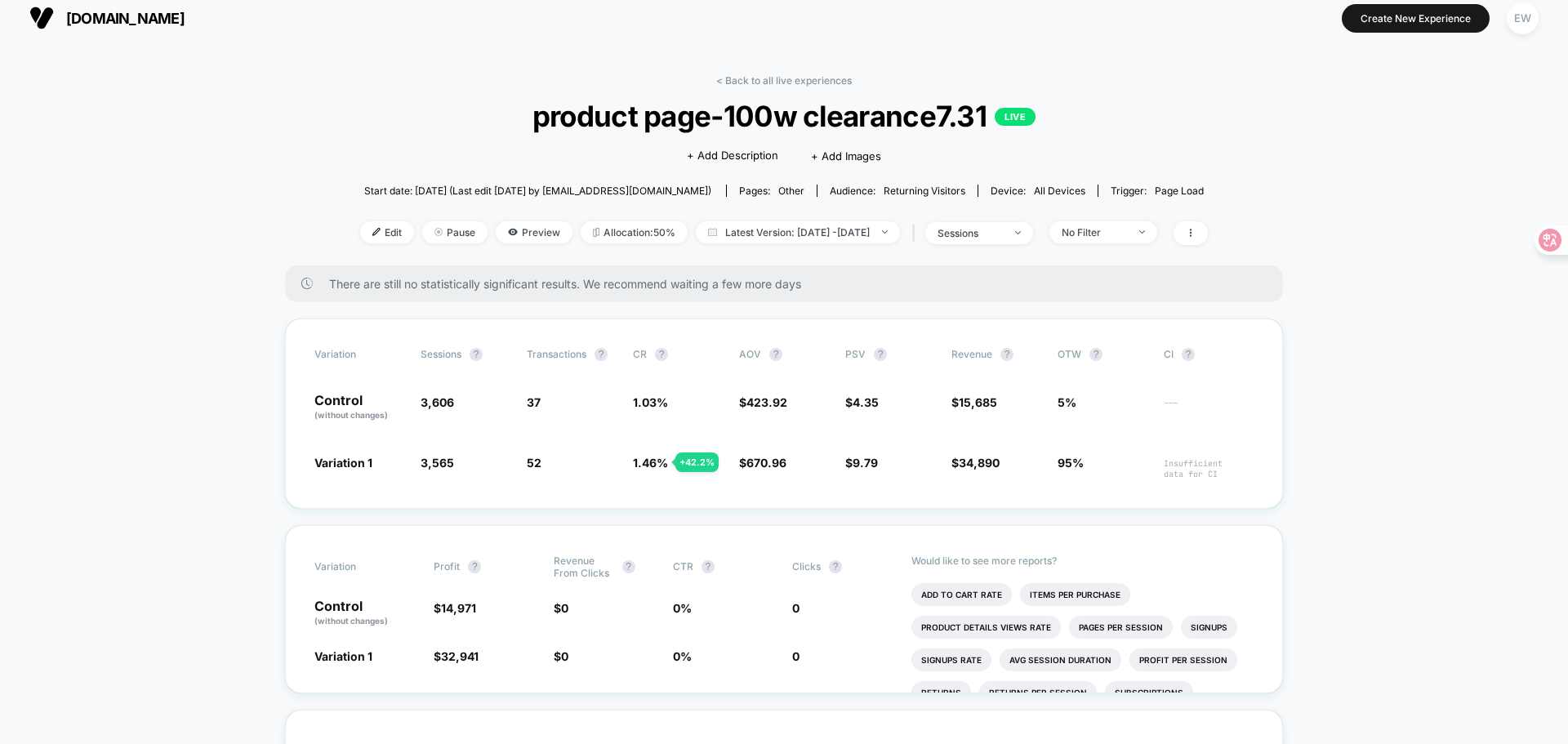
click at [769, 117] on span "product page-100w clearance7.31 LIVE" at bounding box center [784, 115] width 762 height 34
click at [917, 189] on span "Returning Visitors" at bounding box center [924, 191] width 82 height 12
drag, startPoint x: 880, startPoint y: 193, endPoint x: 956, endPoint y: 193, distance: 76.0
click at [956, 193] on span "Returning Visitors" at bounding box center [924, 191] width 82 height 12
click at [906, 186] on span "Returning Visitors" at bounding box center [924, 191] width 82 height 12
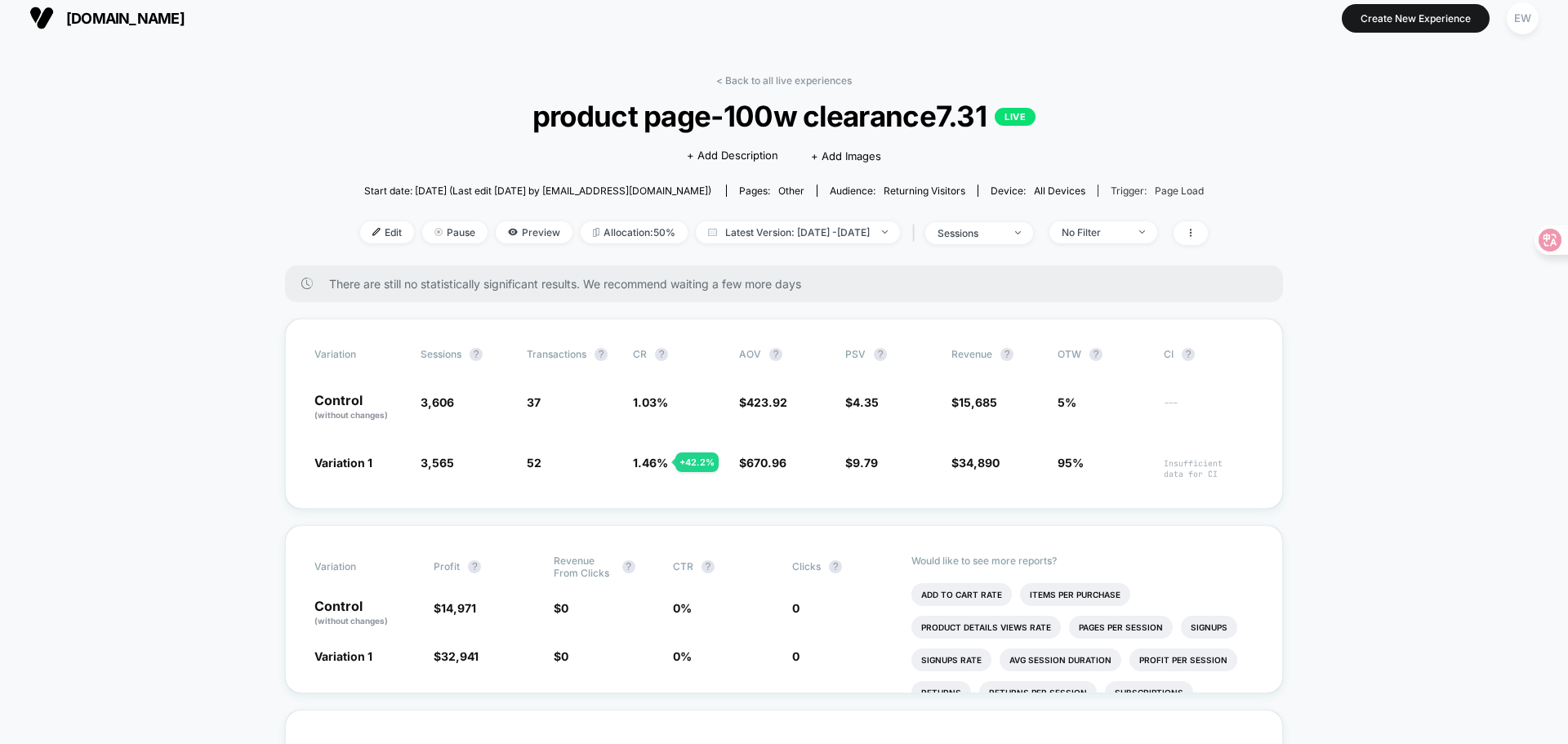
click at [1154, 193] on span "Page Load" at bounding box center [1179, 191] width 49 height 12
click at [1124, 192] on div "Trigger: Page Load" at bounding box center [1157, 191] width 93 height 12
click at [369, 237] on span "Edit" at bounding box center [386, 232] width 54 height 22
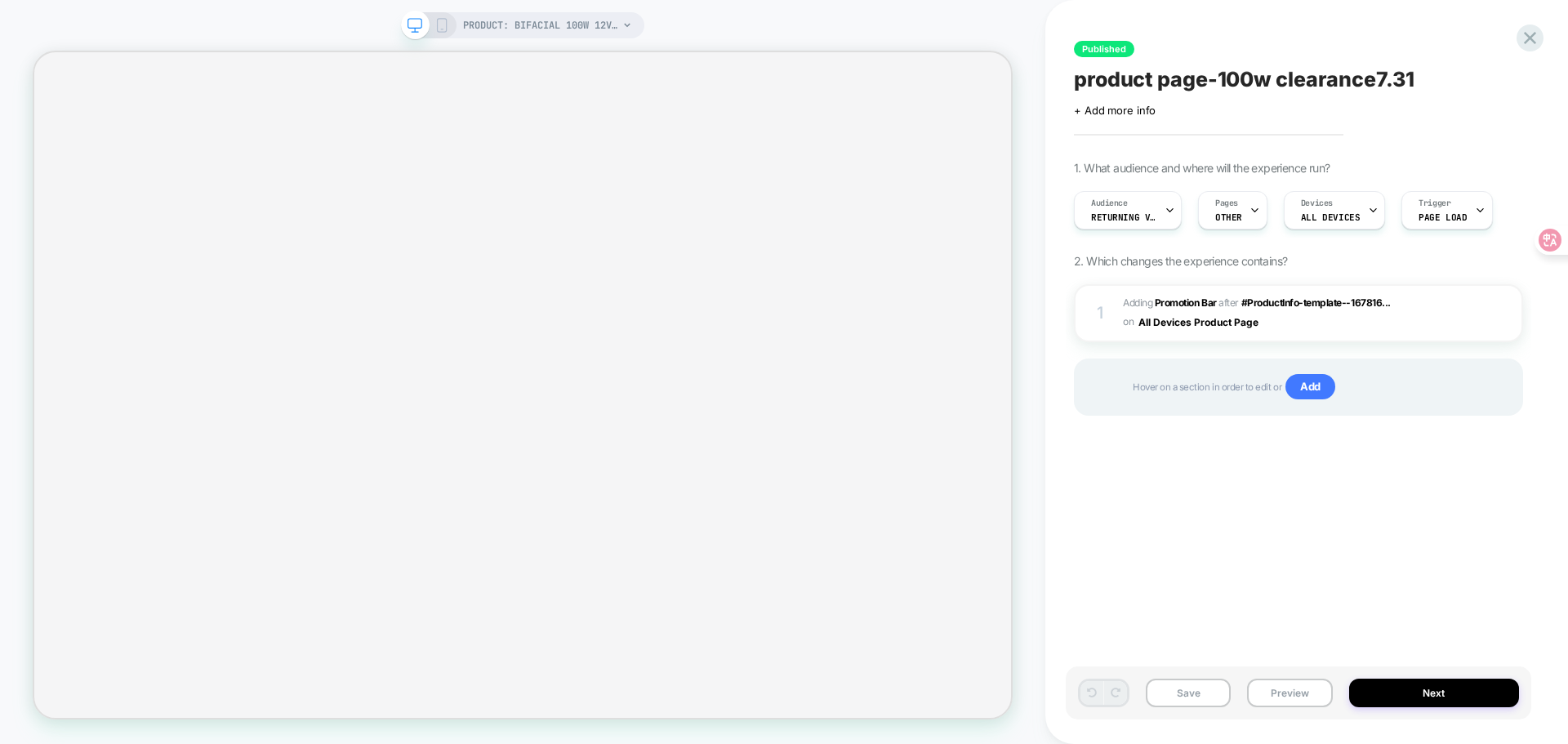
scroll to position [0, 1]
click at [1270, 320] on img at bounding box center [1268, 322] width 6 height 4
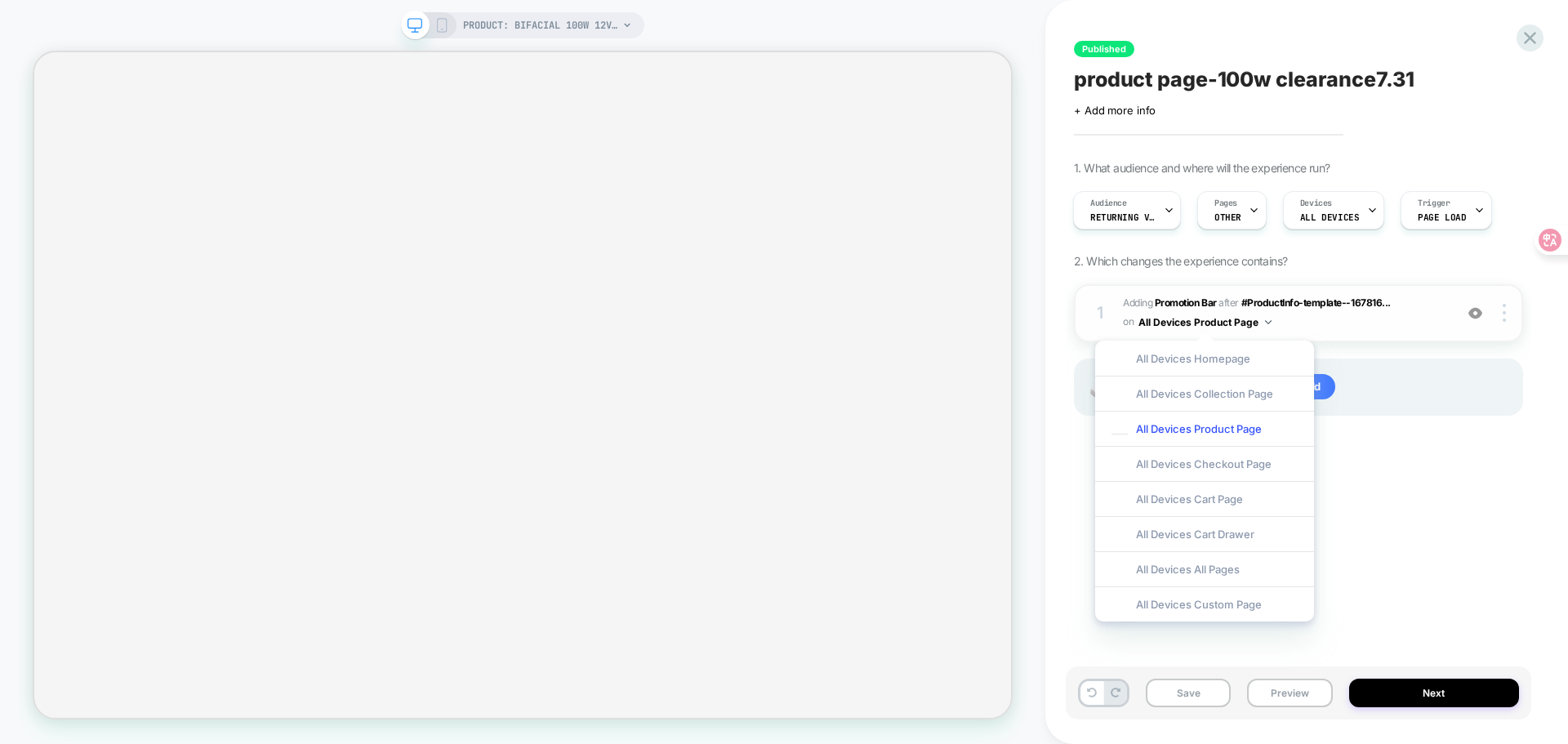
click at [1270, 320] on img at bounding box center [1268, 322] width 6 height 4
click at [1506, 312] on div at bounding box center [1505, 313] width 31 height 18
click at [1502, 304] on img at bounding box center [1504, 313] width 4 height 18
drag, startPoint x: 1483, startPoint y: 574, endPoint x: 1480, endPoint y: 564, distance: 10.4
click at [1482, 574] on div "Published product page-100w clearance7.31 Click to edit experience details + Ad…" at bounding box center [1298, 372] width 466 height 711
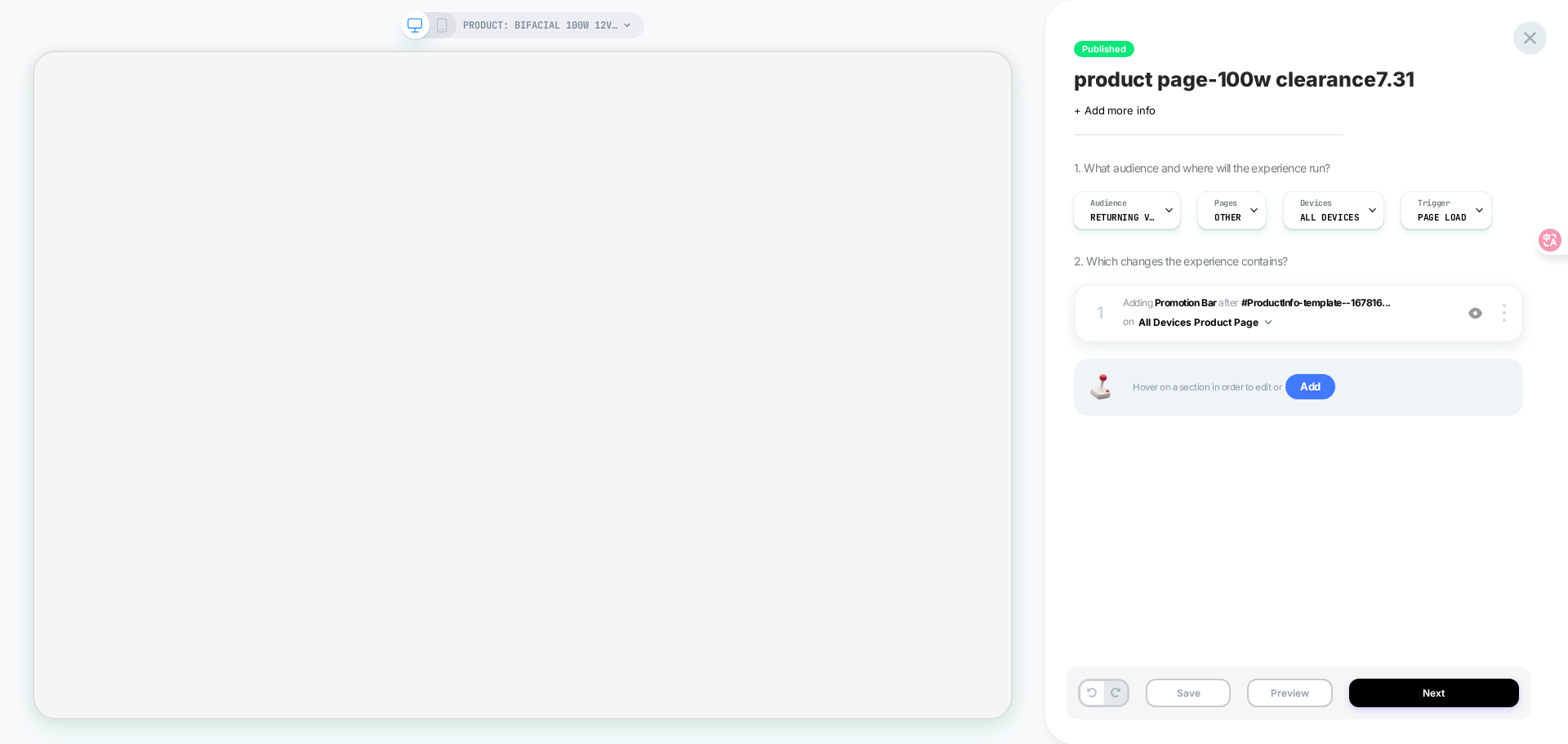
click at [1519, 43] on icon at bounding box center [1529, 38] width 22 height 22
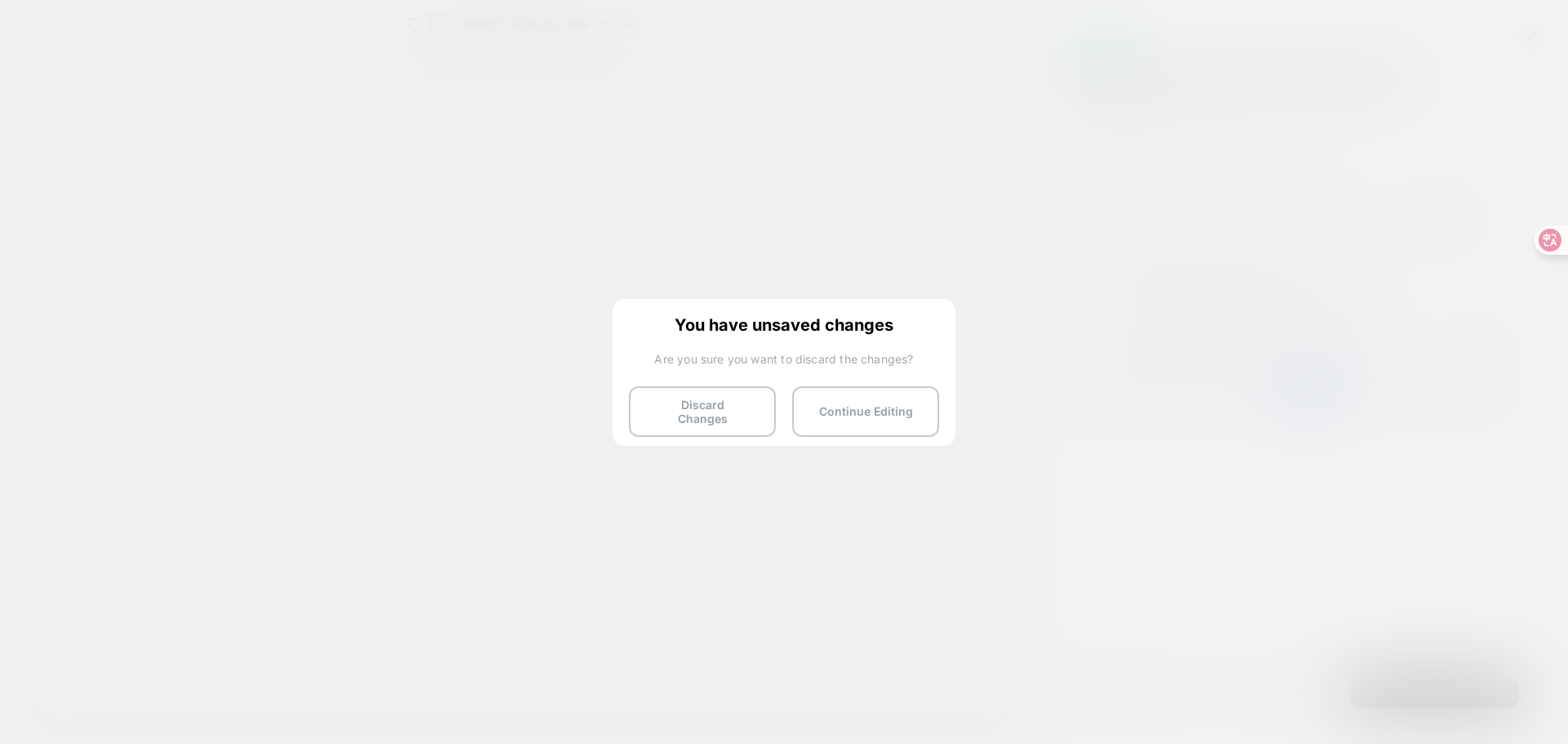
click at [751, 410] on button "Discard Changes" at bounding box center [702, 411] width 147 height 50
